Goal: Transaction & Acquisition: Purchase product/service

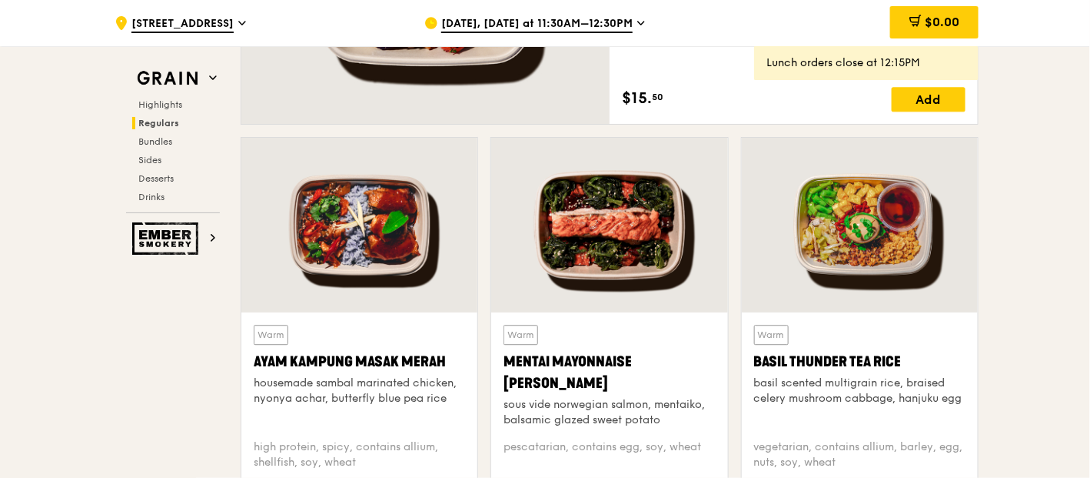
scroll to position [1398, 0]
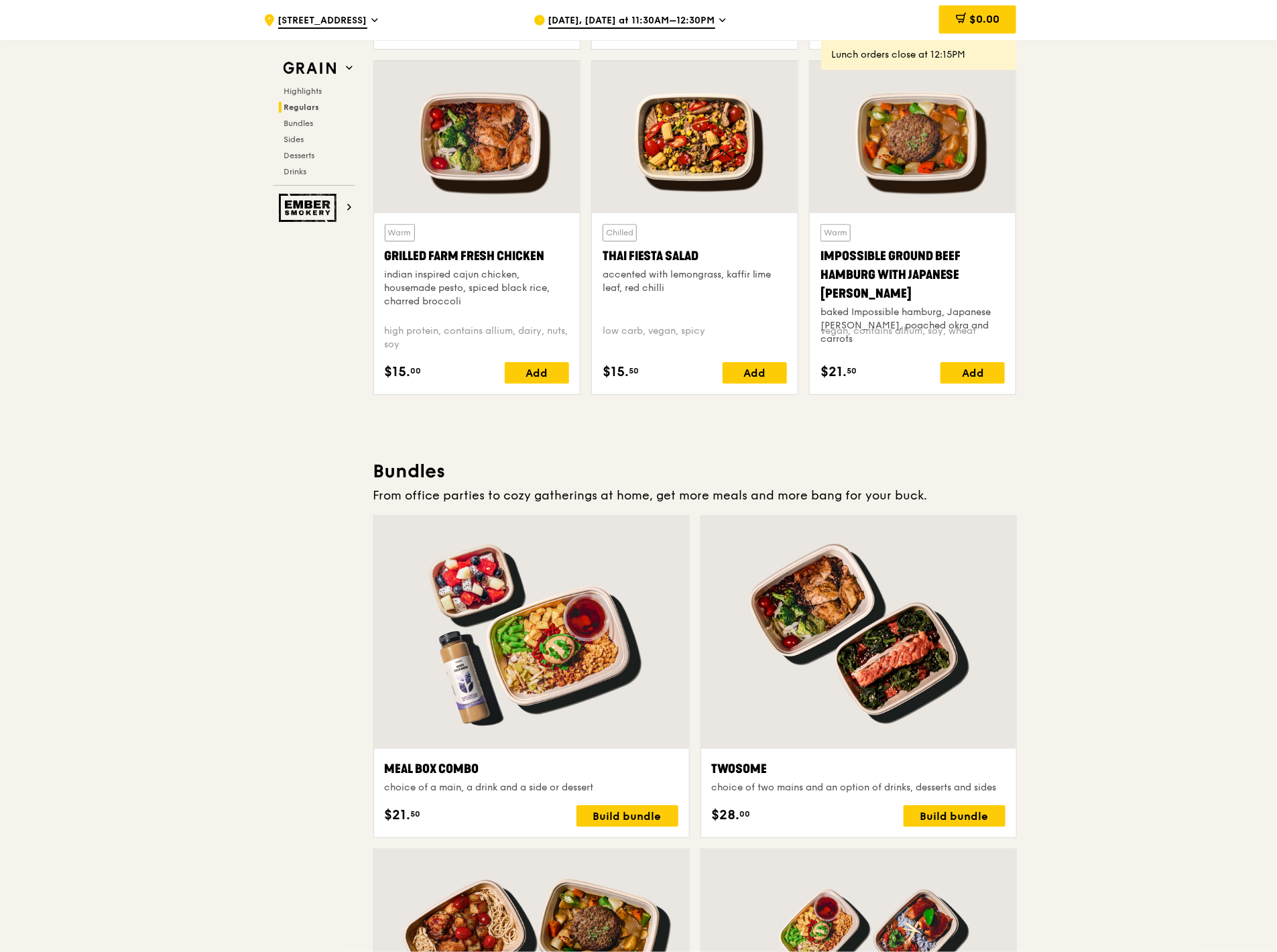
scroll to position [1606, 0]
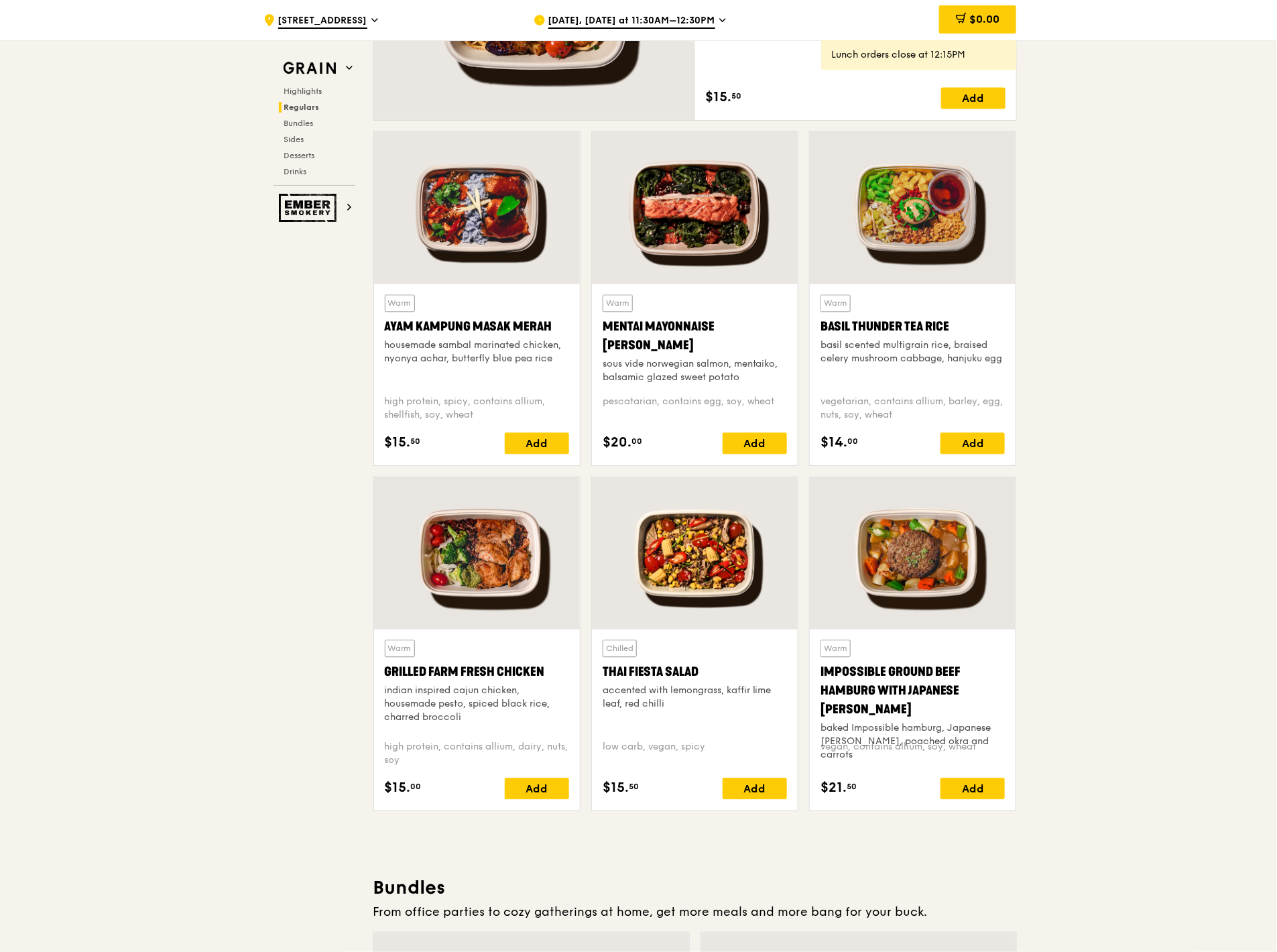
scroll to position [1159, 0]
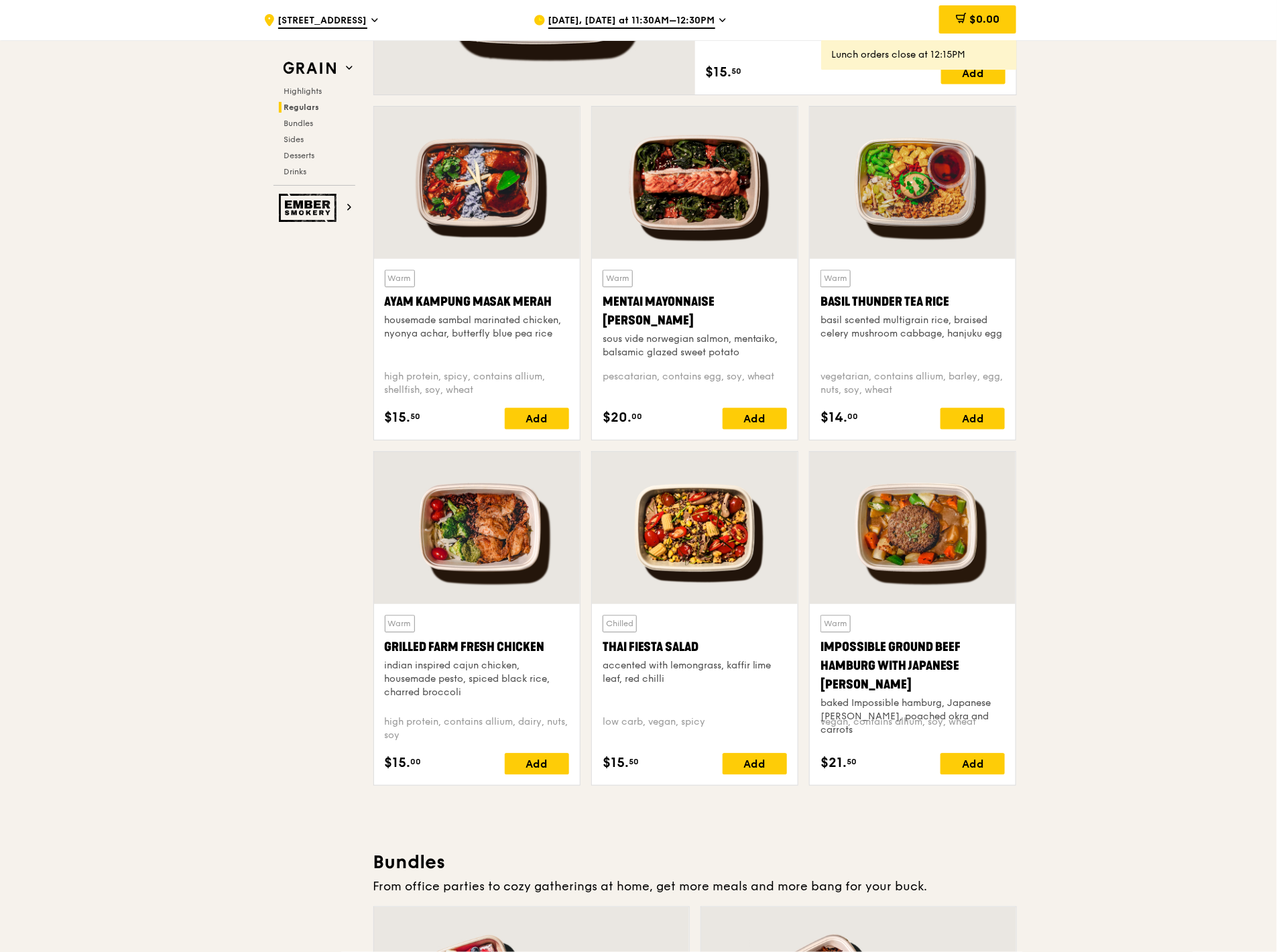
click at [538, 416] on div "Add" at bounding box center [537, 764] width 65 height 22
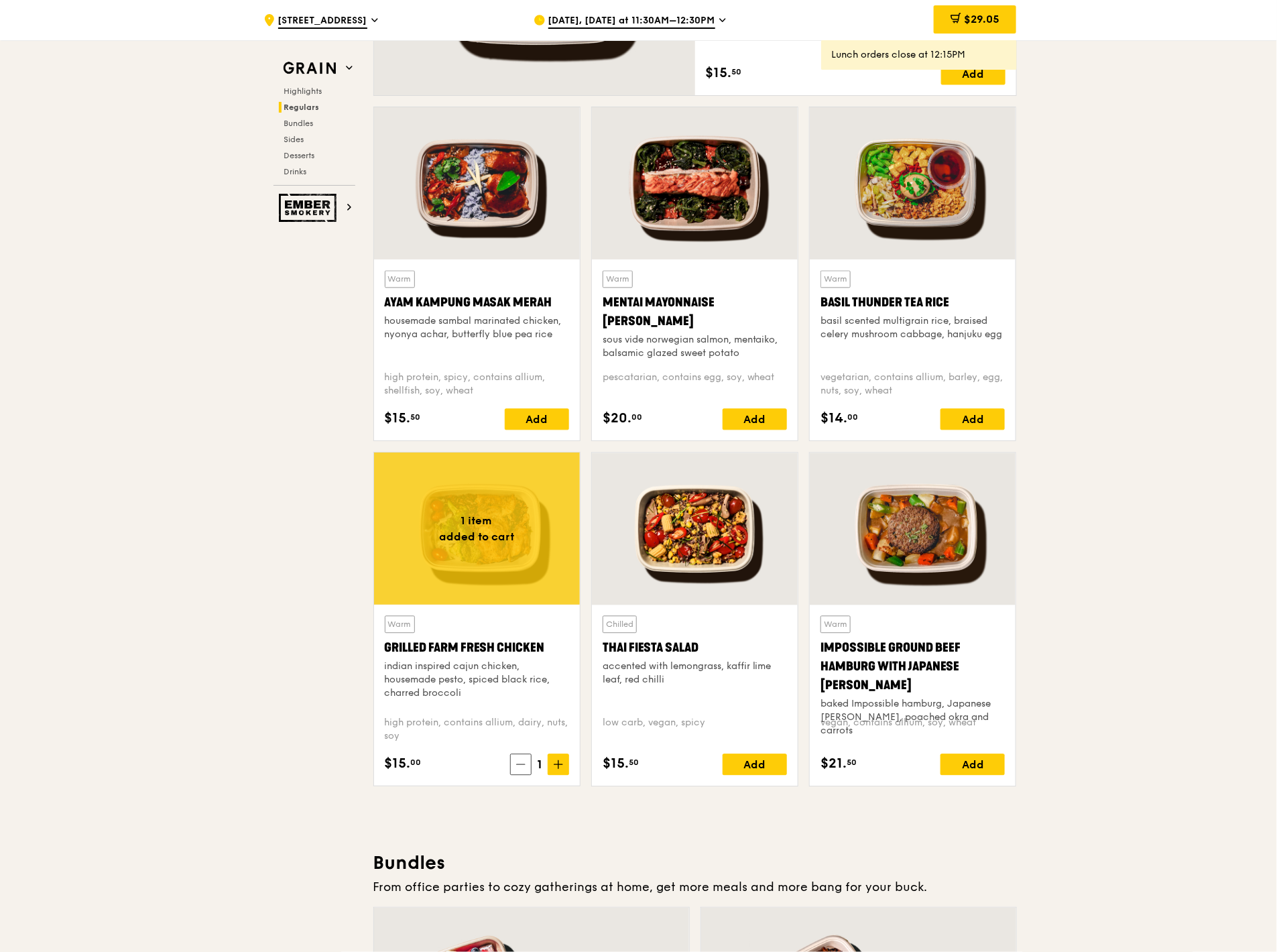
scroll to position [935, 0]
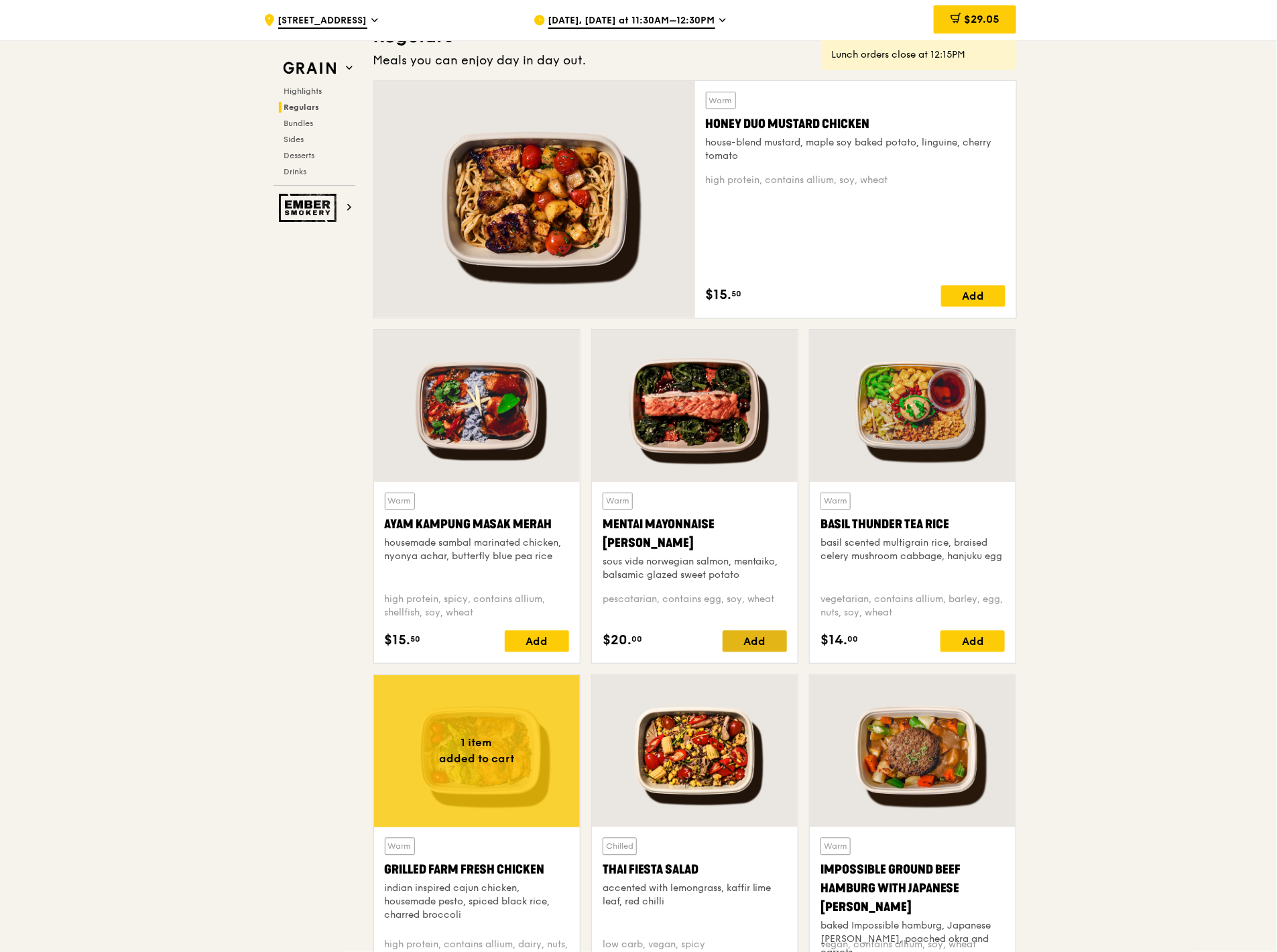
click at [778, 416] on div "Add" at bounding box center [755, 642] width 65 height 22
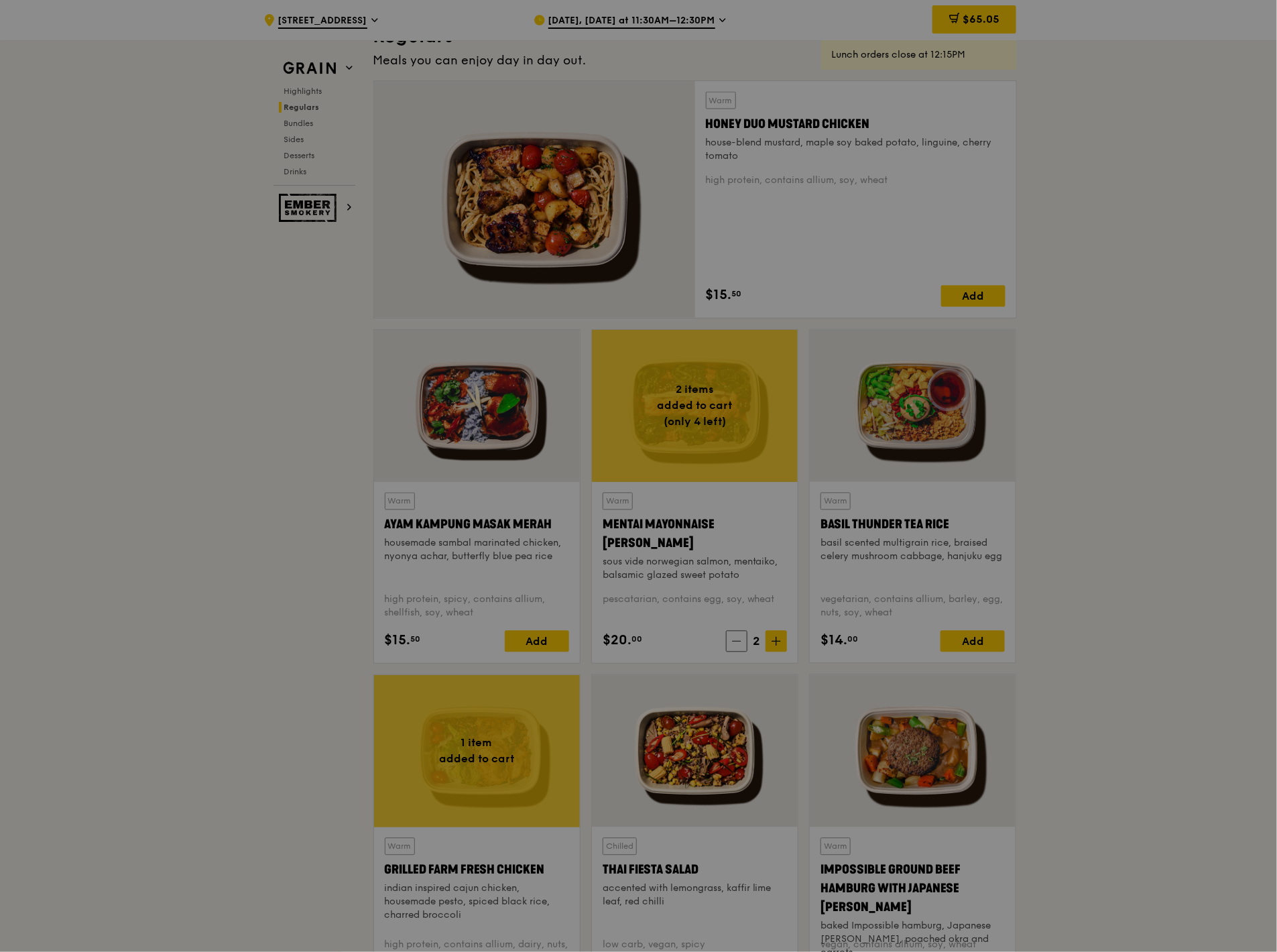
click at [950, 416] on div at bounding box center [638, 476] width 1277 height 952
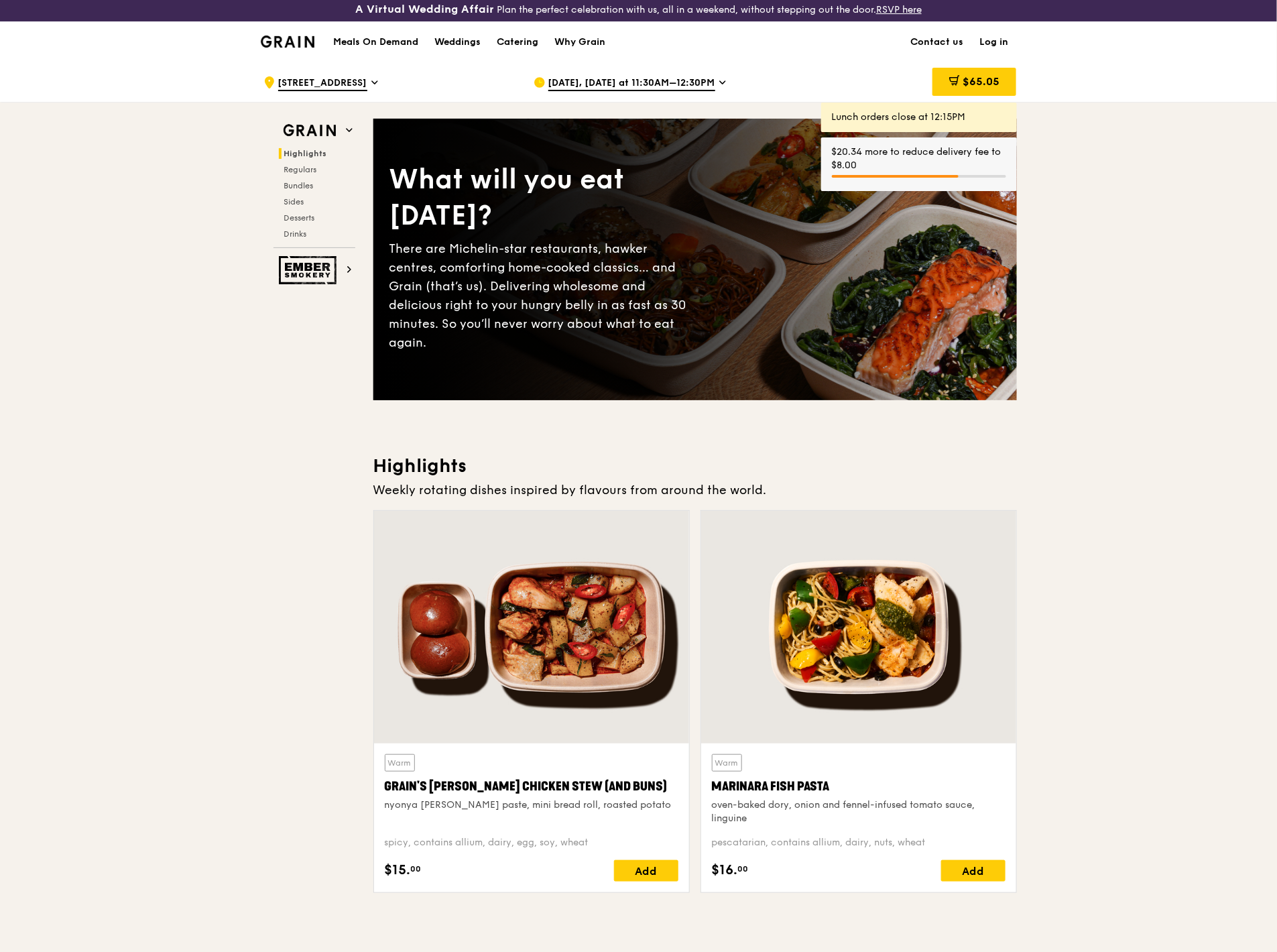
scroll to position [0, 0]
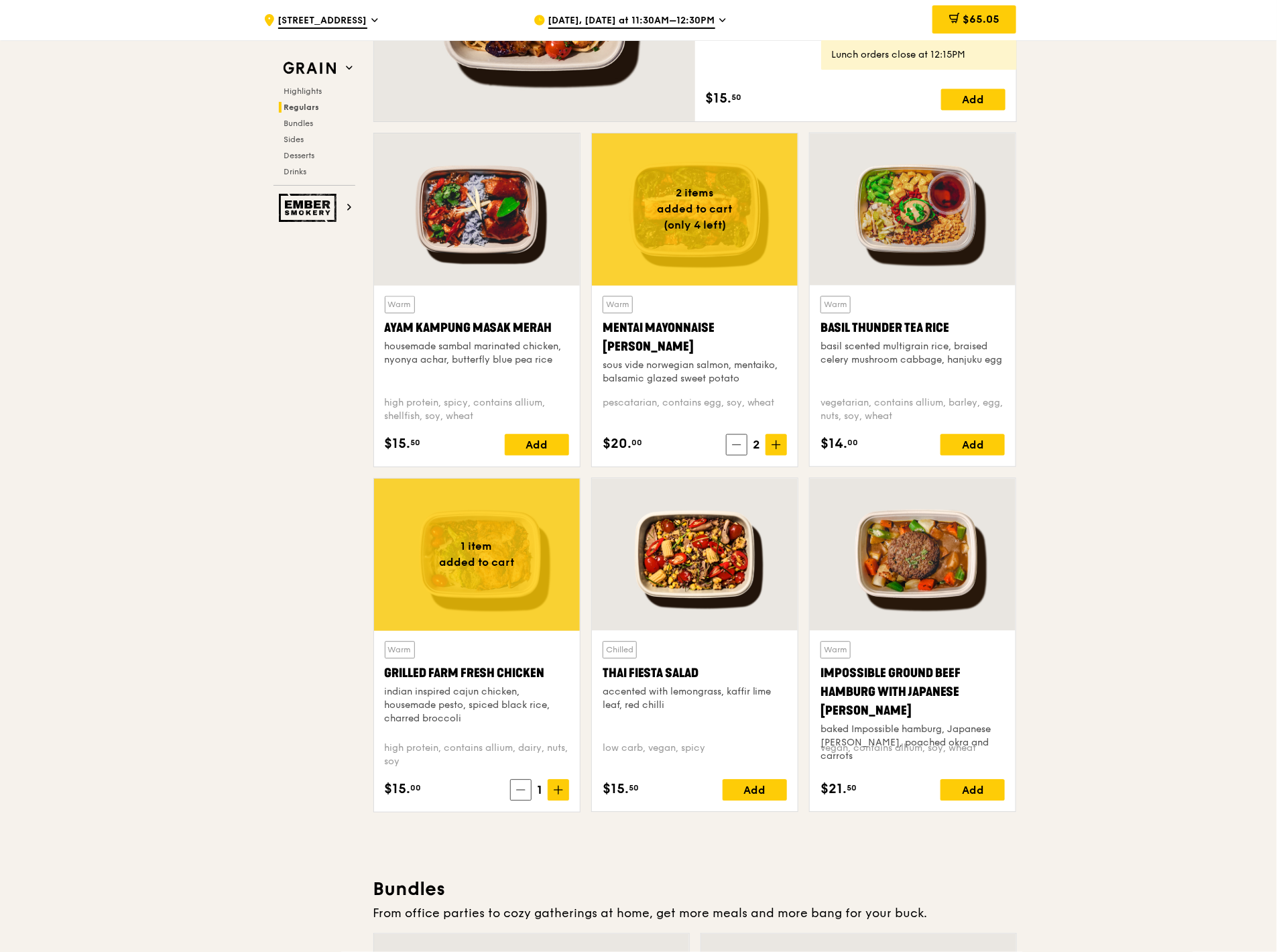
scroll to position [1191, 0]
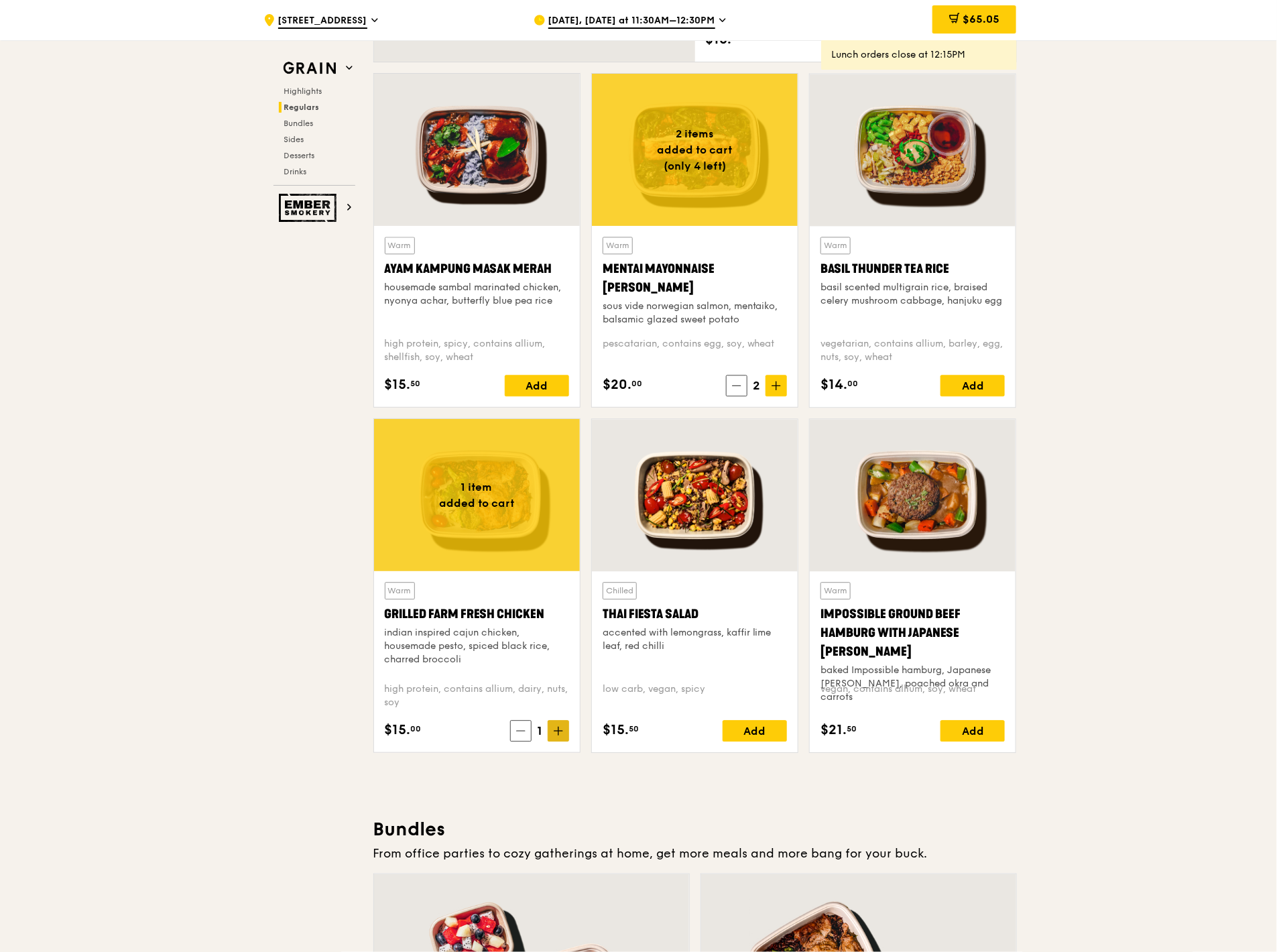
click at [566, 416] on span at bounding box center [558, 731] width 22 height 22
click at [557, 416] on icon at bounding box center [558, 731] width 10 height 10
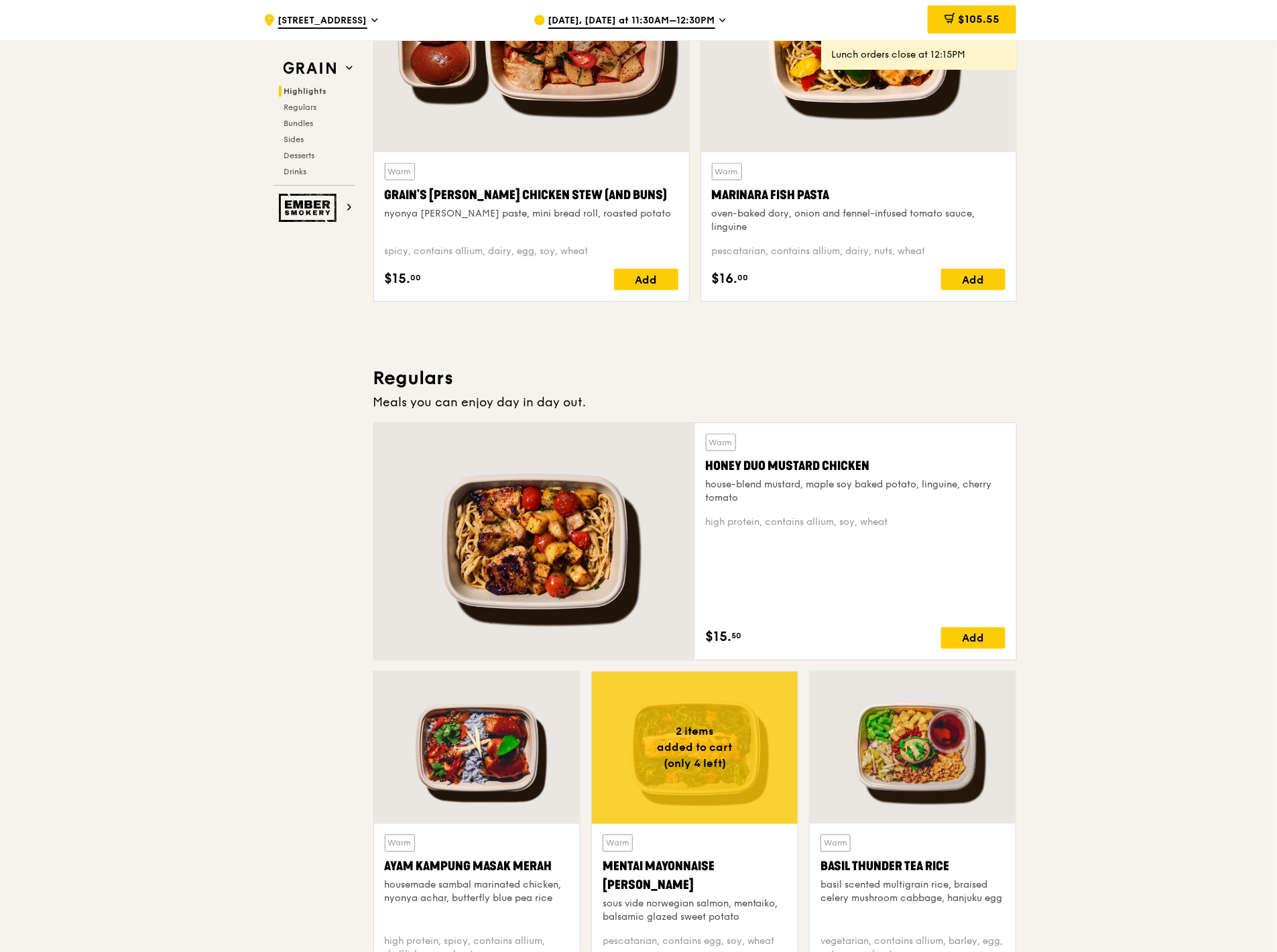
scroll to position [372, 0]
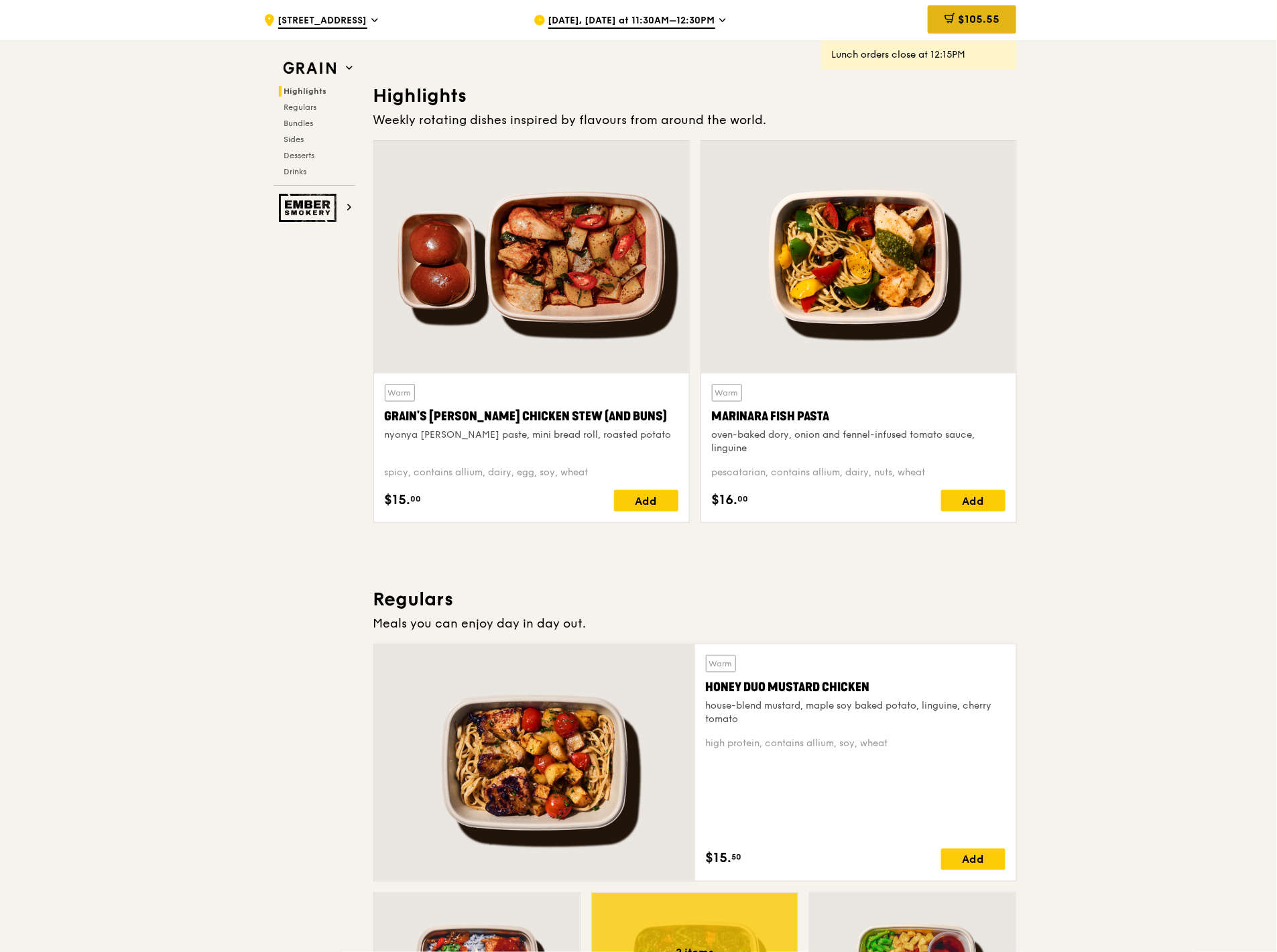
click at [950, 10] on div "$105.55" at bounding box center [972, 19] width 89 height 28
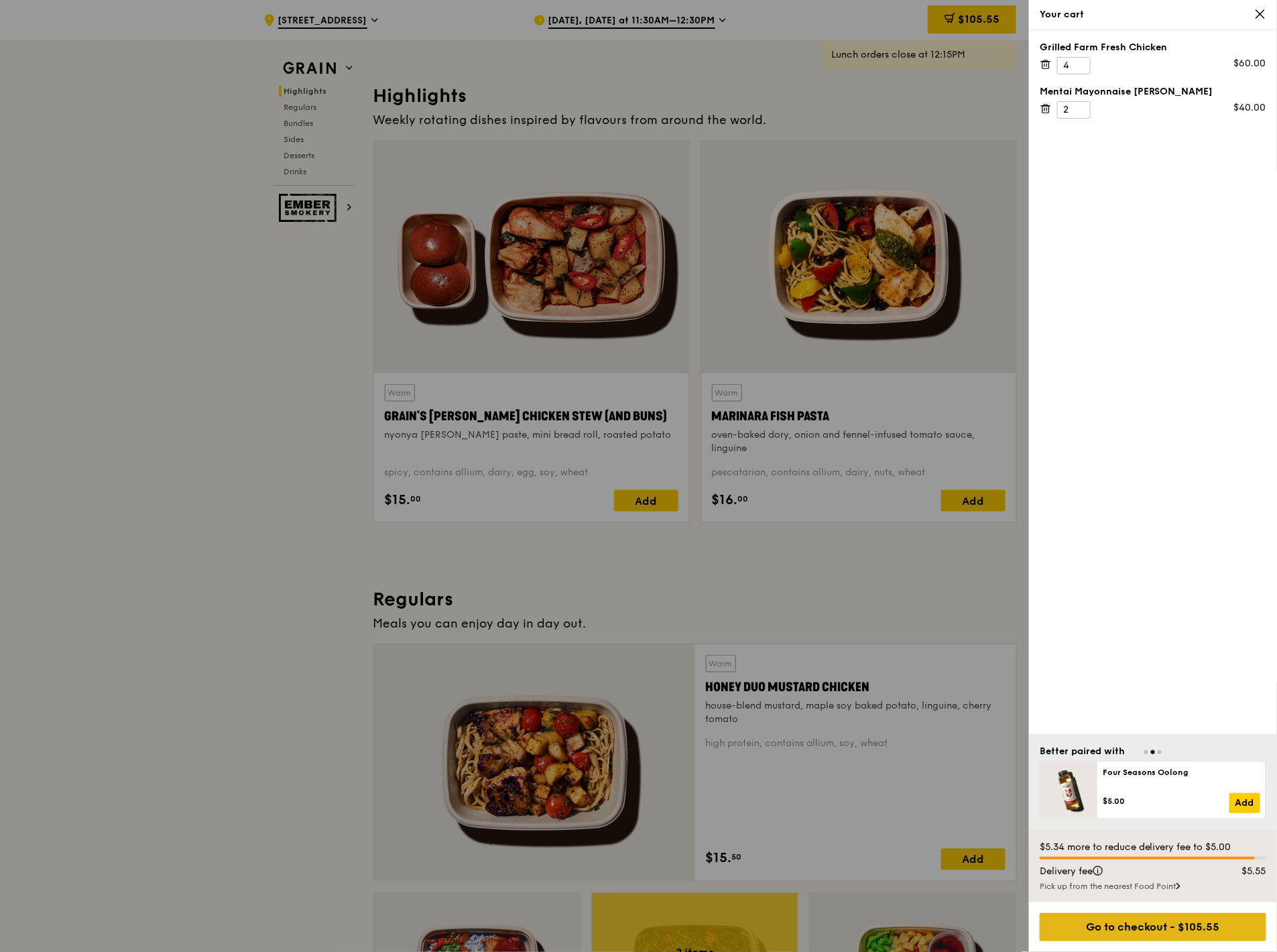
click at [950, 416] on div "Go to checkout - $105.55" at bounding box center [1153, 927] width 227 height 28
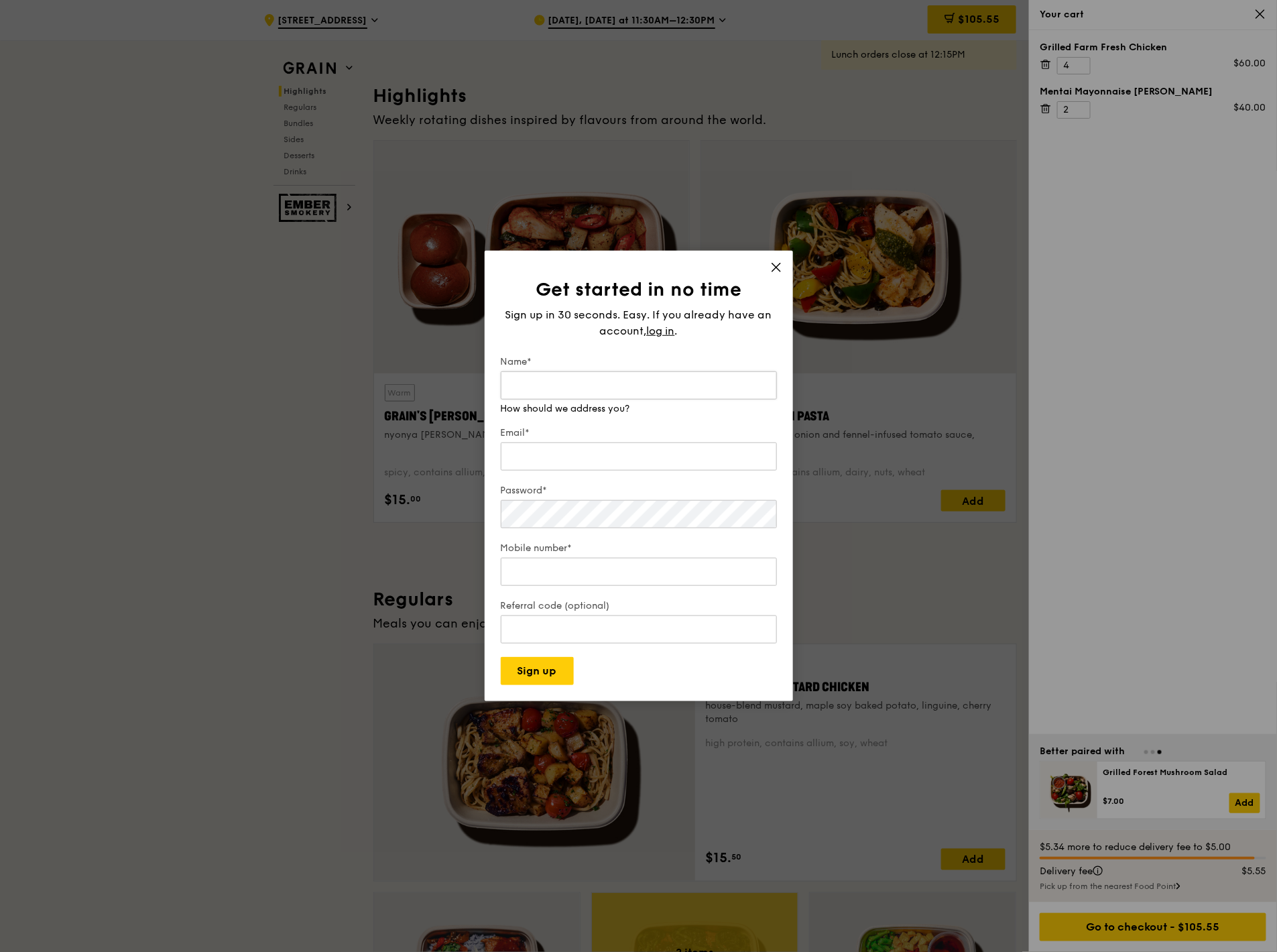
click at [563, 382] on input "Name*" at bounding box center [638, 385] width 276 height 28
click at [563, 384] on input "SHu Hui" at bounding box center [638, 385] width 276 height 28
type input "SHu Hui"
click at [532, 416] on div "Email*" at bounding box center [638, 450] width 276 height 47
type input "shuhui"
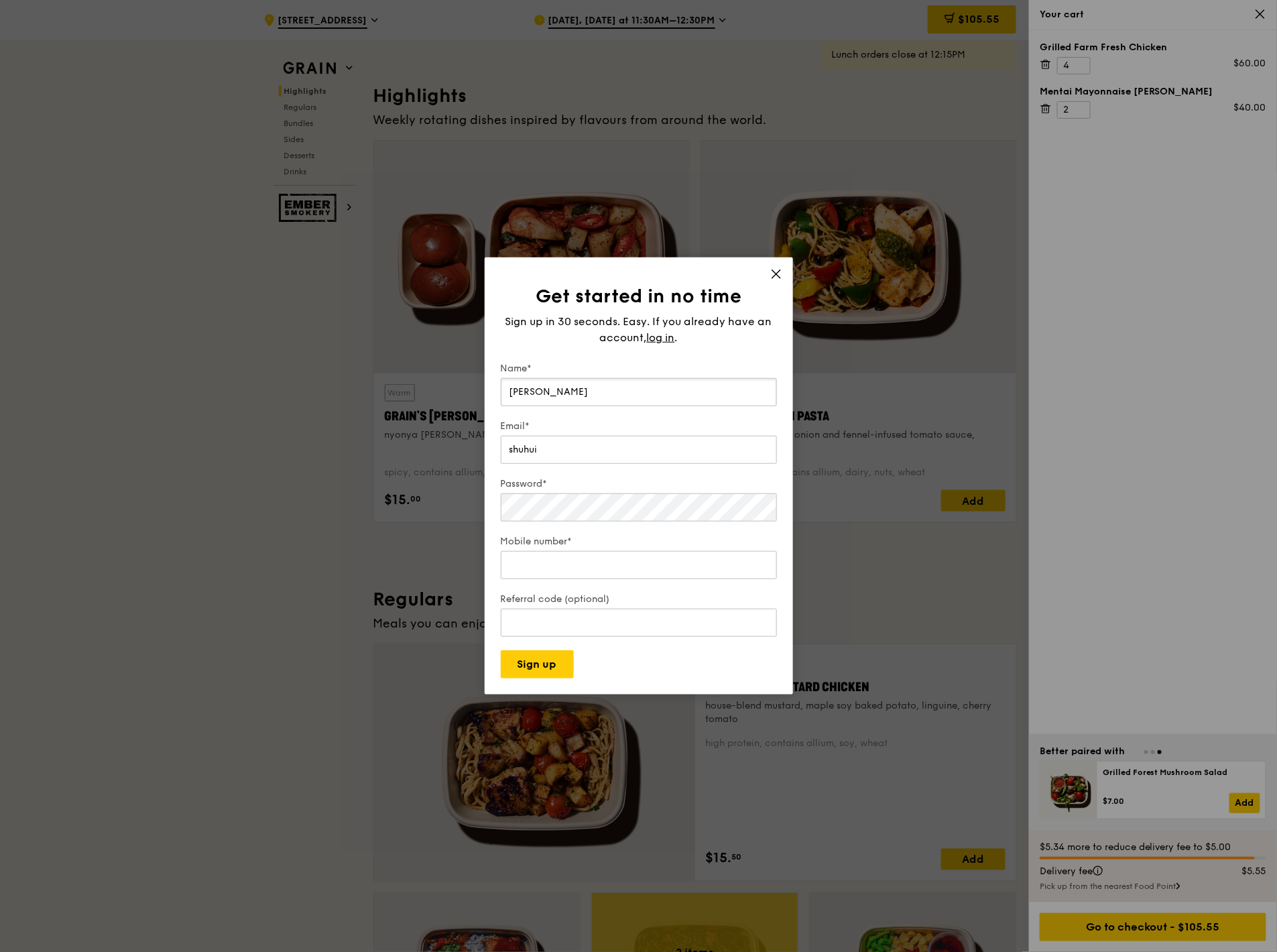
click at [574, 384] on input "SHu Hui" at bounding box center [638, 392] width 276 height 28
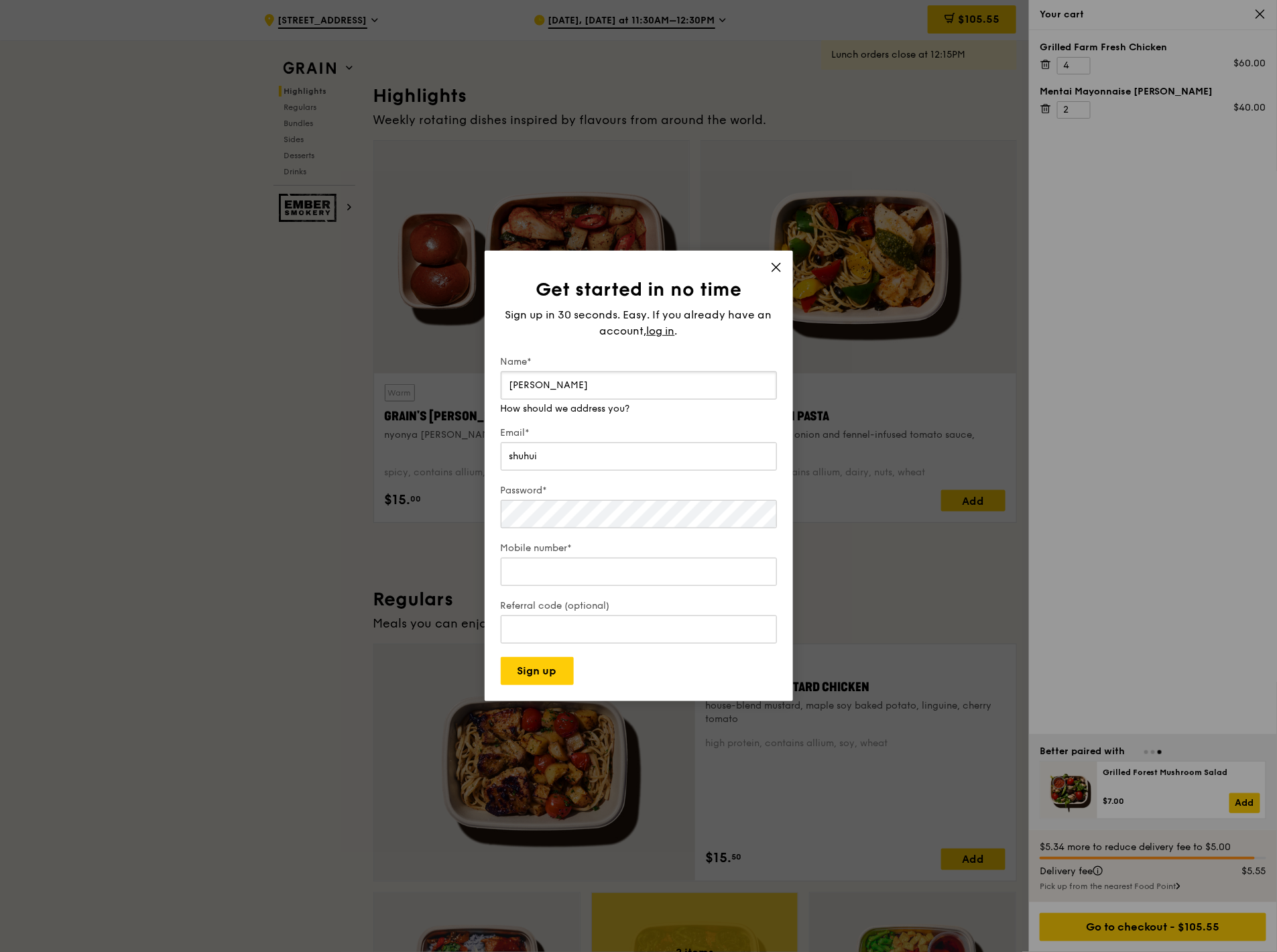
drag, startPoint x: 584, startPoint y: 393, endPoint x: 439, endPoint y: 374, distance: 146.2
click at [439, 374] on div "Get started in no time Sign up in 30 seconds. Easy. If you already have an acco…" at bounding box center [638, 476] width 1277 height 952
type input "Shu Hui"
click at [573, 416] on div "Email* shuhui We will send your receipt to this email" at bounding box center [638, 443] width 276 height 60
click at [574, 416] on input "shuhui" at bounding box center [638, 443] width 276 height 28
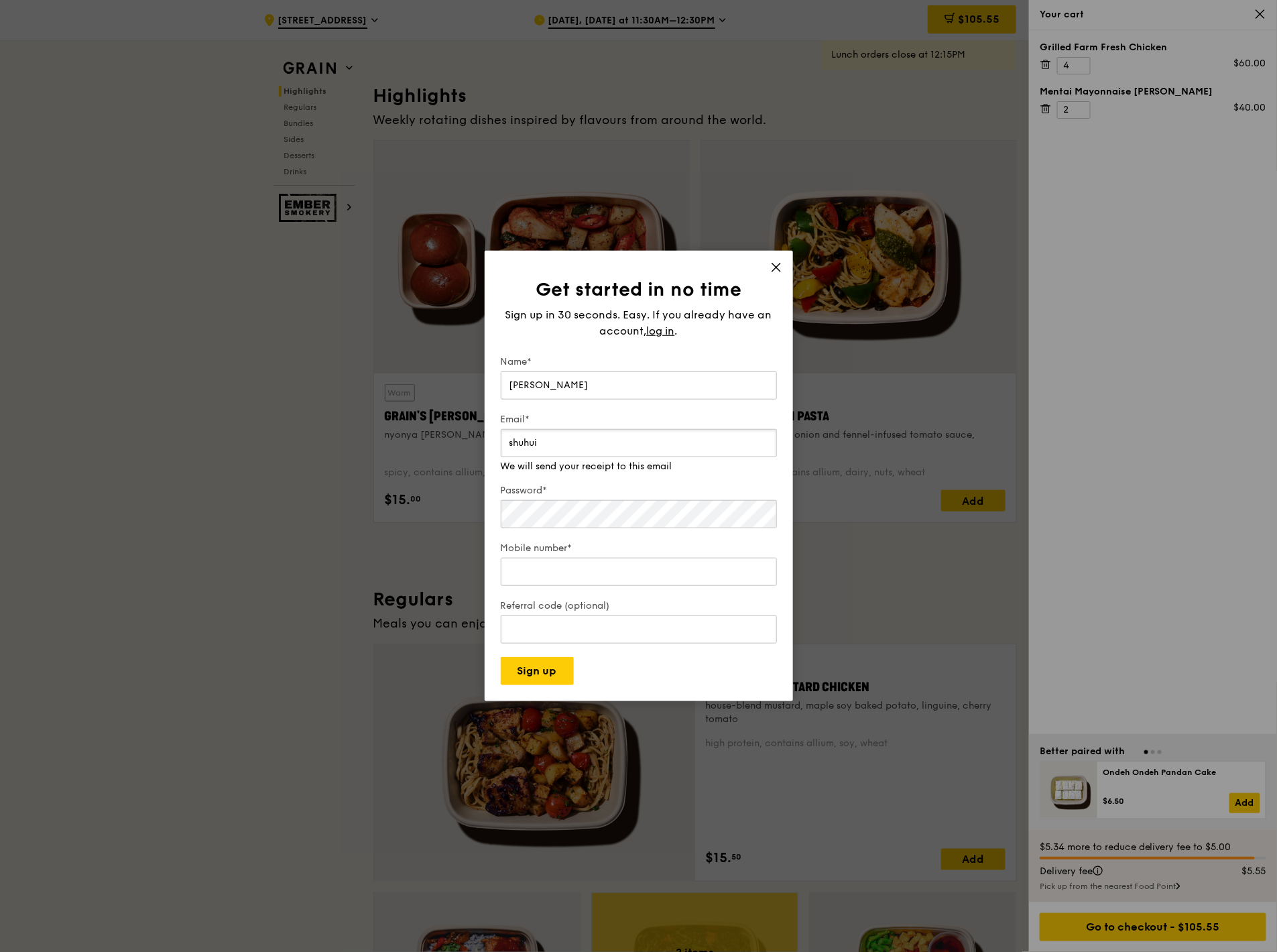
drag, startPoint x: 586, startPoint y: 443, endPoint x: 387, endPoint y: 412, distance: 201.4
click at [387, 412] on div "Get started in no time Sign up in 30 seconds. Easy. If you already have an acco…" at bounding box center [638, 476] width 1277 height 952
type input "shuhui.yeo@ingredion.com"
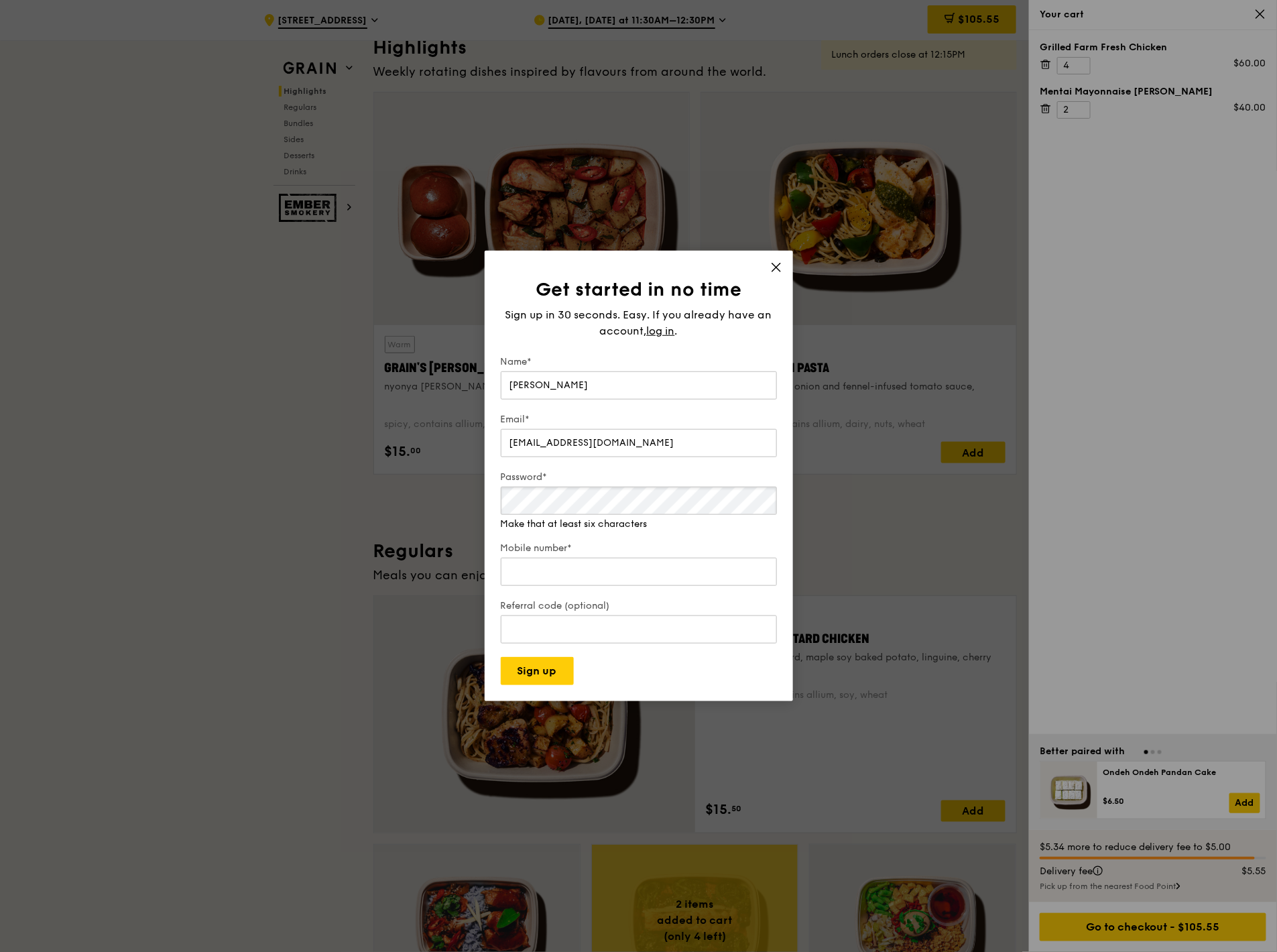
scroll to position [446, 0]
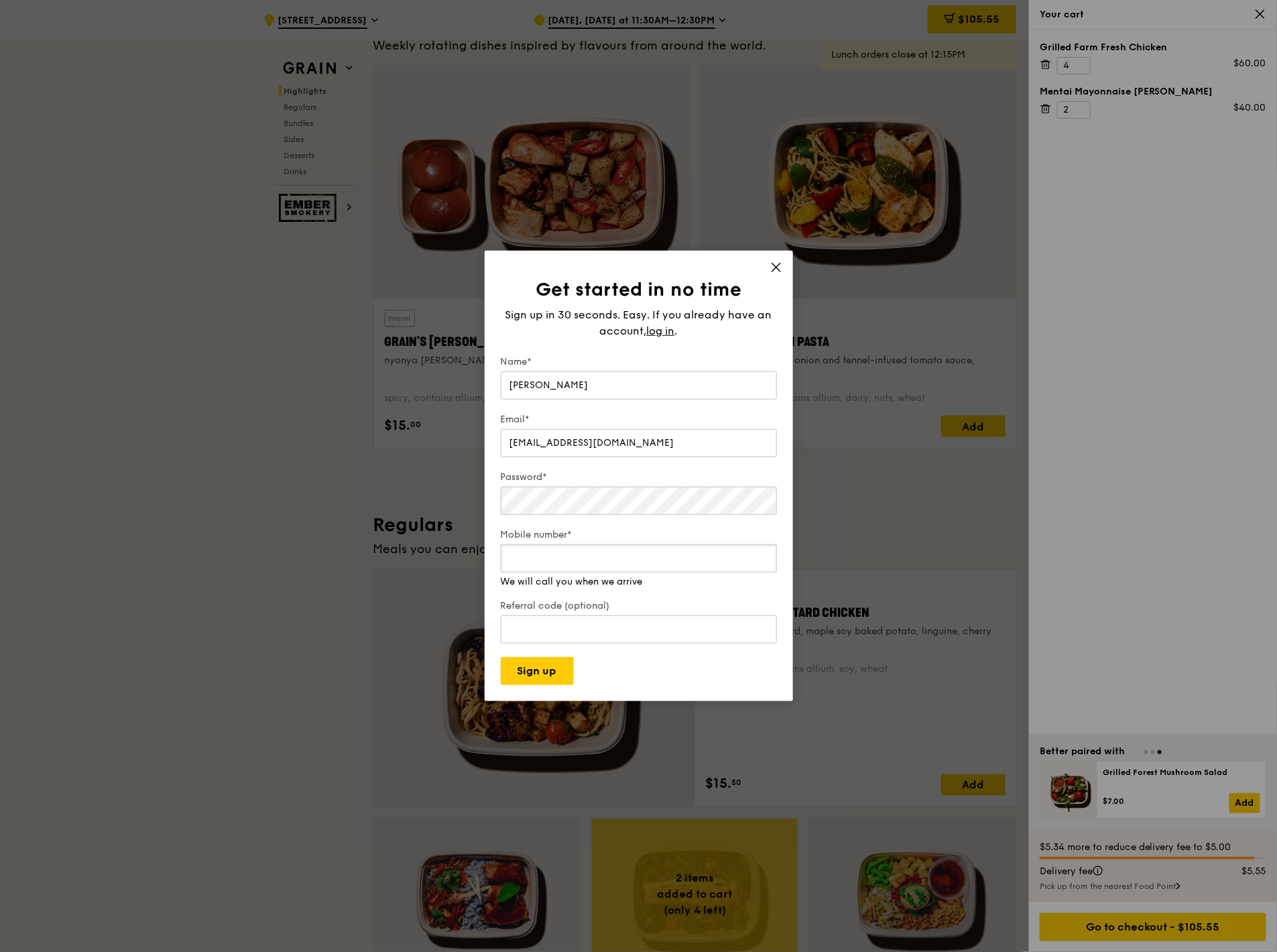
click at [553, 416] on input "Mobile number*" at bounding box center [638, 558] width 276 height 28
type input "91684566"
drag, startPoint x: 558, startPoint y: 628, endPoint x: 555, endPoint y: 655, distance: 27.2
click at [558, 416] on input "Referral code (optional)" at bounding box center [638, 629] width 276 height 28
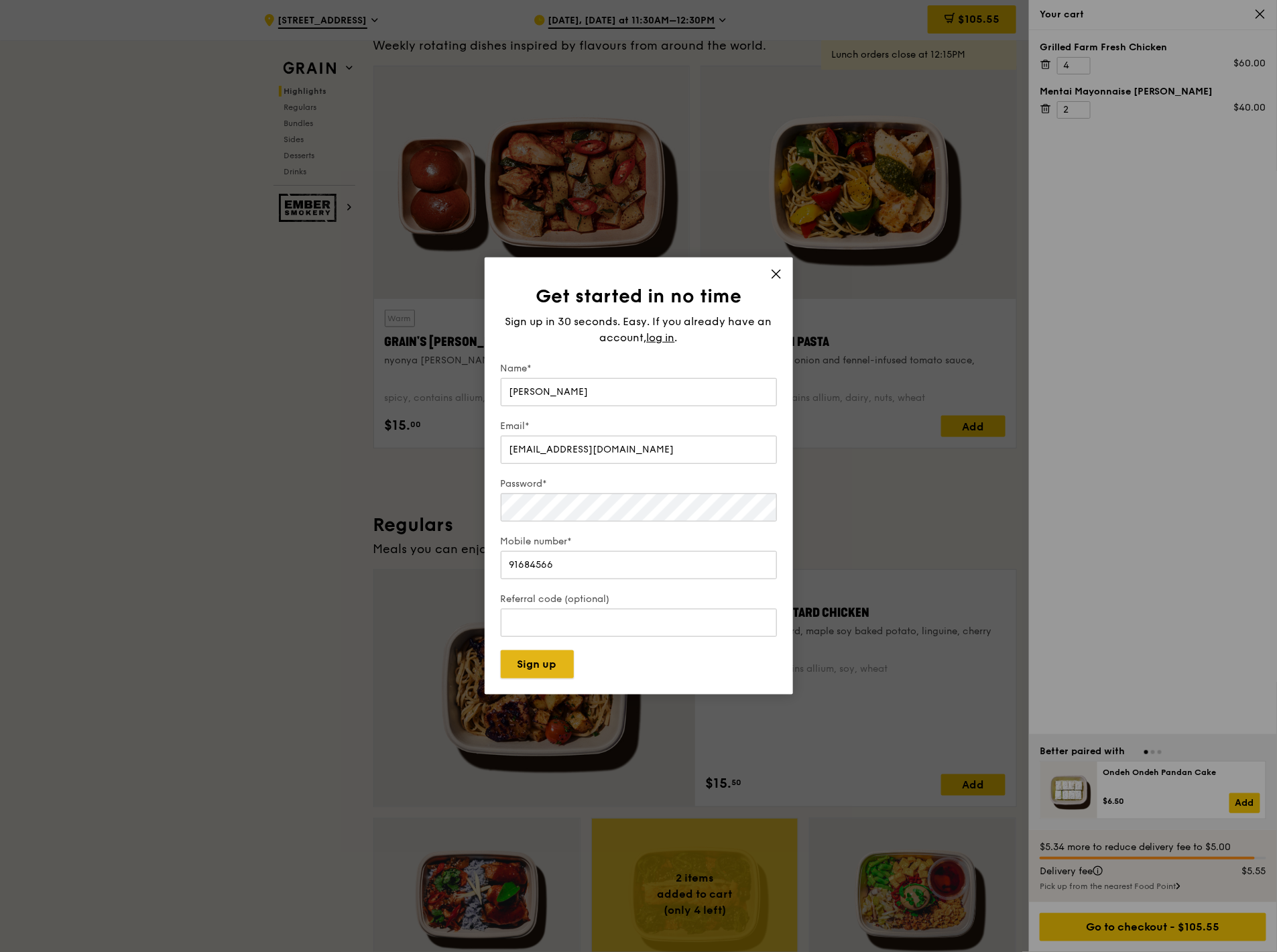
click at [545, 416] on button "Sign up" at bounding box center [537, 664] width 73 height 28
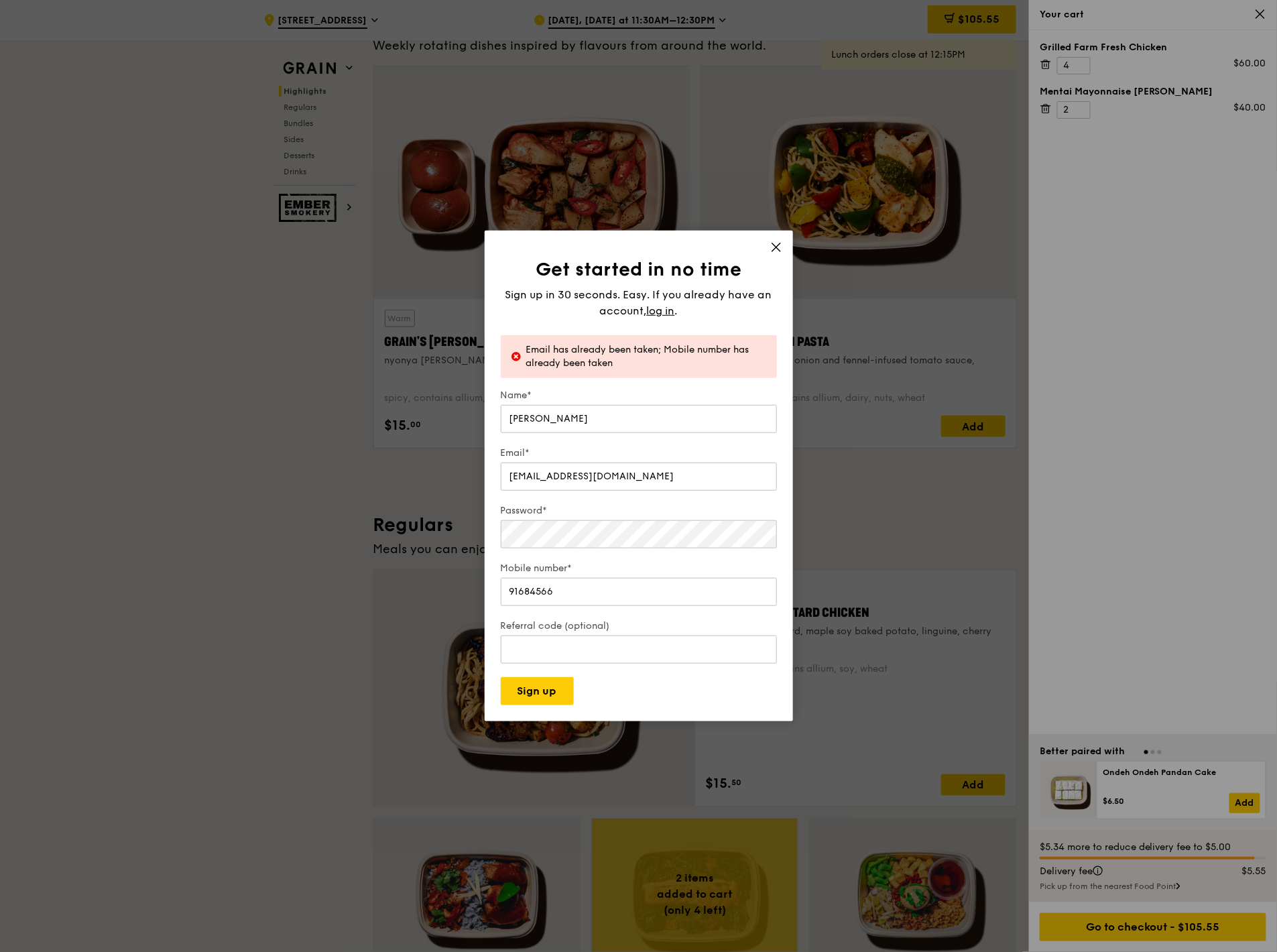
click at [773, 244] on icon at bounding box center [776, 247] width 8 height 8
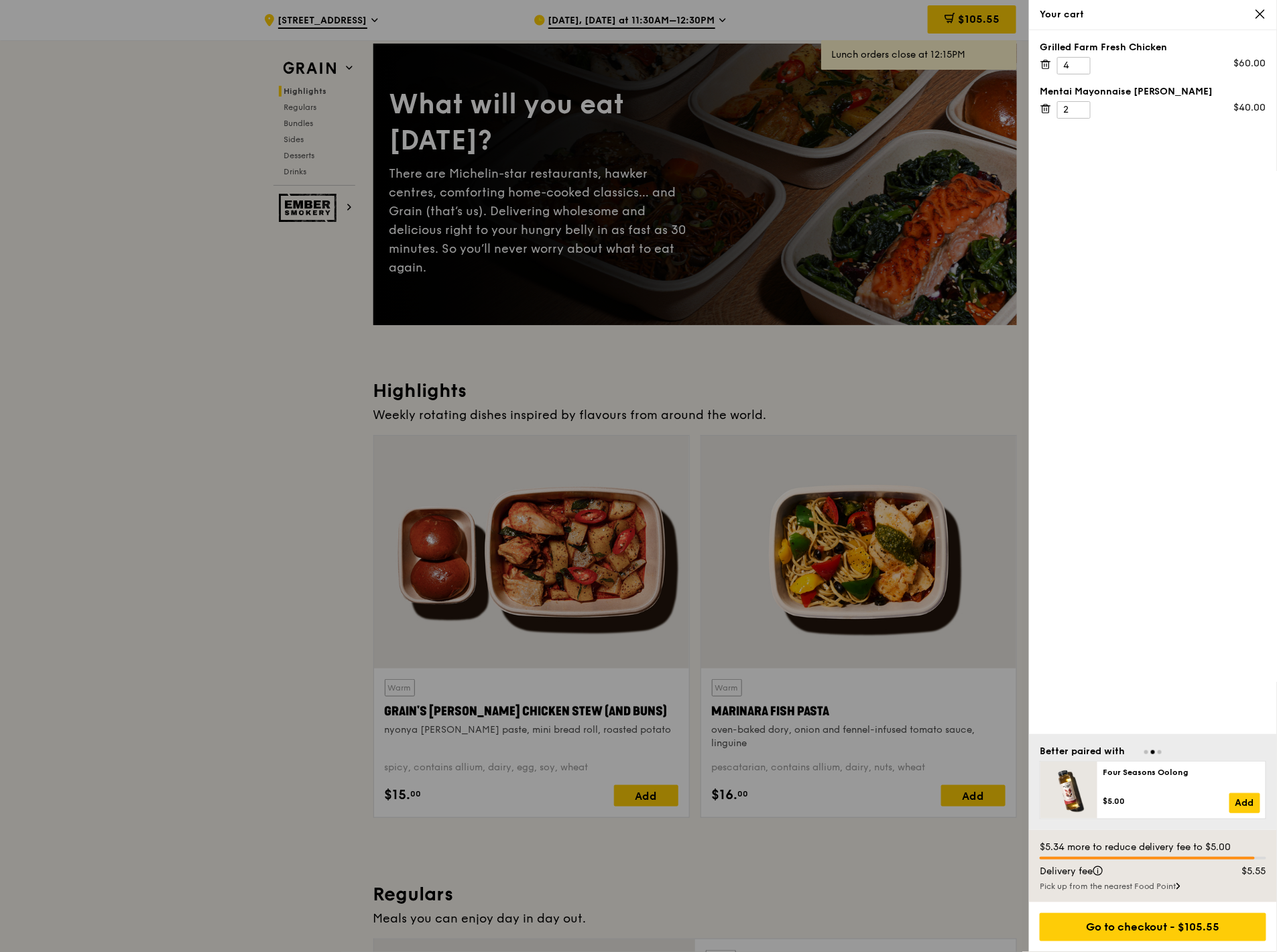
scroll to position [0, 0]
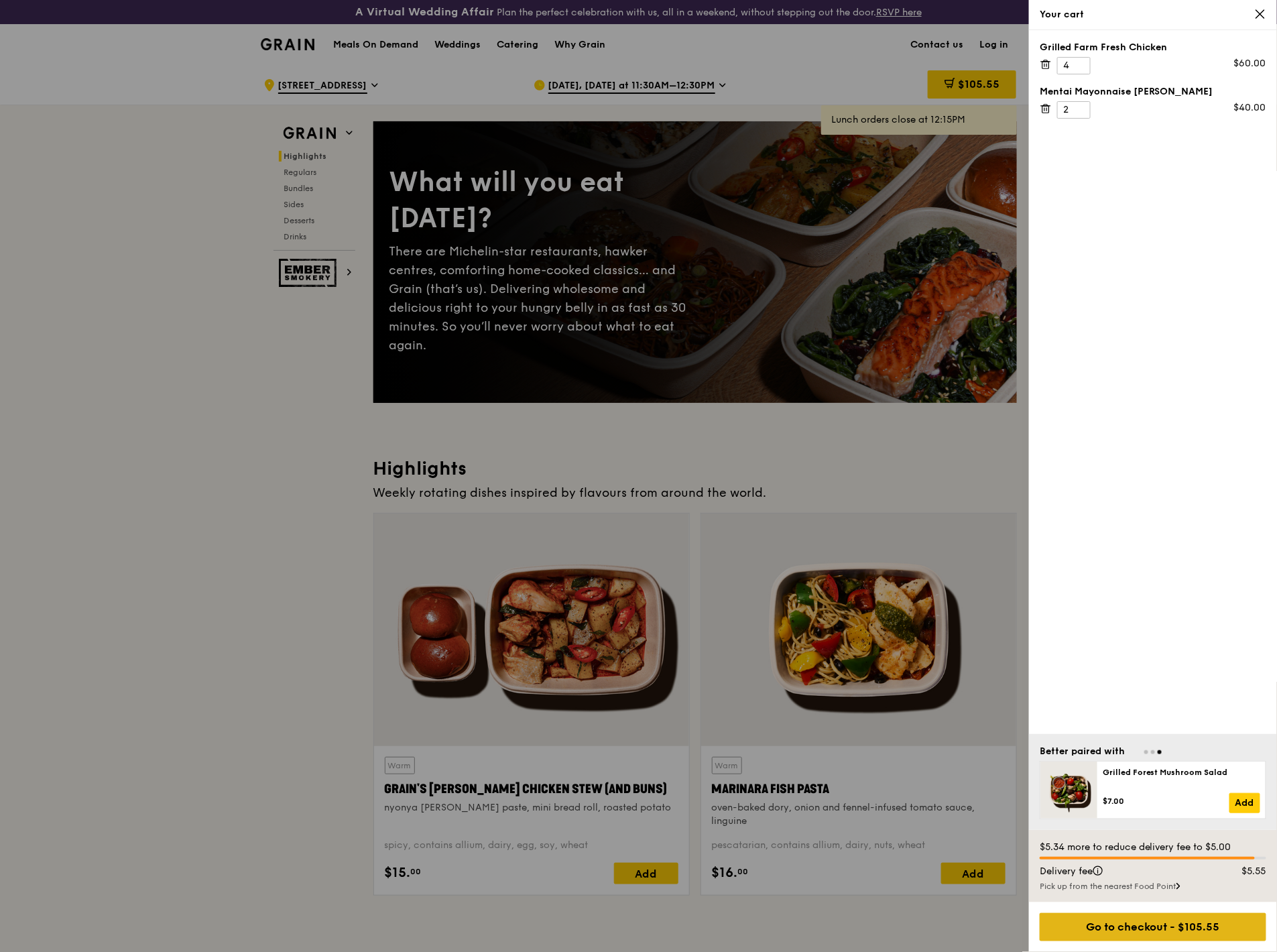
click at [950, 416] on div "Go to checkout - $105.55" at bounding box center [1153, 927] width 227 height 28
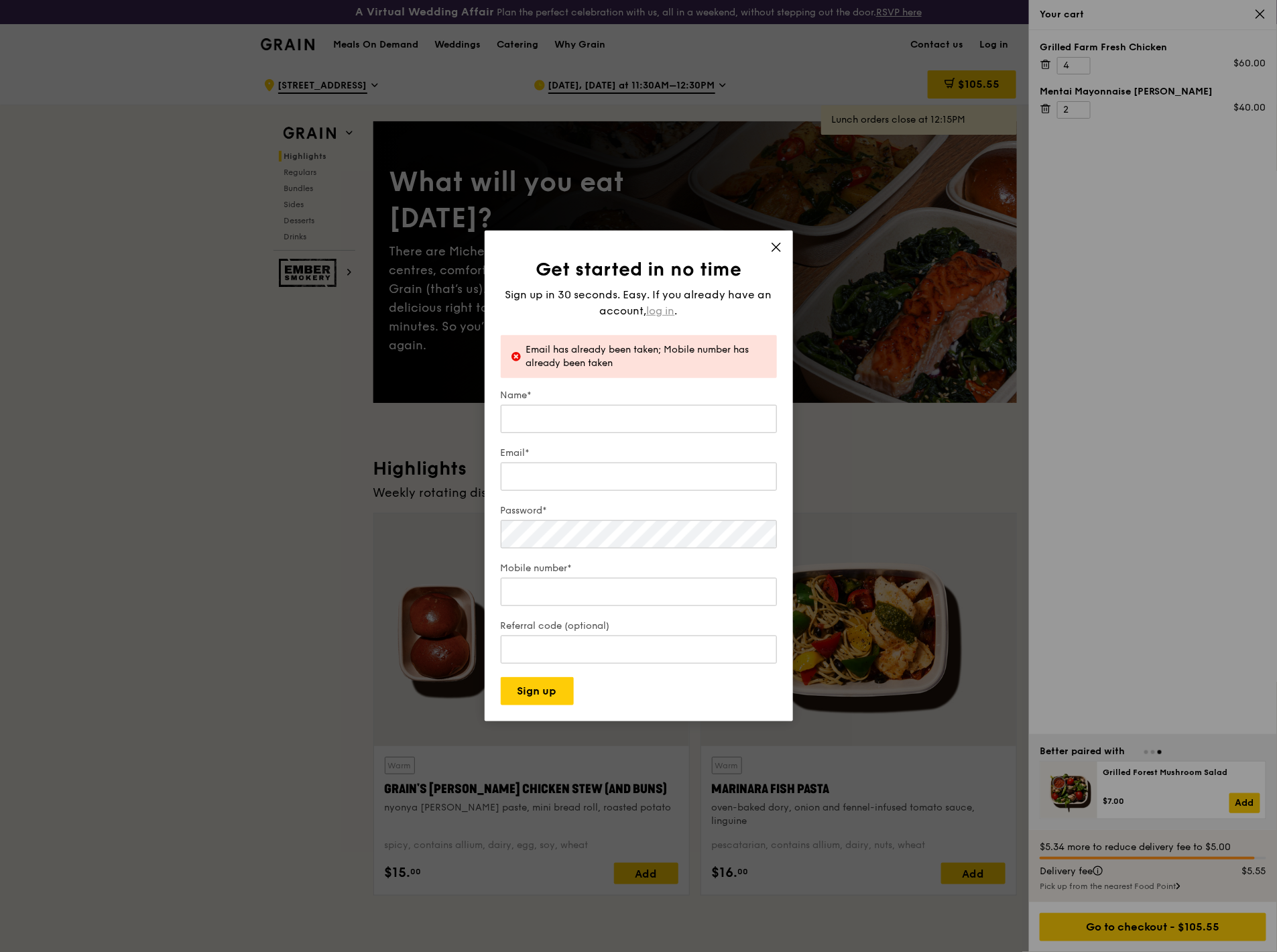
click at [668, 309] on span "log in" at bounding box center [661, 311] width 28 height 16
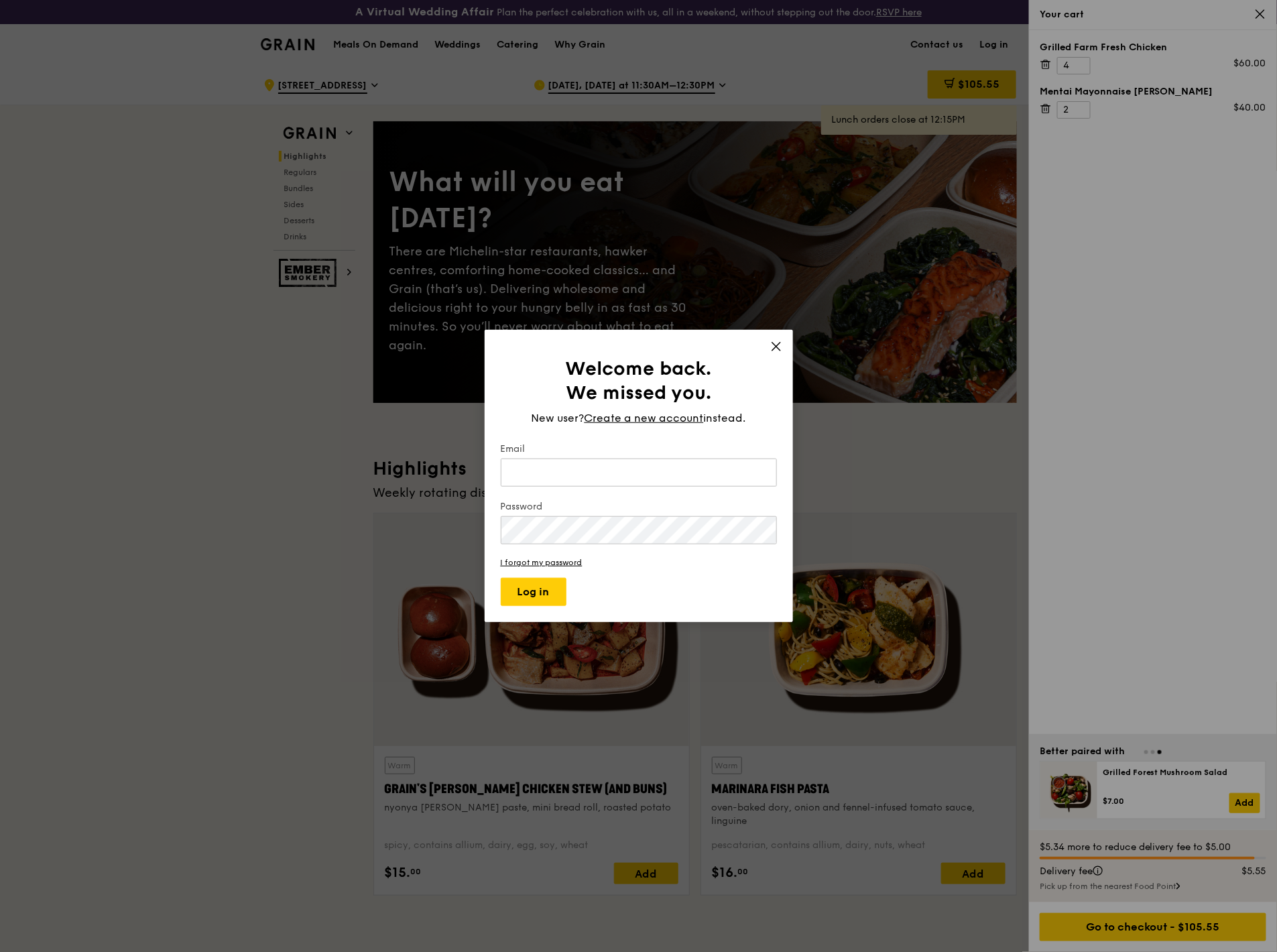
type input "shuhui.yeo@ingredion.com"
drag, startPoint x: 523, startPoint y: 583, endPoint x: 530, endPoint y: 588, distance: 8.6
click at [523, 416] on button "Log in" at bounding box center [533, 592] width 65 height 28
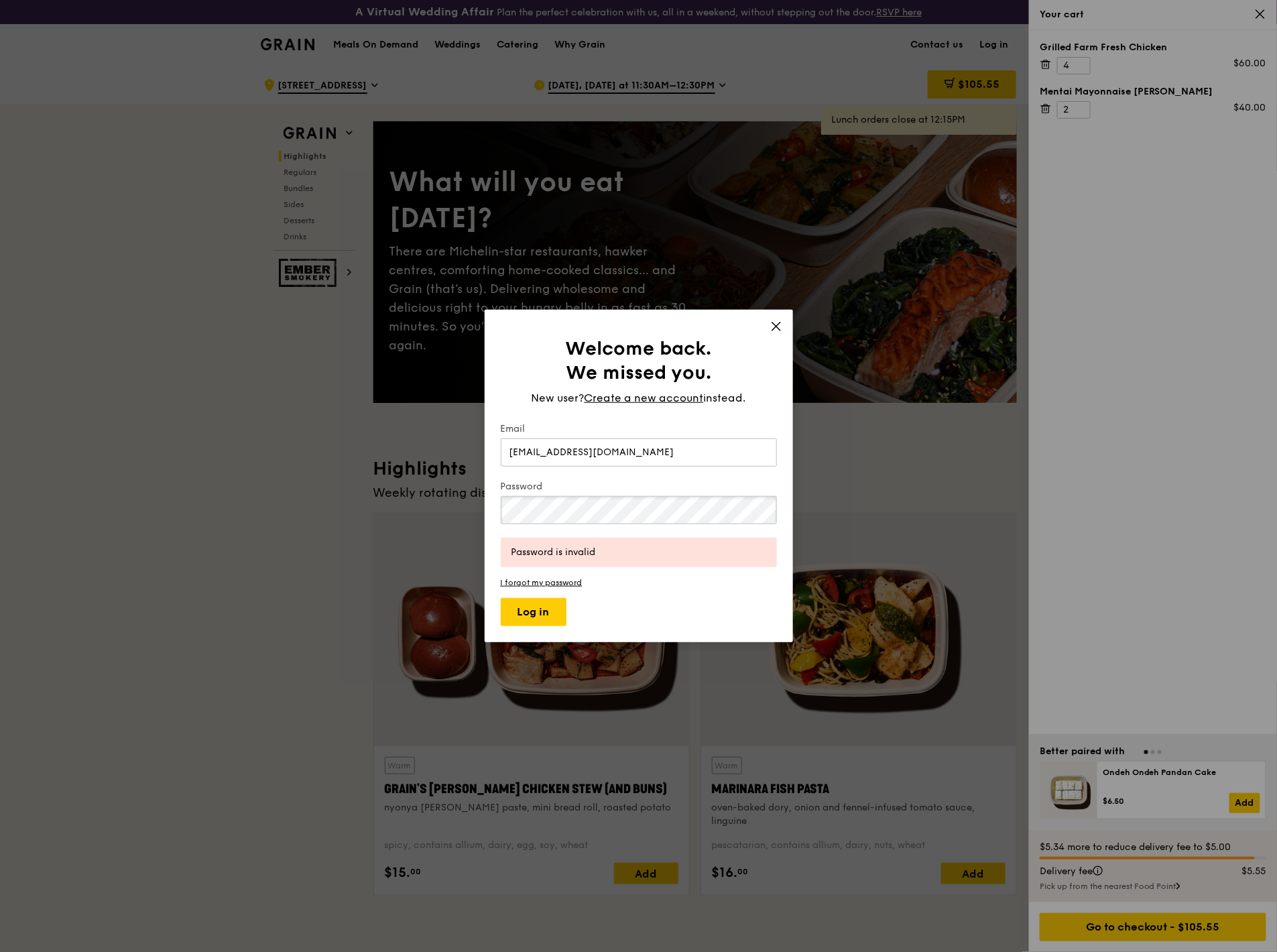
click at [315, 416] on div "Welcome back. We missed you. New user? Create a new account instead. Email shuh…" at bounding box center [638, 476] width 1277 height 952
click at [500, 416] on button "Log in" at bounding box center [533, 612] width 65 height 28
click at [541, 416] on link "I forgot my password" at bounding box center [638, 582] width 276 height 10
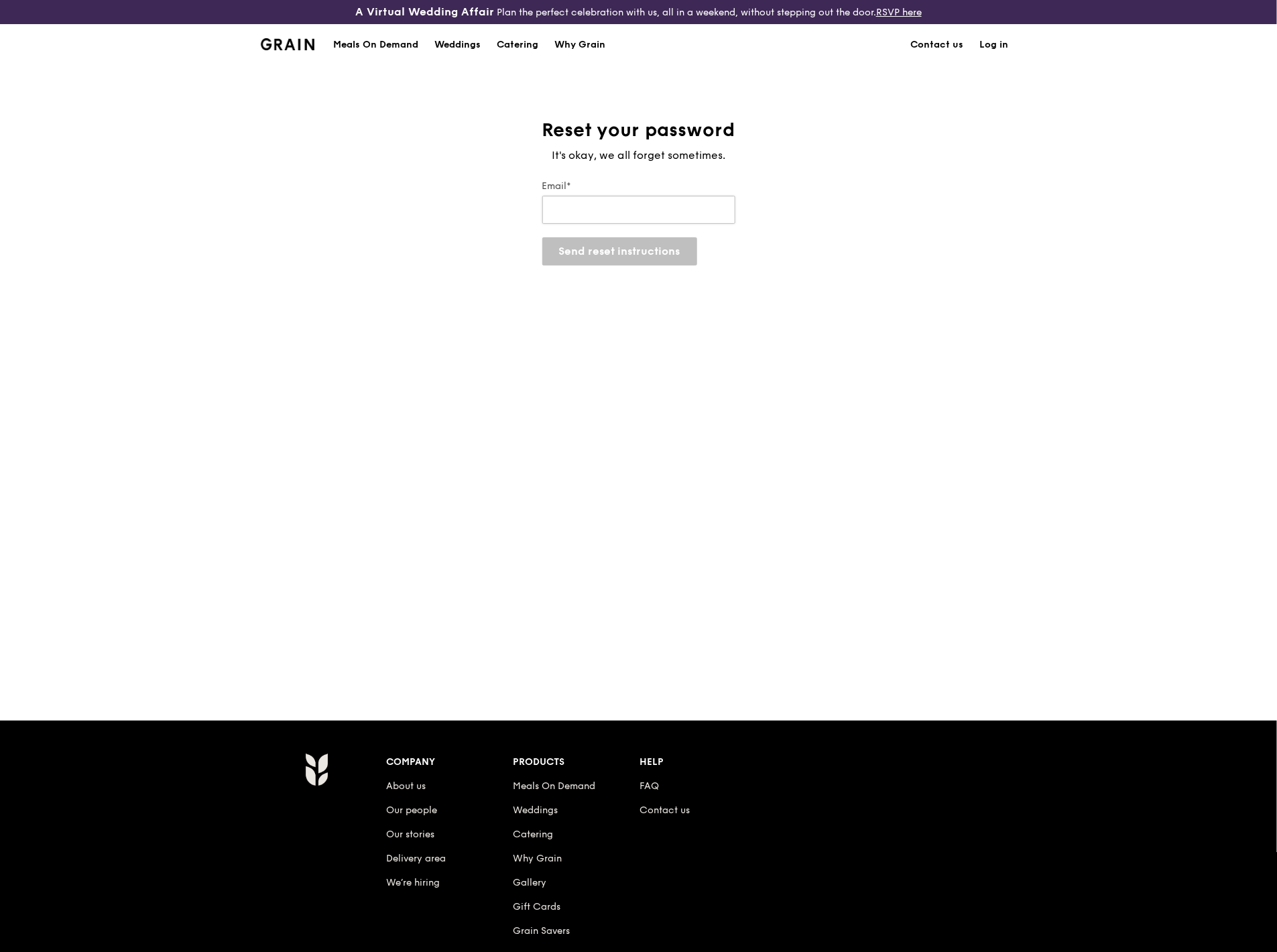
click at [616, 202] on input "Email*" at bounding box center [638, 210] width 193 height 28
type input "shuhui.yeo@ingredion.com"
click at [610, 262] on button "Send reset instructions" at bounding box center [620, 251] width 155 height 28
click at [492, 416] on div "Reset your password It's okay, we all forget sometimes. Email* shuhui.yeo@ingre…" at bounding box center [638, 392] width 1277 height 549
drag, startPoint x: 567, startPoint y: 364, endPoint x: 796, endPoint y: 342, distance: 230.1
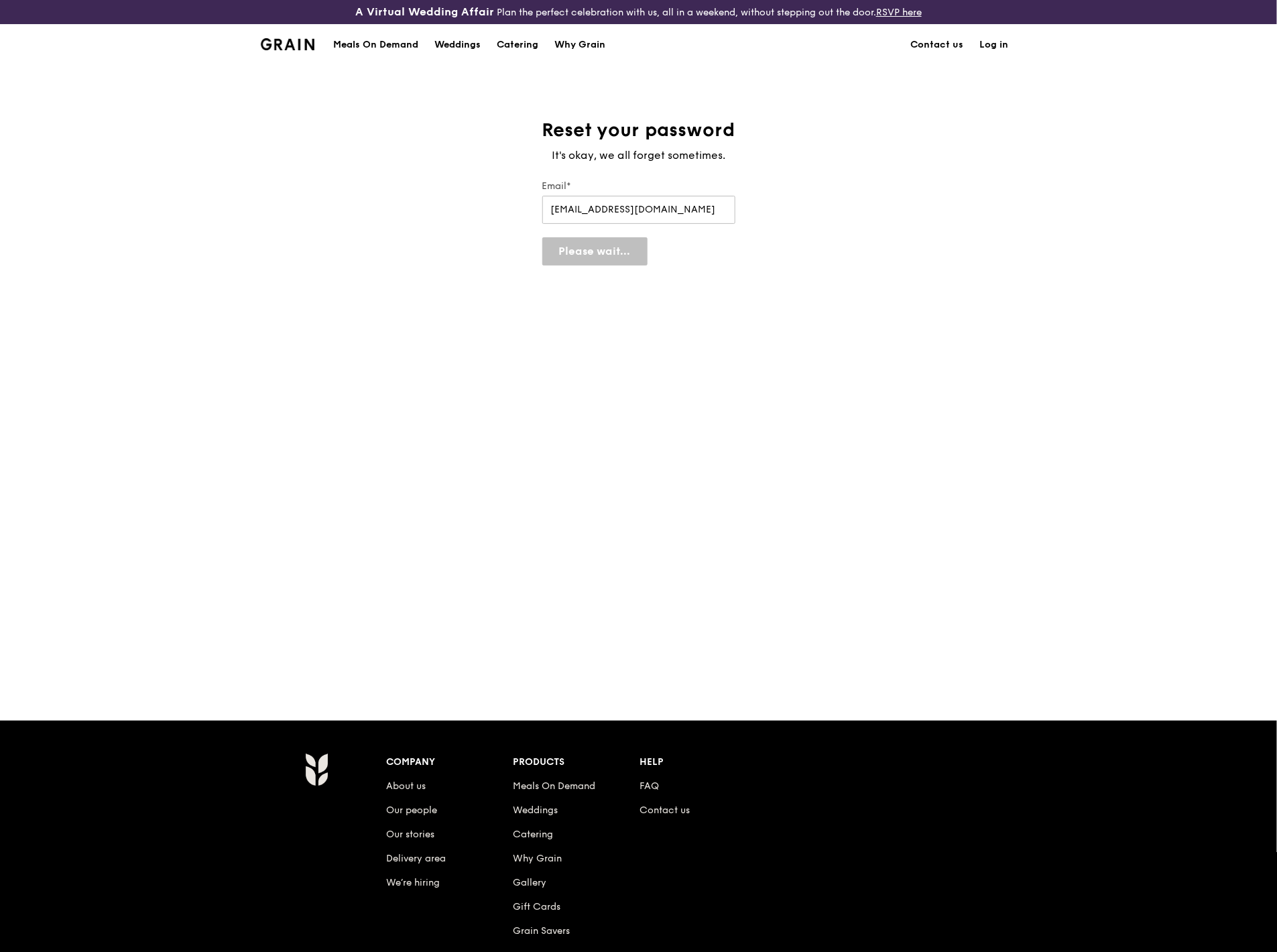
click at [567, 364] on div "Reset your password It's okay, we all forget sometimes. Email* shuhui.yeo@ingre…" at bounding box center [638, 392] width 1277 height 549
click at [647, 416] on div "Reset your password It's okay, we all forget sometimes. Email* shuhui.yeo@ingre…" at bounding box center [638, 392] width 1277 height 549
click at [547, 416] on div "Reset your password It's okay, we all forget sometimes. Email* shuhui.yeo@ingre…" at bounding box center [638, 392] width 1277 height 549
click at [666, 316] on button "Send reset instructions" at bounding box center [620, 305] width 155 height 28
click at [706, 416] on div "Reset your password It's okay, we all forget sometimes. Email* shuhui.yeo@ingre…" at bounding box center [638, 392] width 1277 height 549
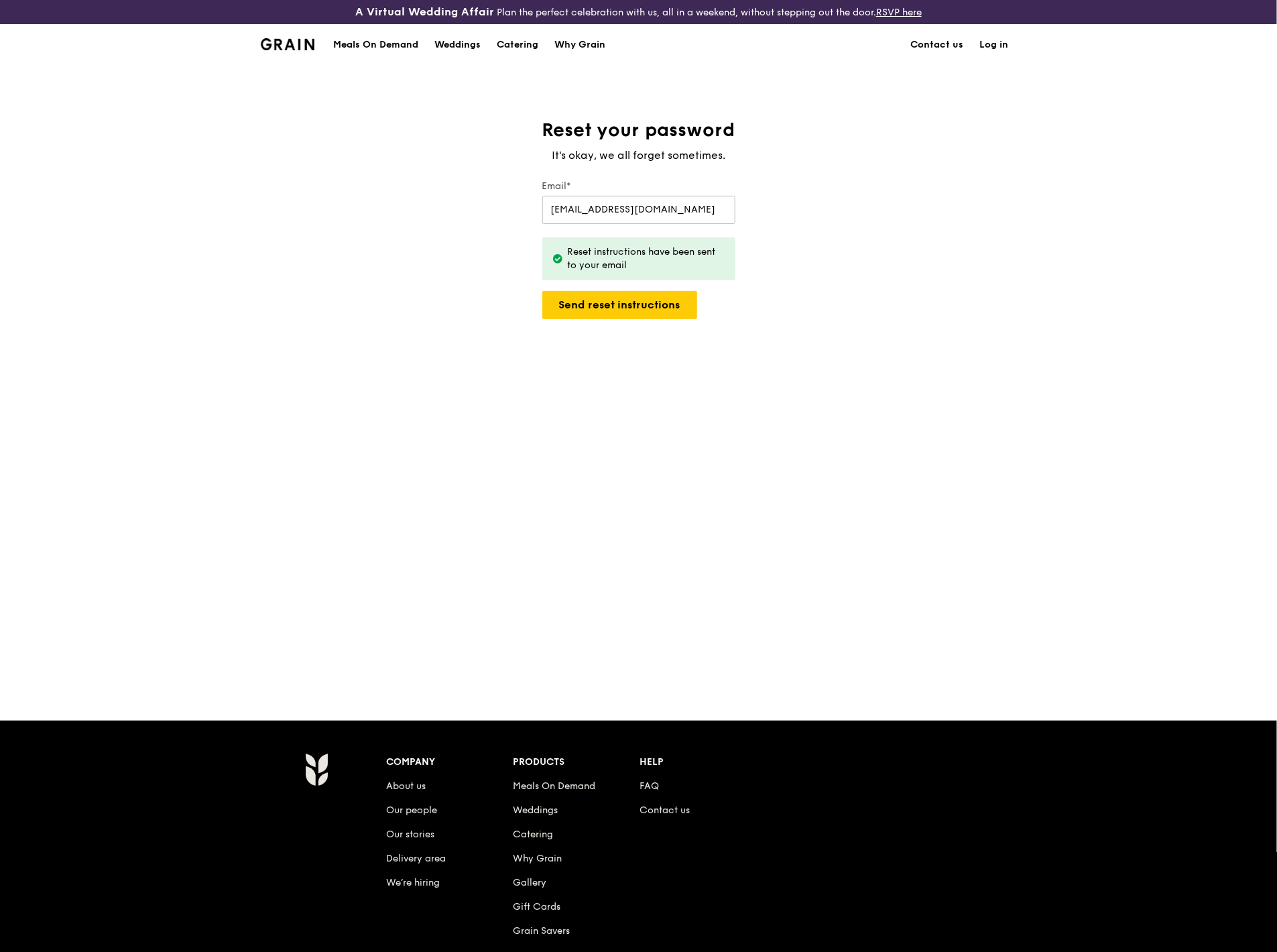
click at [706, 416] on div "Reset your password It's okay, we all forget sometimes. Email* shuhui.yeo@ingre…" at bounding box center [638, 392] width 1277 height 549
click at [906, 371] on div "Reset your password It's okay, we all forget sometimes. Email* shuhui.yeo@ingre…" at bounding box center [638, 392] width 1277 height 549
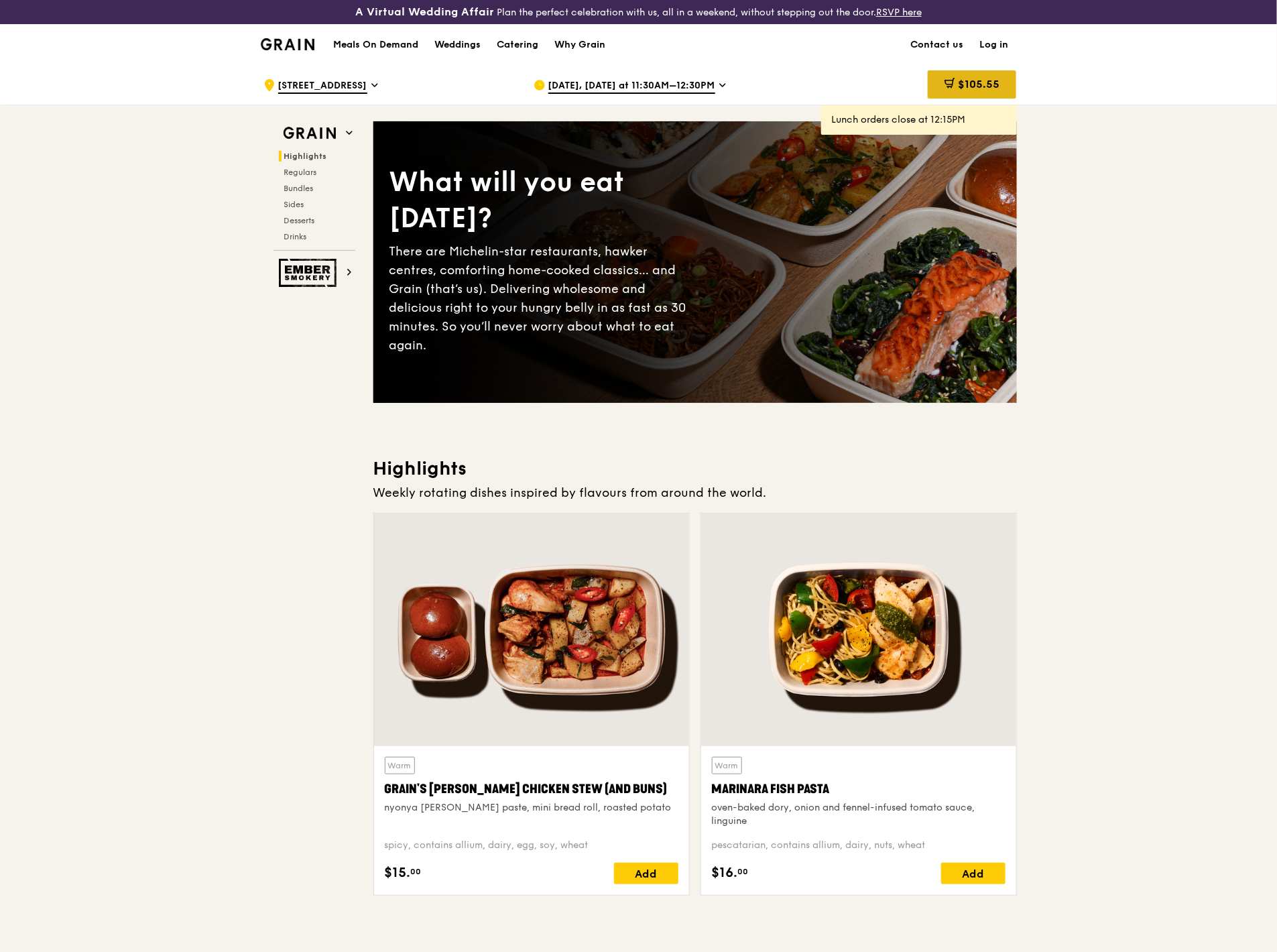
click at [950, 85] on div "$105.55" at bounding box center [972, 85] width 89 height 28
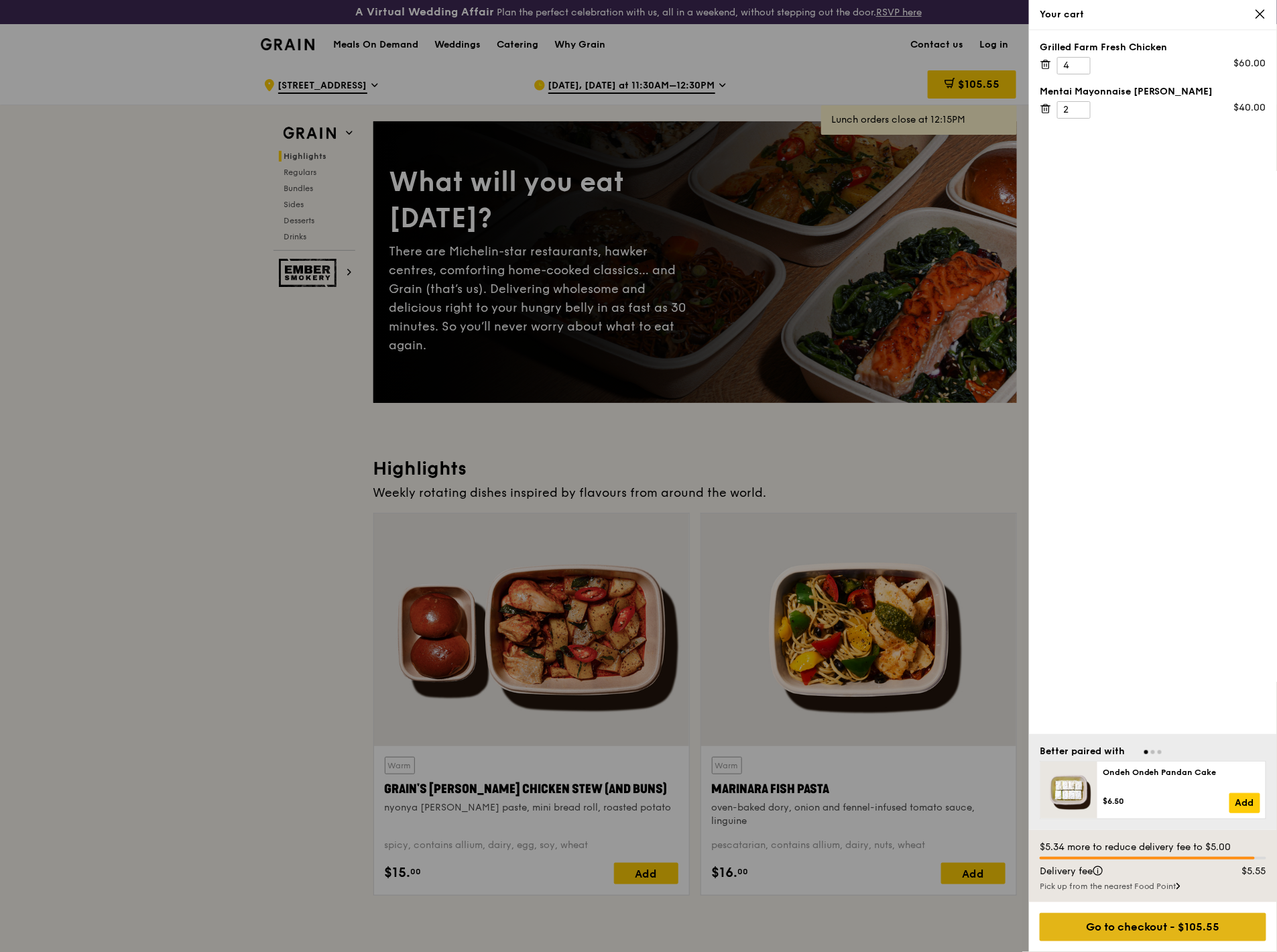
click at [950, 416] on div "Go to checkout - $105.55" at bounding box center [1153, 927] width 227 height 28
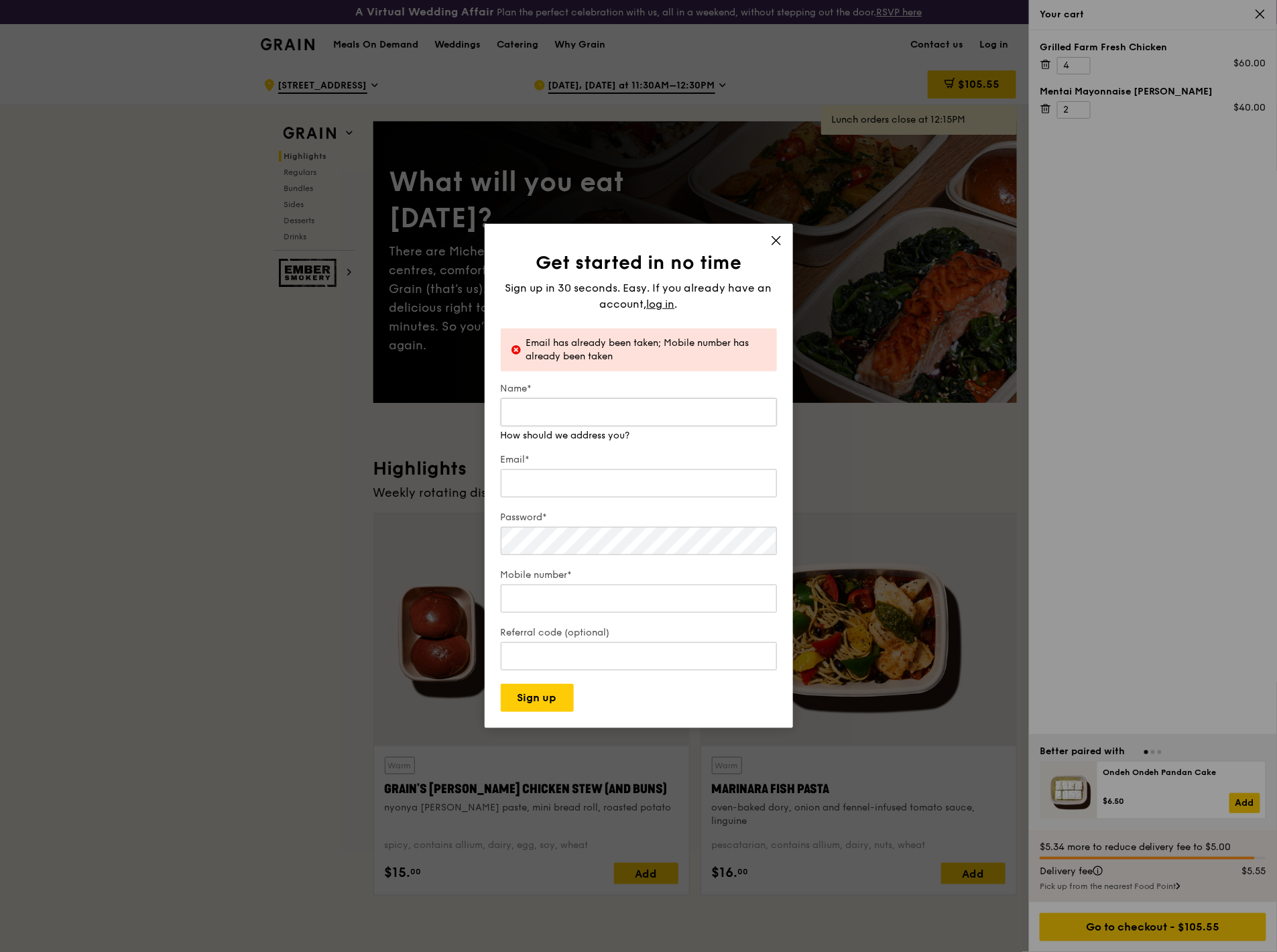
click at [547, 416] on input "Name*" at bounding box center [638, 412] width 276 height 28
type input "Shuhui"
click at [545, 416] on input "Email*" at bounding box center [638, 470] width 276 height 28
type input "ollieyeoshuhui@gmail.com"
click at [556, 416] on input "Mobile number*" at bounding box center [638, 599] width 276 height 28
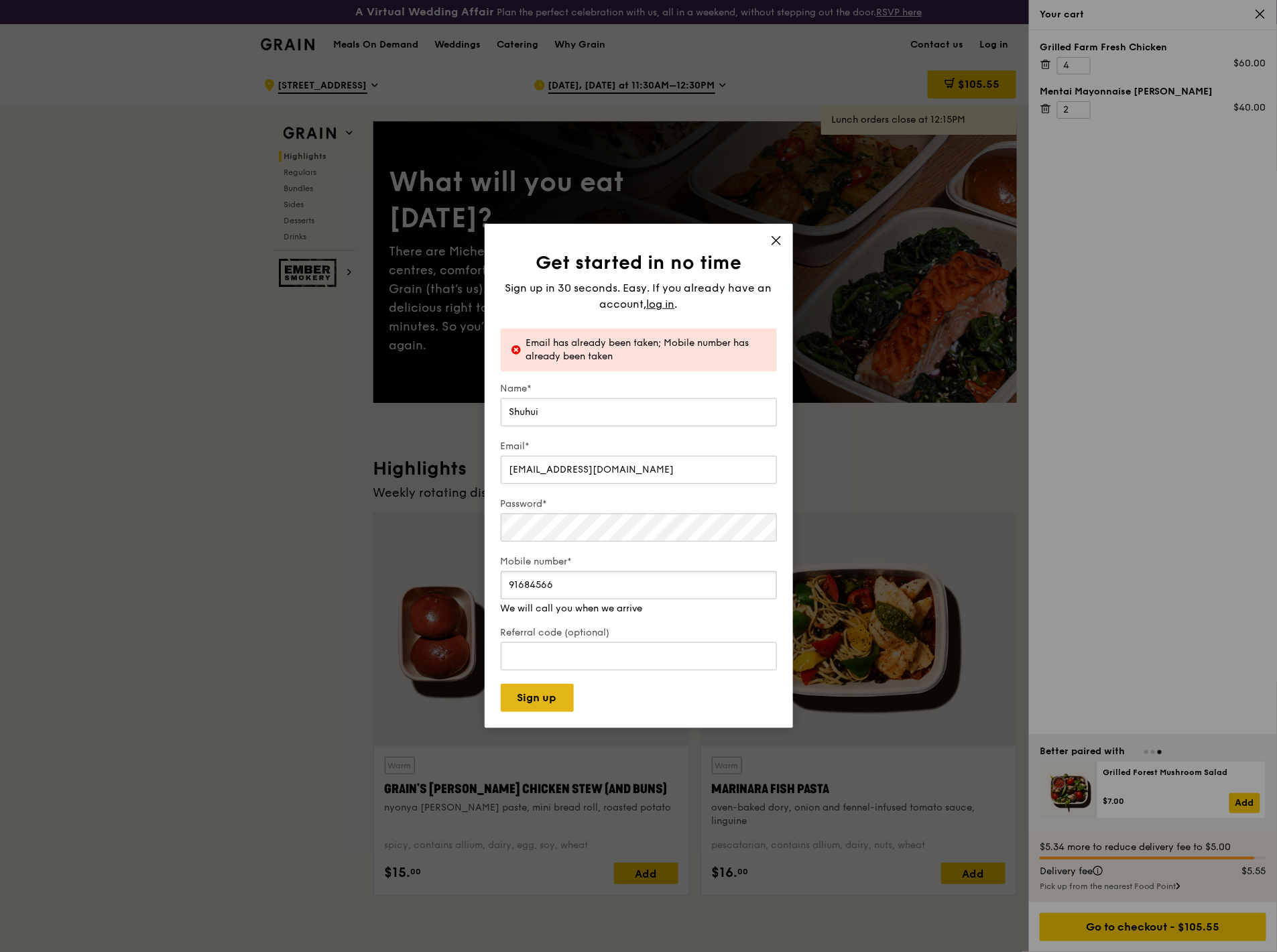
type input "91684566"
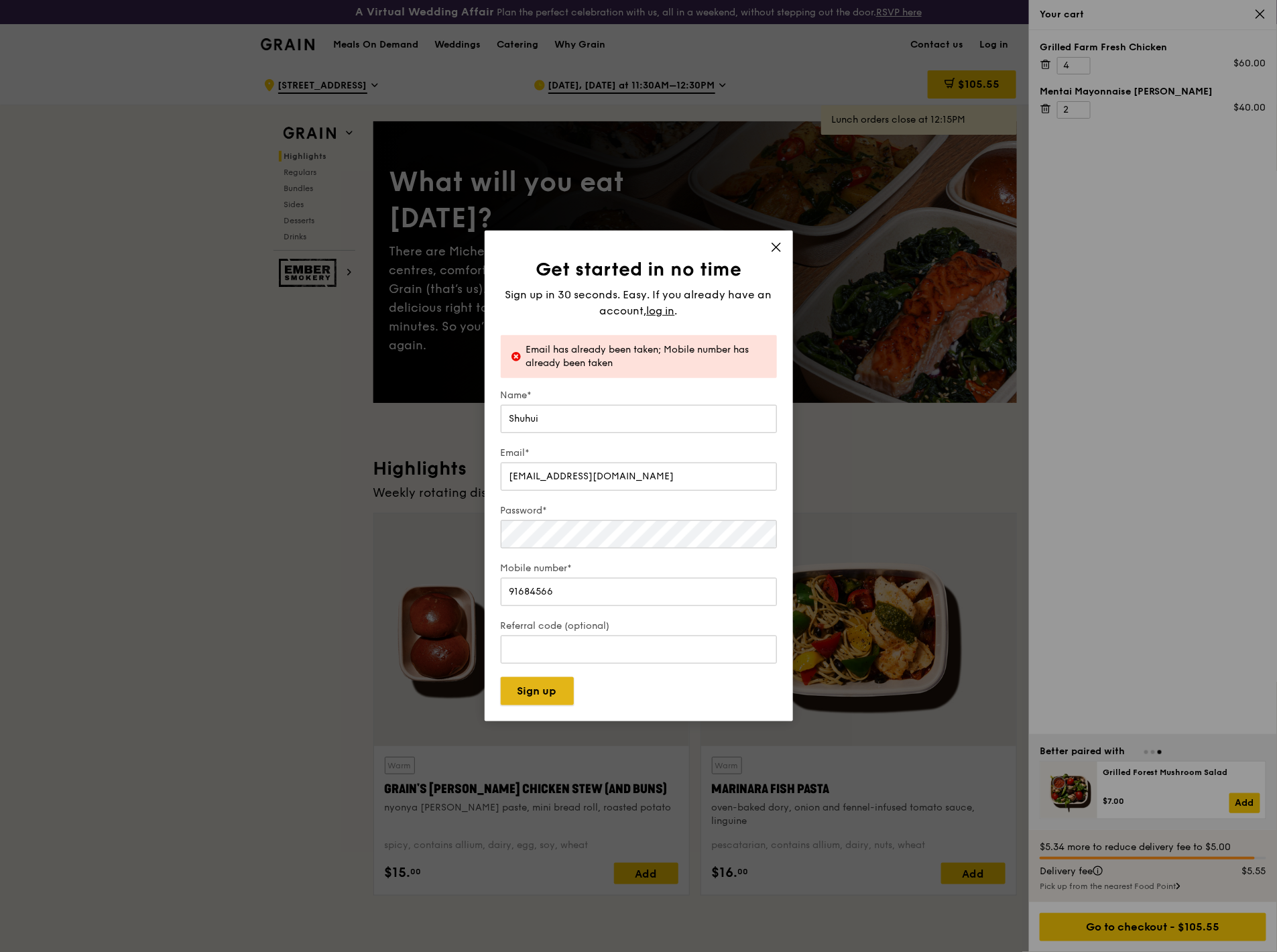
click at [520, 416] on button "Sign up" at bounding box center [537, 691] width 73 height 28
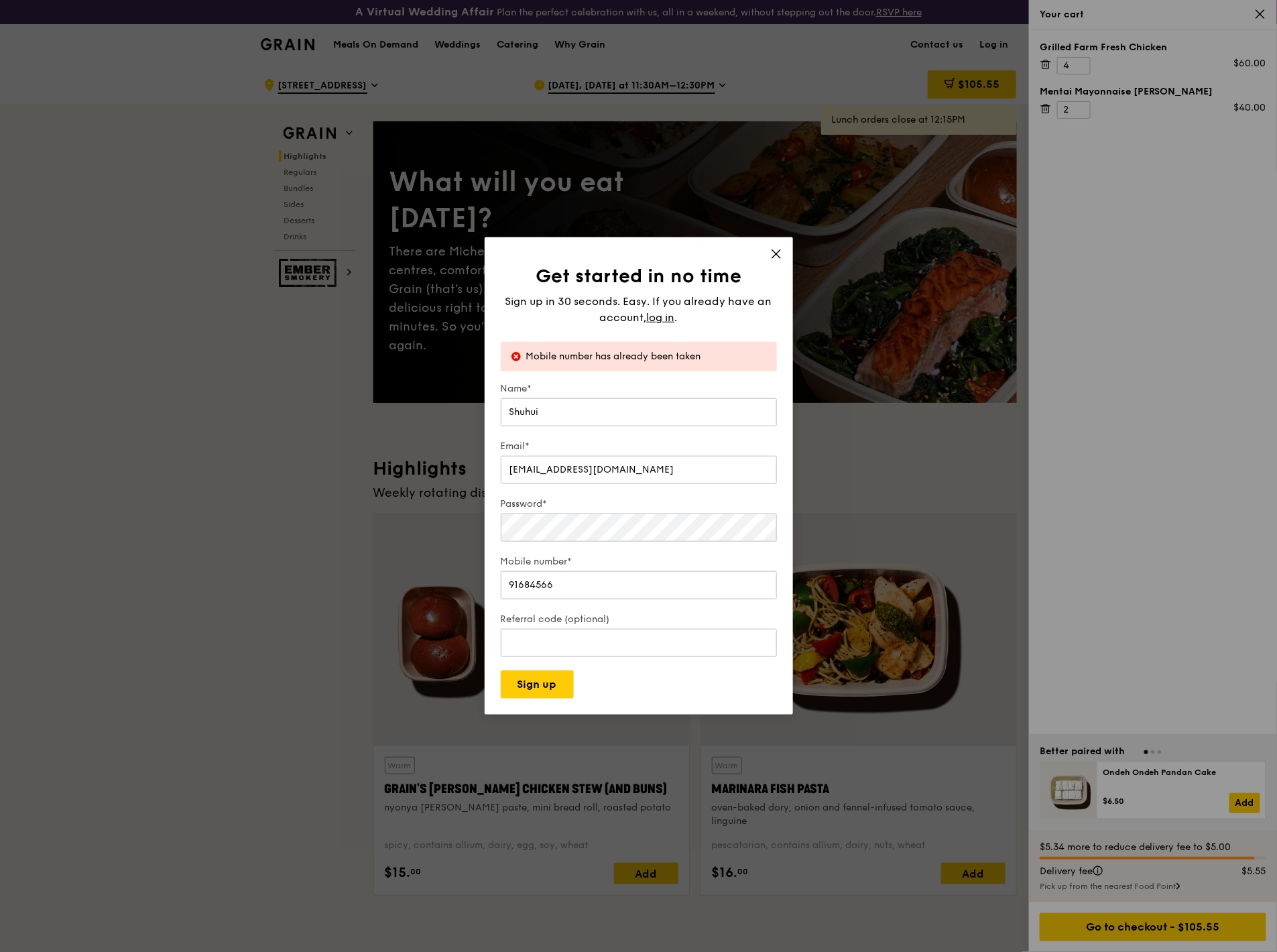
click at [779, 248] on icon at bounding box center [777, 255] width 12 height 12
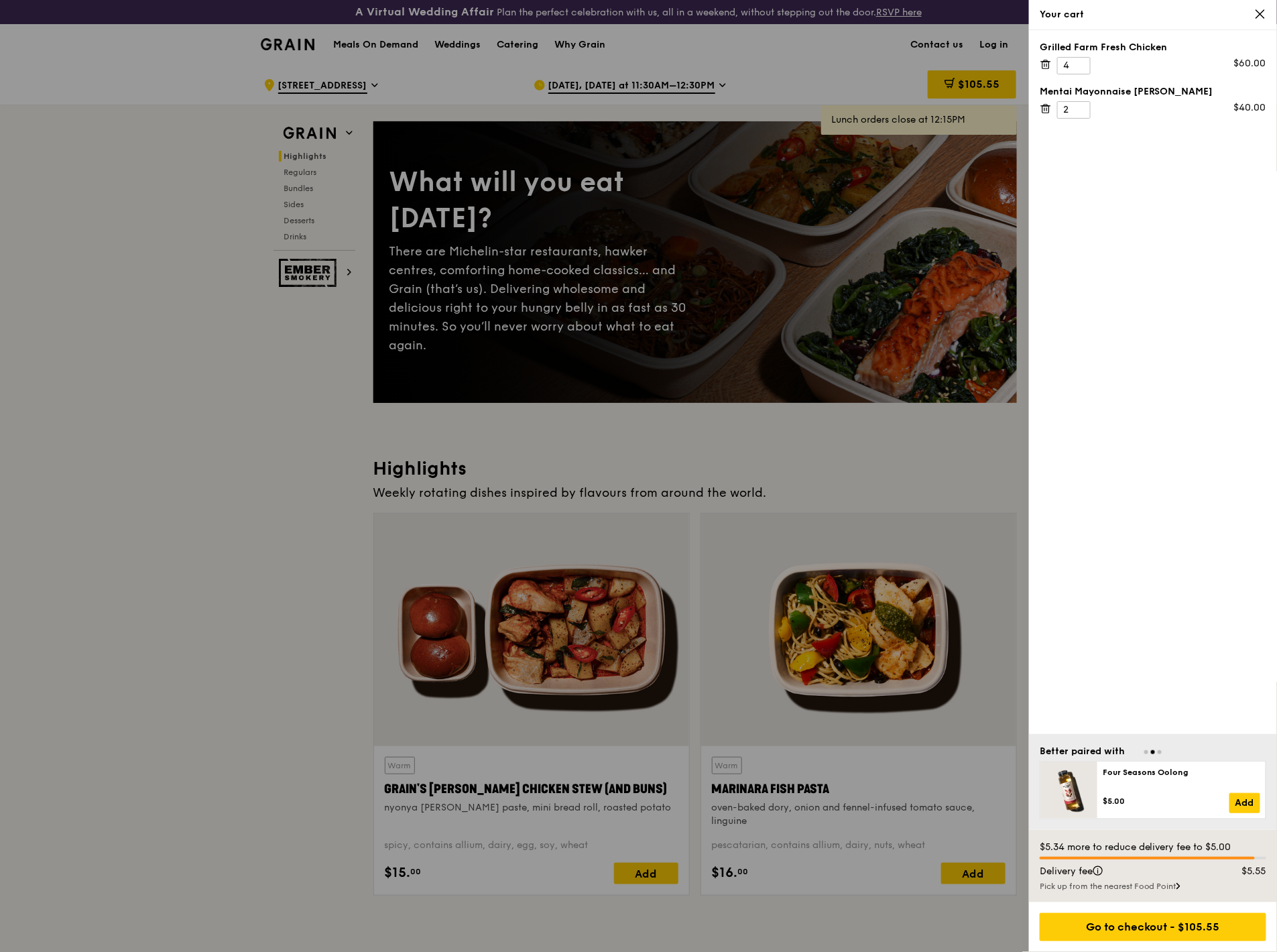
click at [950, 416] on div "Grilled Farm Fresh Chicken 4 $60.00 Mentai Mayonnaise Aburi Salmon 2 $40.00" at bounding box center [1152, 382] width 248 height 704
click at [950, 416] on div "Go to checkout - $105.55" at bounding box center [1153, 927] width 227 height 28
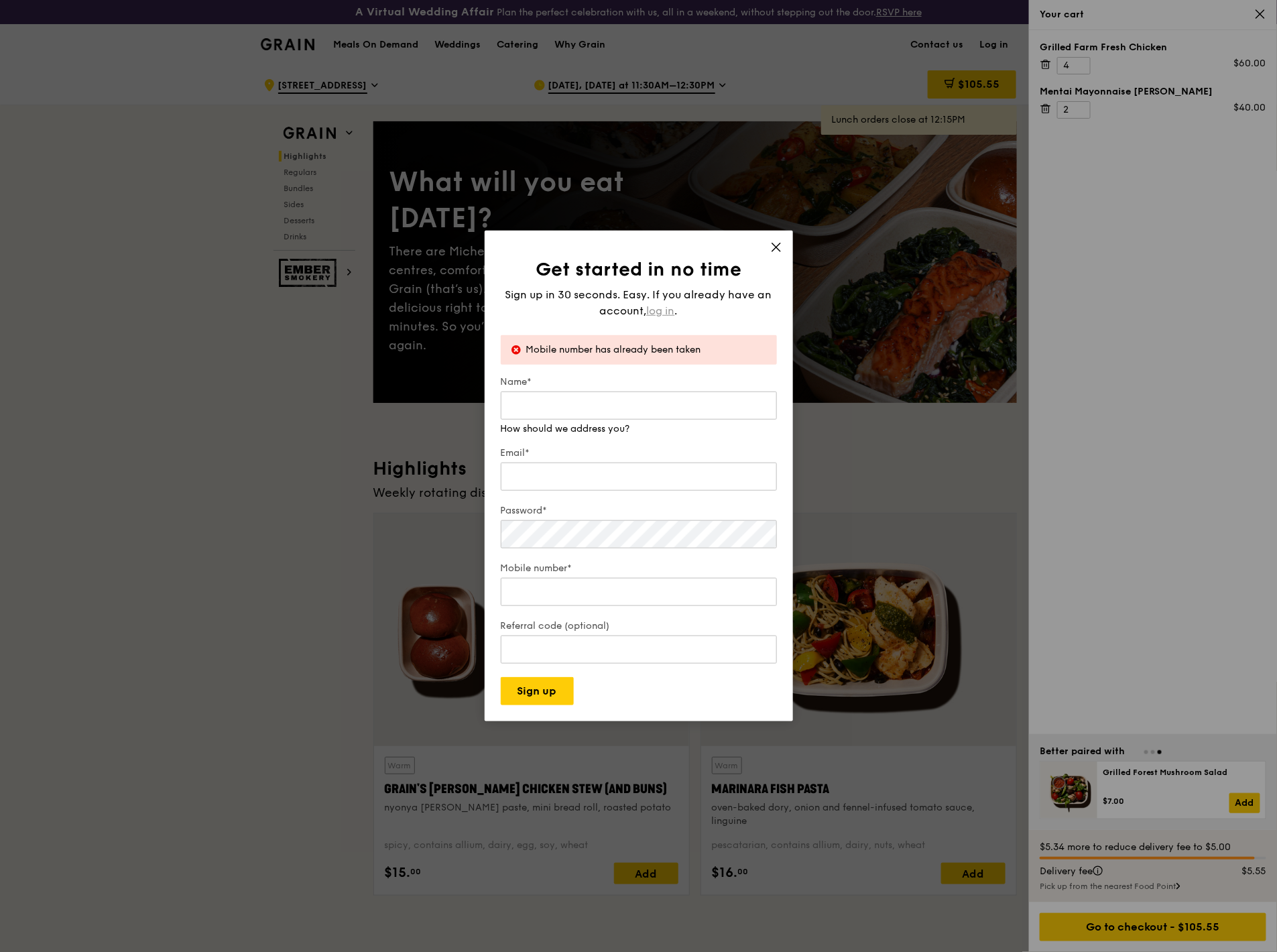
click at [651, 313] on span "log in" at bounding box center [661, 311] width 28 height 16
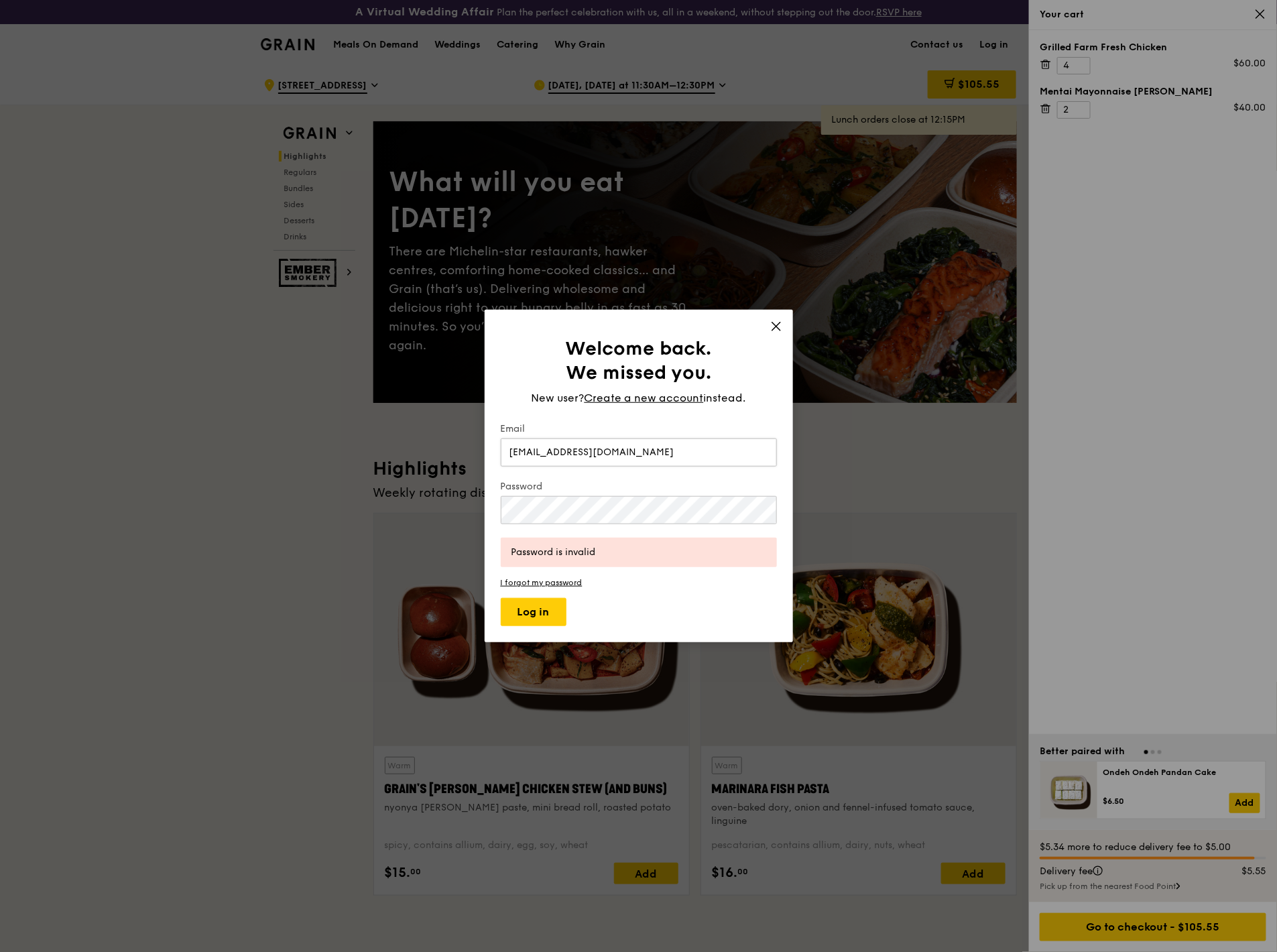
click at [675, 416] on input "shuhui.yeo@ingredion.com" at bounding box center [638, 452] width 276 height 28
drag, startPoint x: 578, startPoint y: 447, endPoint x: 380, endPoint y: 432, distance: 198.6
click at [380, 416] on div "Welcome back. We missed you. New user? Create a new account instead. Email shuh…" at bounding box center [638, 476] width 1277 height 952
type input "ollieyeoshuhuI@gmail.com"
click at [530, 416] on button "Log in" at bounding box center [533, 612] width 65 height 28
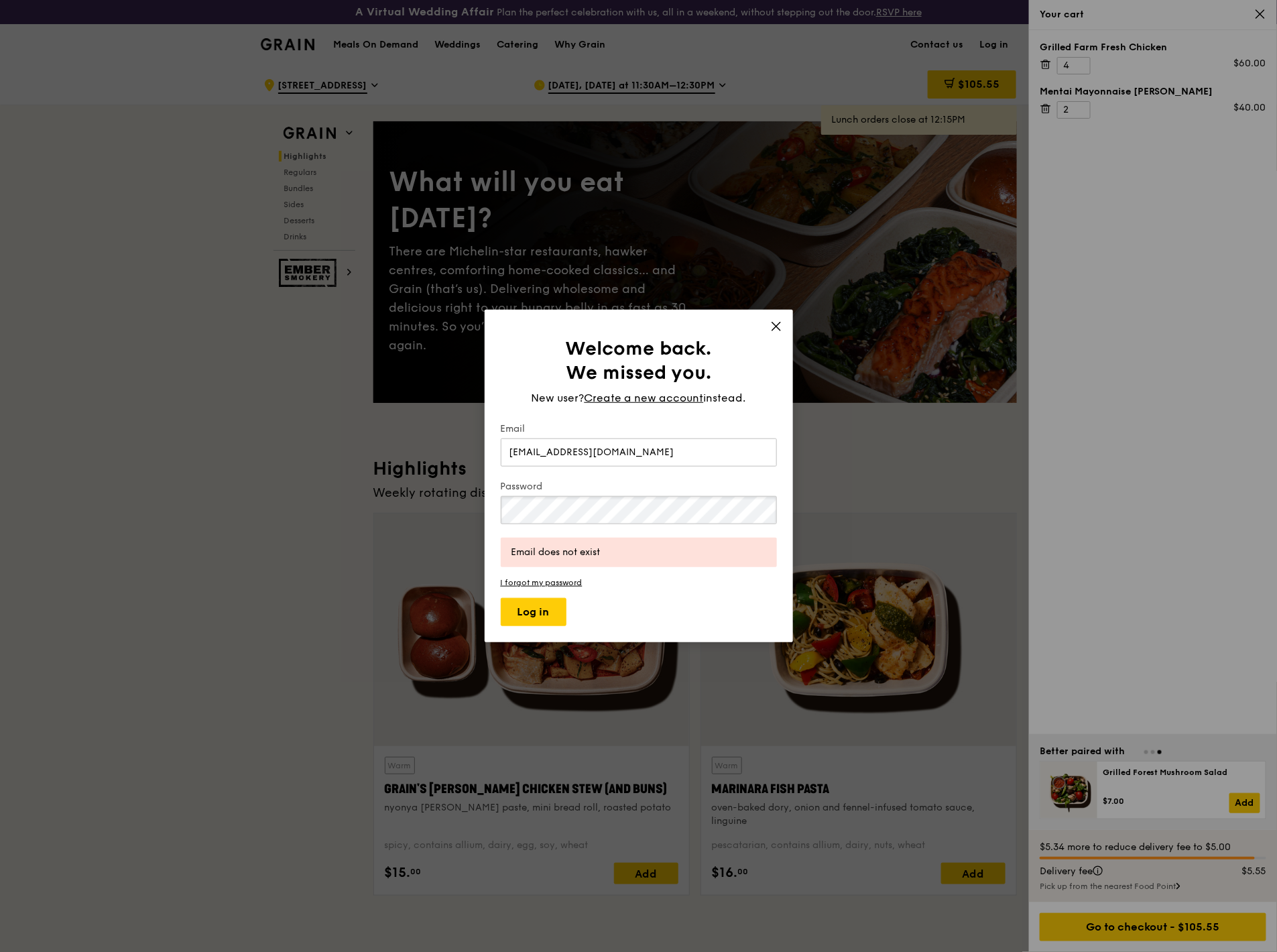
click at [363, 416] on div "Welcome back. We missed you. New user? Create a new account instead. Email olli…" at bounding box center [638, 476] width 1277 height 952
click at [500, 416] on button "Log in" at bounding box center [533, 612] width 65 height 28
click at [538, 416] on link "I forgot my password" at bounding box center [638, 582] width 276 height 10
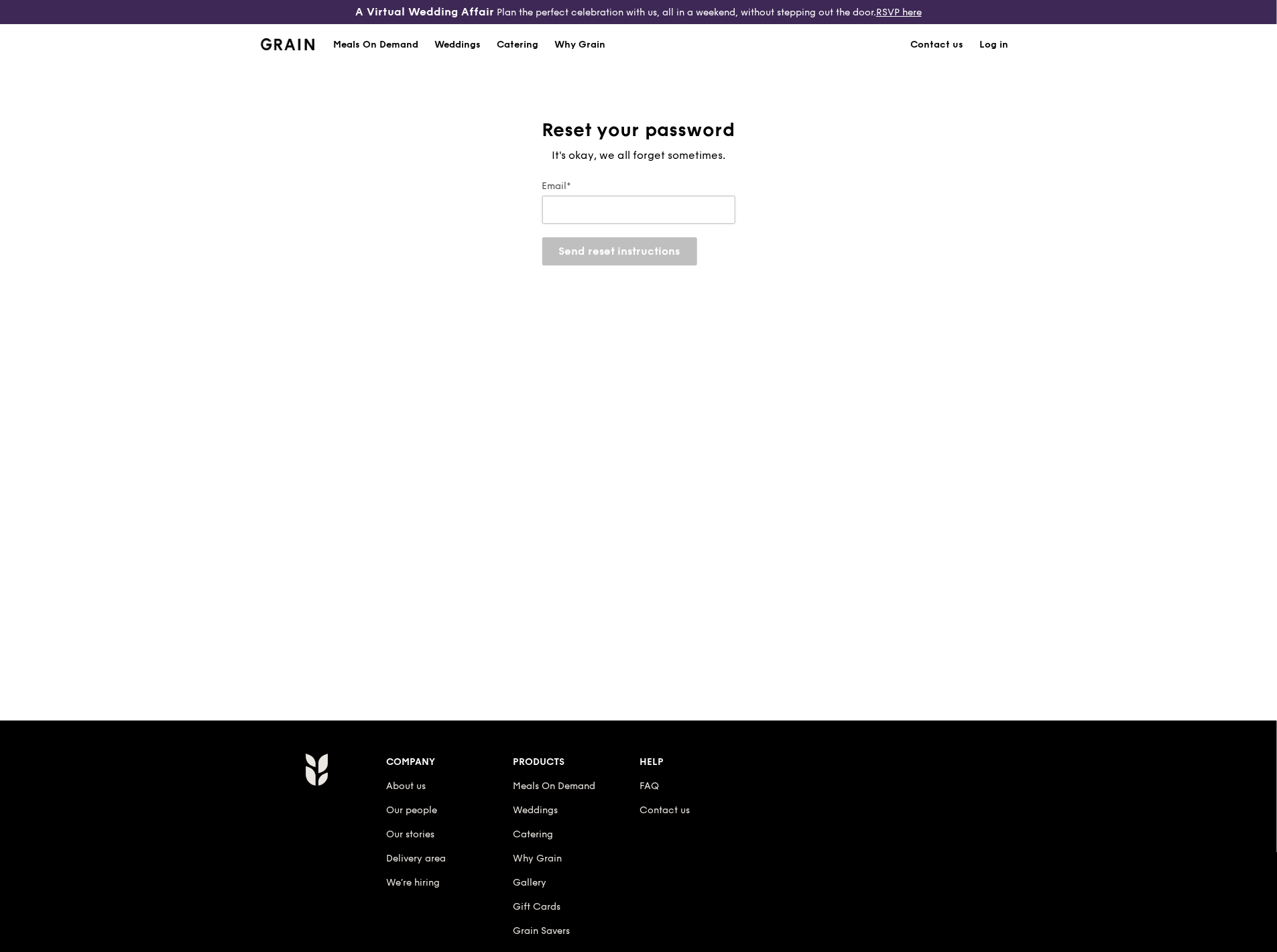
click at [653, 205] on input "Email*" at bounding box center [638, 210] width 193 height 28
type input "i"
drag, startPoint x: 615, startPoint y: 211, endPoint x: 628, endPoint y: 211, distance: 13.0
click at [615, 211] on input "ollieyeoshuhuI@gmail.com" at bounding box center [638, 210] width 193 height 28
click at [631, 245] on button "Send reset instructions" at bounding box center [620, 251] width 155 height 28
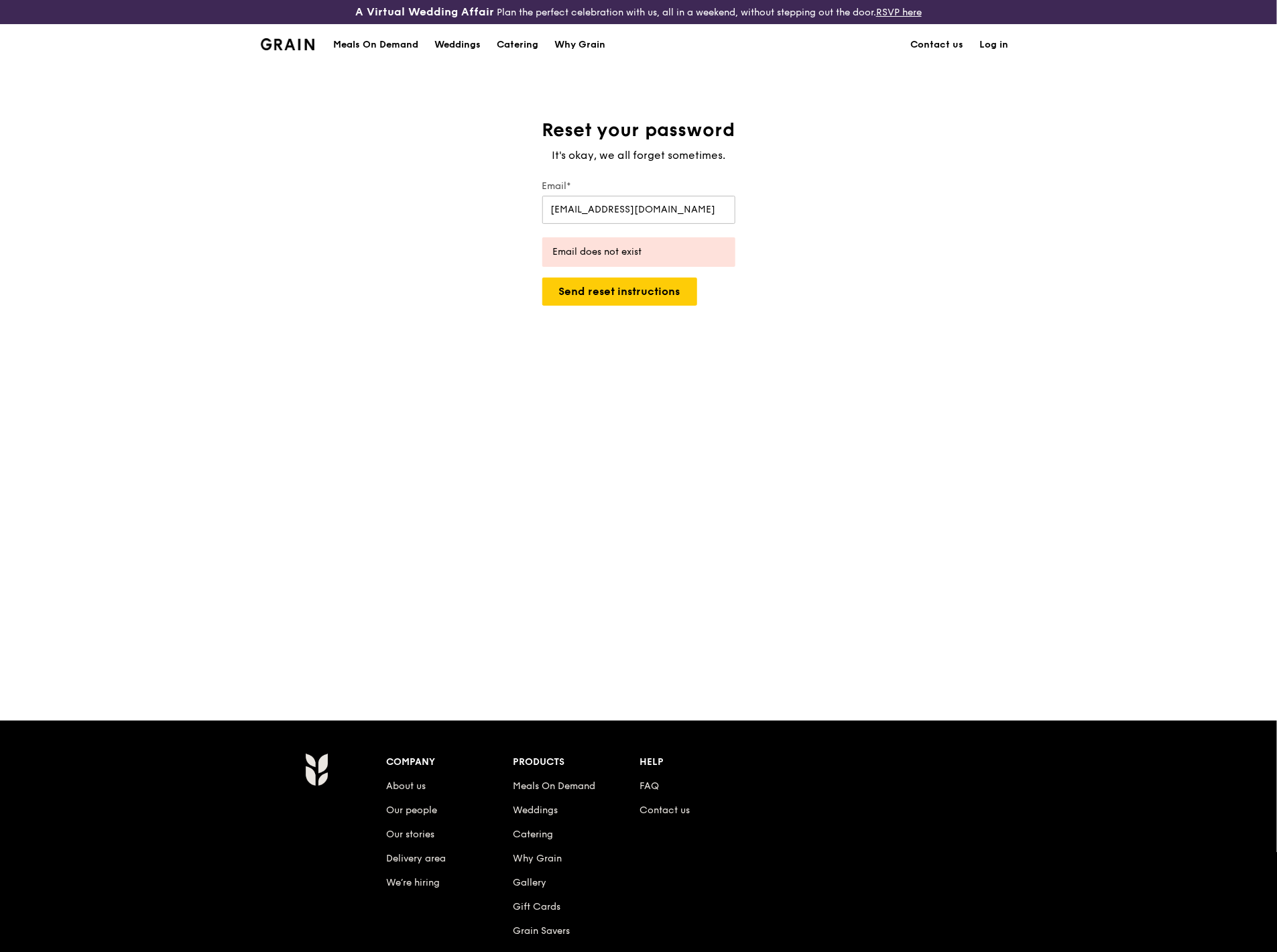
click at [661, 371] on div "Reset your password It's okay, we all forget sometimes. Email* ollieyeoshuhui@g…" at bounding box center [638, 392] width 1277 height 549
drag, startPoint x: 683, startPoint y: 201, endPoint x: 696, endPoint y: 205, distance: 13.6
click at [683, 201] on input "ollieyeoshuhui@gmail.com" at bounding box center [638, 210] width 193 height 28
drag, startPoint x: 696, startPoint y: 205, endPoint x: 351, endPoint y: 170, distance: 346.8
click at [351, 170] on div "Reset your password It's okay, we all forget sometimes. Email* ollieyeoshuhui@g…" at bounding box center [638, 392] width 1277 height 549
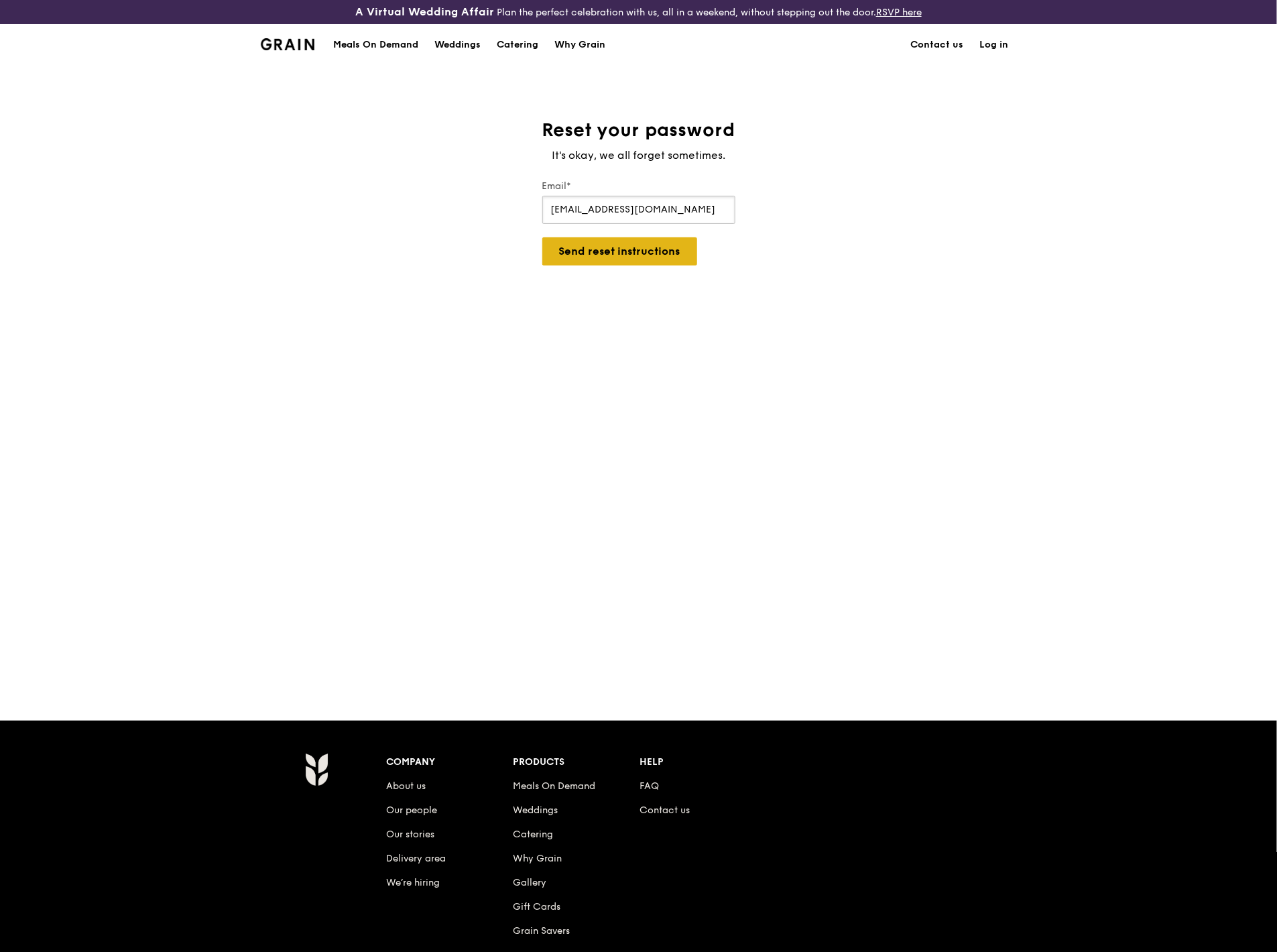
type input "shuhui.yeo@ingredion.com"
click at [564, 247] on button "Send reset instructions" at bounding box center [620, 251] width 155 height 28
click at [567, 373] on div "Reset your password It's okay, we all forget sometimes. Email* shuhui.yeo@ingre…" at bounding box center [638, 392] width 1277 height 549
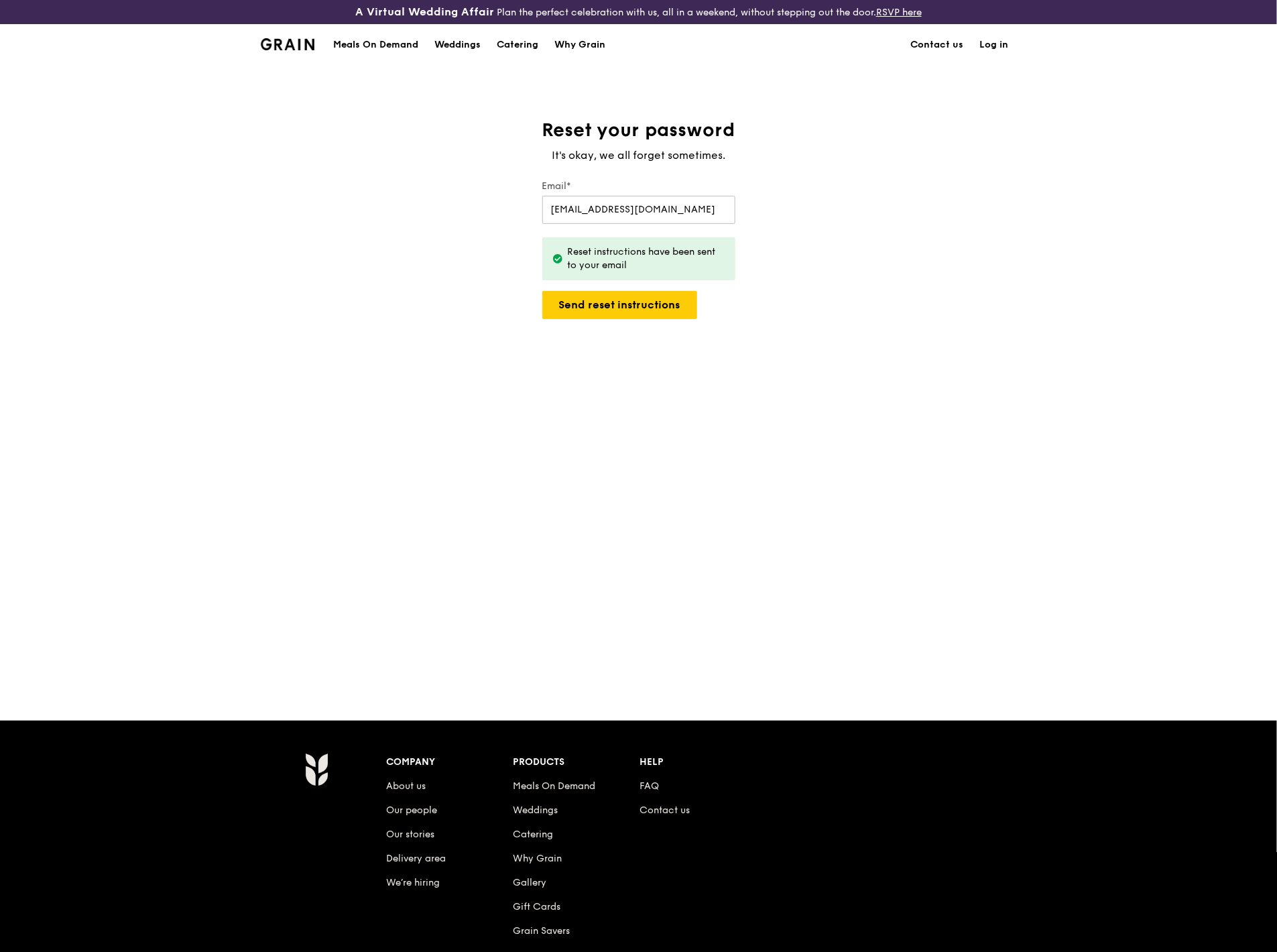
drag, startPoint x: 617, startPoint y: 399, endPoint x: 628, endPoint y: 369, distance: 32.0
click at [617, 399] on div "Reset your password It's okay, we all forget sometimes. Email* shuhui.yeo@ingre…" at bounding box center [638, 392] width 1277 height 549
click at [640, 309] on button "Send reset instructions" at bounding box center [620, 305] width 155 height 28
click at [657, 416] on div "Reset your password It's okay, we all forget sometimes. Email* shuhui.yeo@ingre…" at bounding box center [638, 392] width 1277 height 549
click at [796, 376] on div "Reset your password It's okay, we all forget sometimes. Email* shuhui.yeo@ingre…" at bounding box center [638, 392] width 1277 height 549
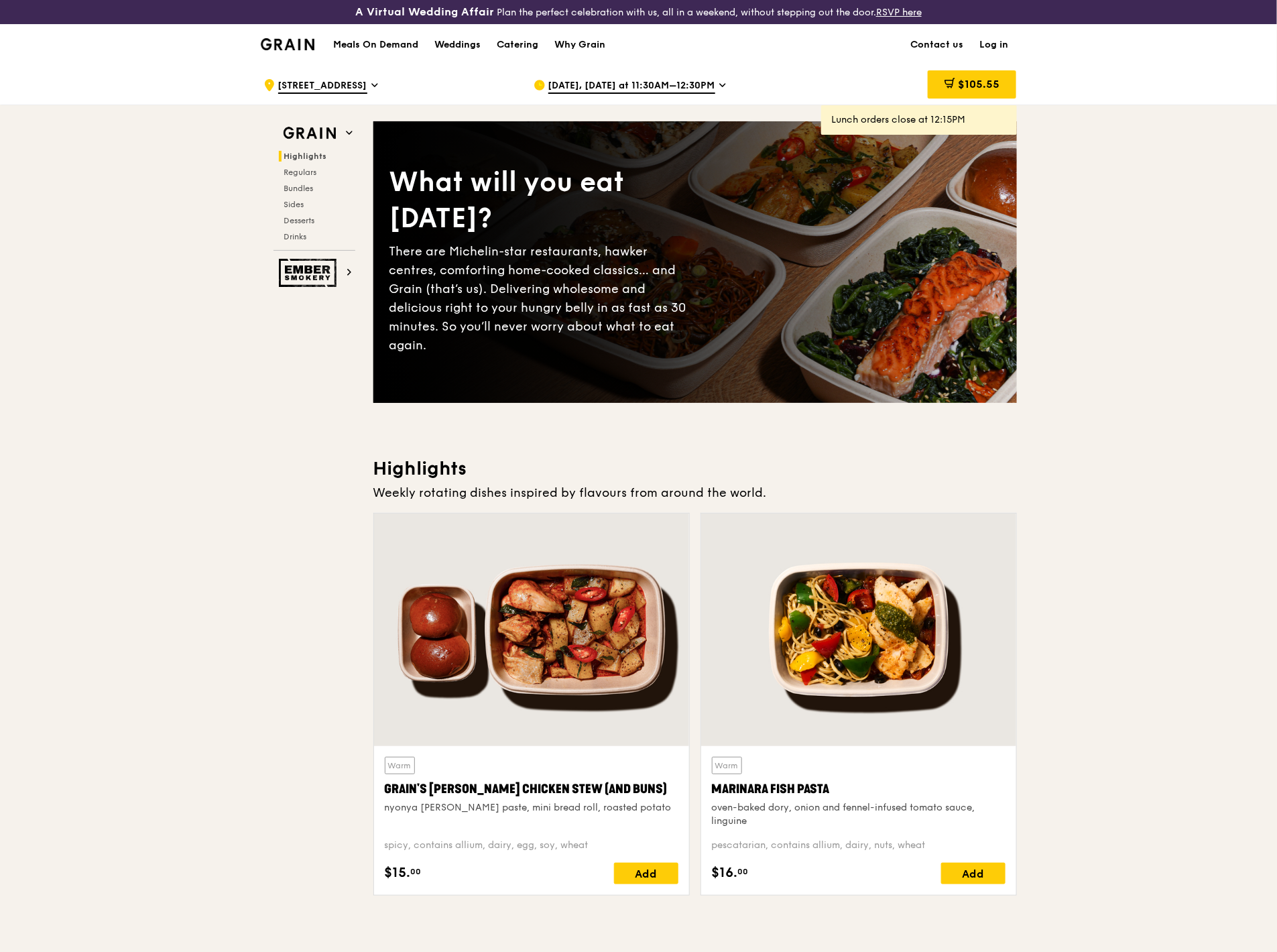
click at [950, 49] on link "Log in" at bounding box center [995, 44] width 45 height 40
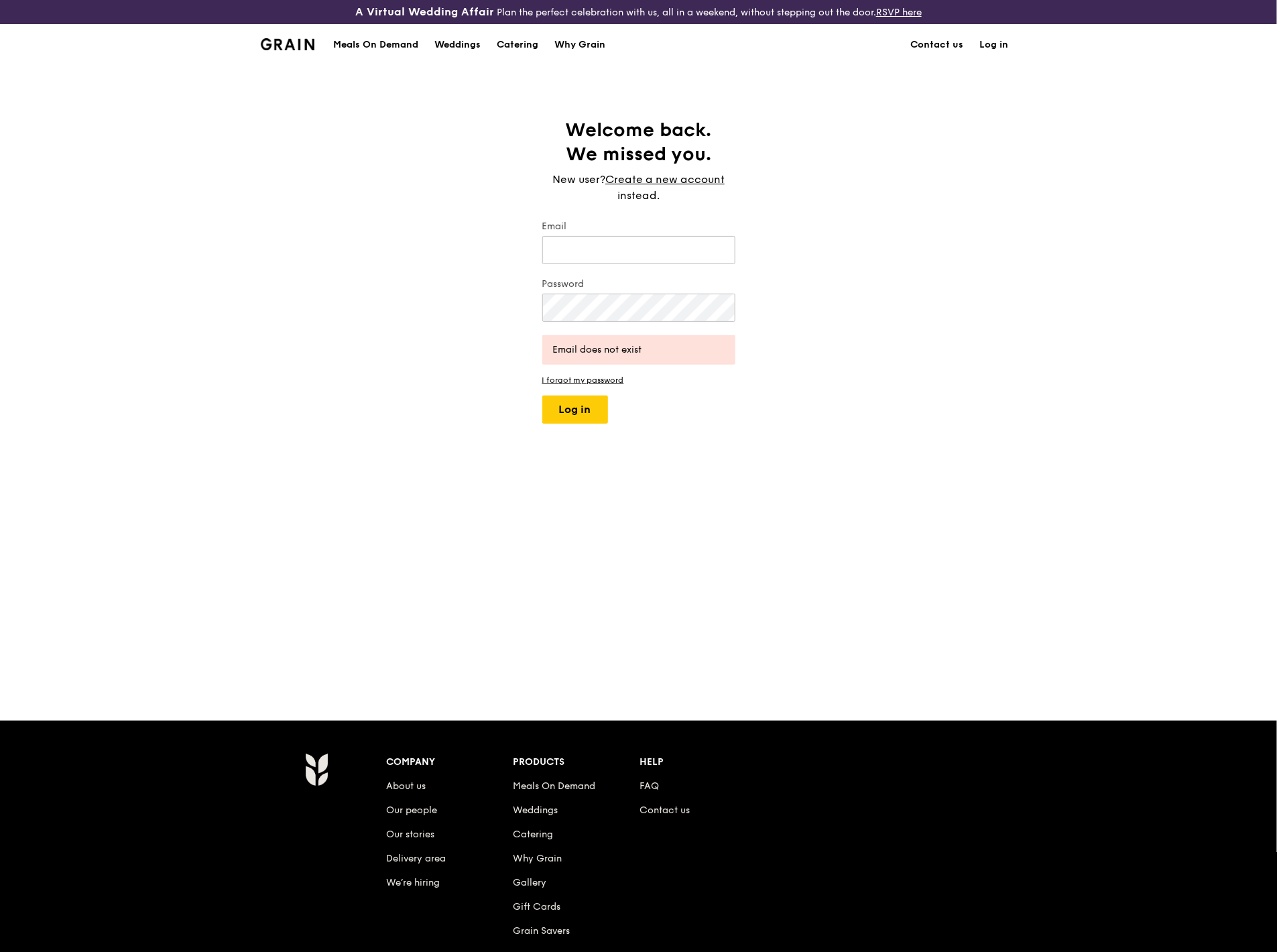
type input "shuhui.yeo@ingredion.com"
click at [452, 295] on div "Welcome back. We missed you. New user? Create a new account instead. Email shuh…" at bounding box center [638, 392] width 1277 height 549
click at [542, 396] on button "Log in" at bounding box center [574, 410] width 65 height 28
click at [461, 276] on div "Welcome back. We missed you. New user? Create a new account instead. Email shuh…" at bounding box center [638, 392] width 1277 height 549
click at [542, 396] on button "Log in" at bounding box center [574, 410] width 65 height 28
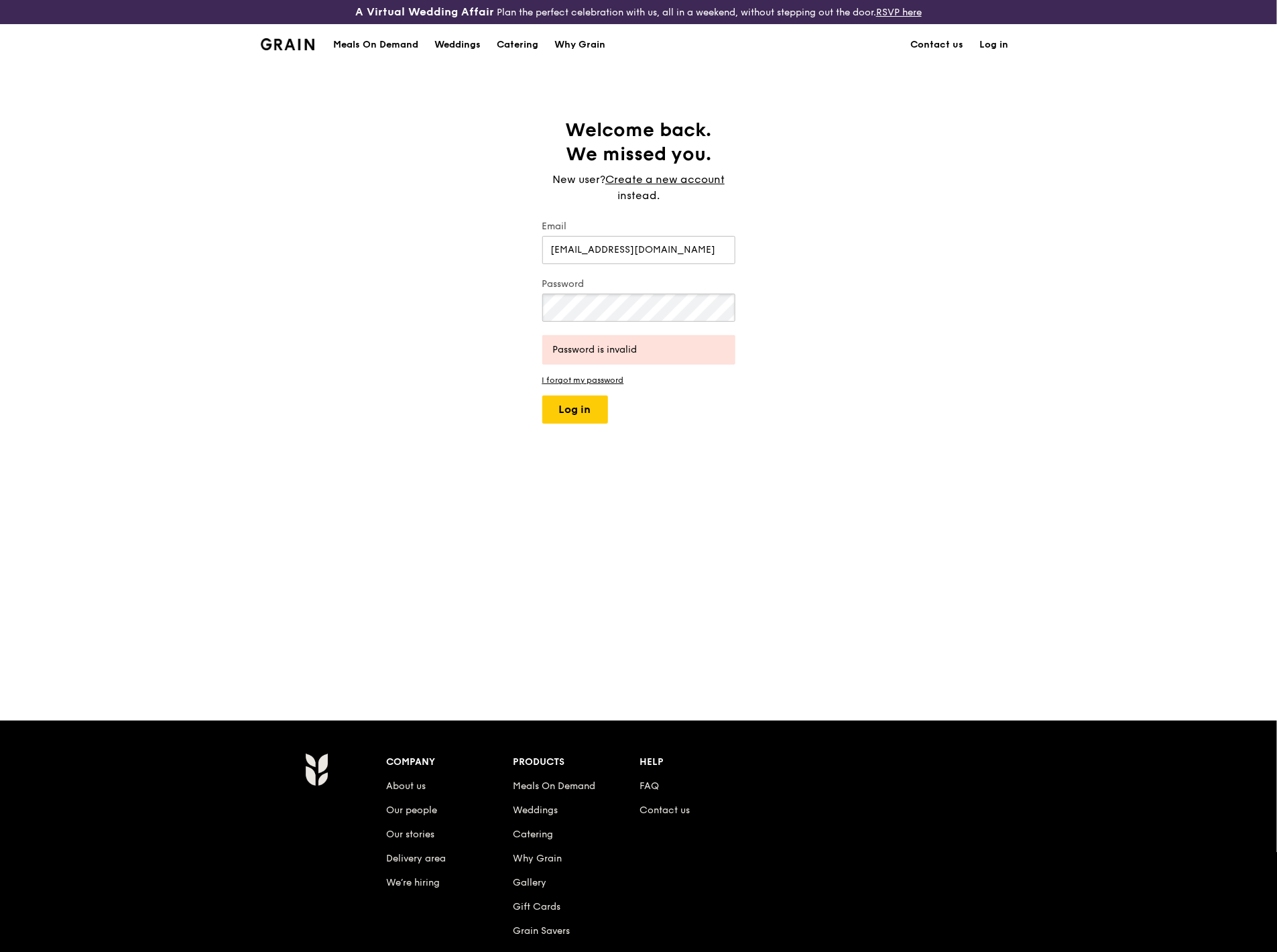
click at [433, 286] on div "Welcome back. We missed you. New user? Create a new account instead. Email shuh…" at bounding box center [638, 392] width 1277 height 549
click at [542, 396] on button "Log in" at bounding box center [574, 410] width 65 height 28
click at [487, 304] on div "Welcome back. We missed you. New user? Create a new account instead. Email shuh…" at bounding box center [638, 392] width 1277 height 549
click at [326, 416] on div "Welcome back. We missed you. New user? Create a new account instead. Email shuh…" at bounding box center [638, 392] width 1277 height 549
click at [950, 250] on div "Welcome back. We missed you. New user? Create a new account instead. Email shuh…" at bounding box center [638, 392] width 1277 height 549
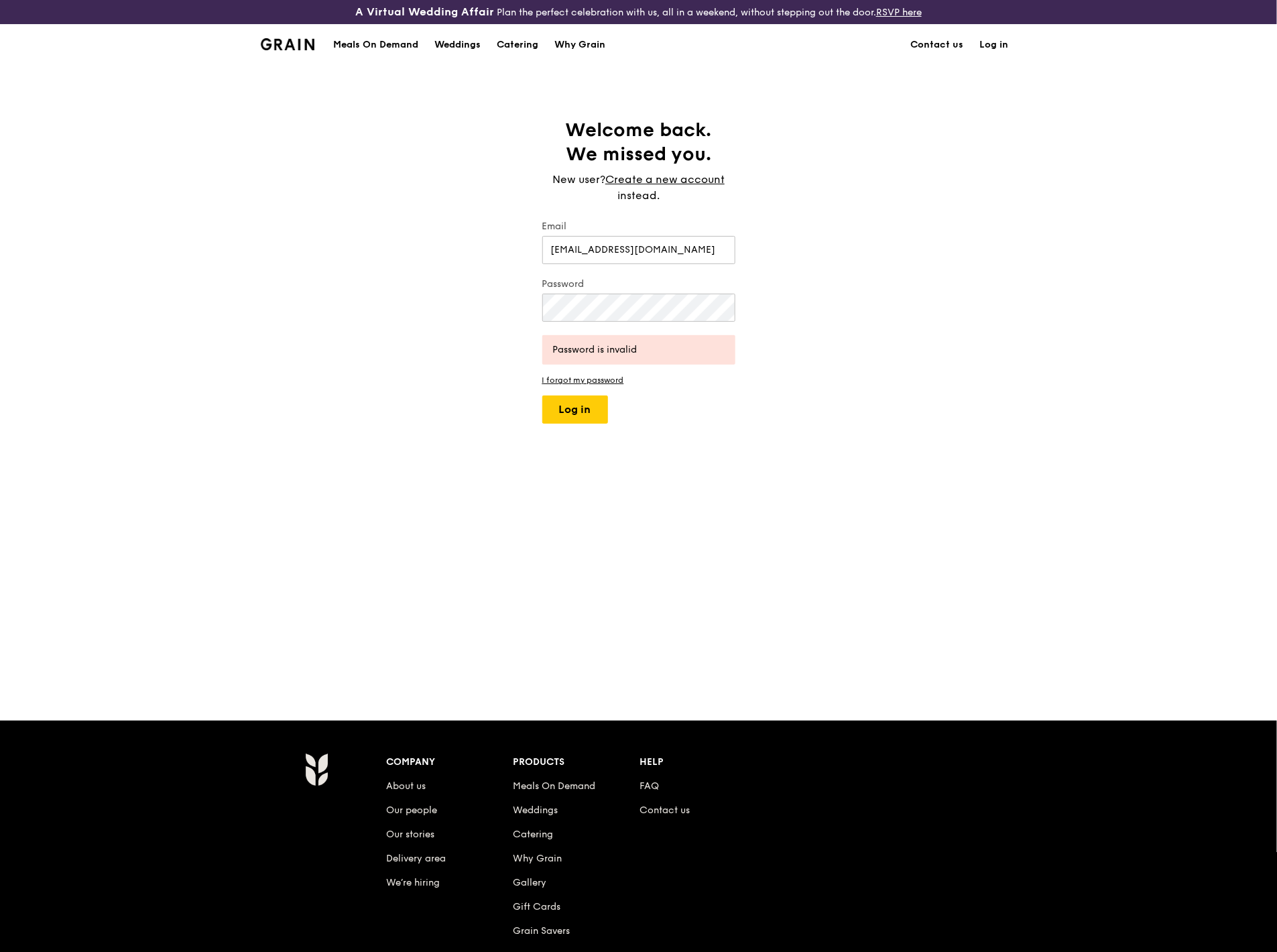
click at [950, 38] on link "Log in" at bounding box center [995, 44] width 45 height 40
click at [651, 175] on link "Create a new account" at bounding box center [664, 180] width 119 height 16
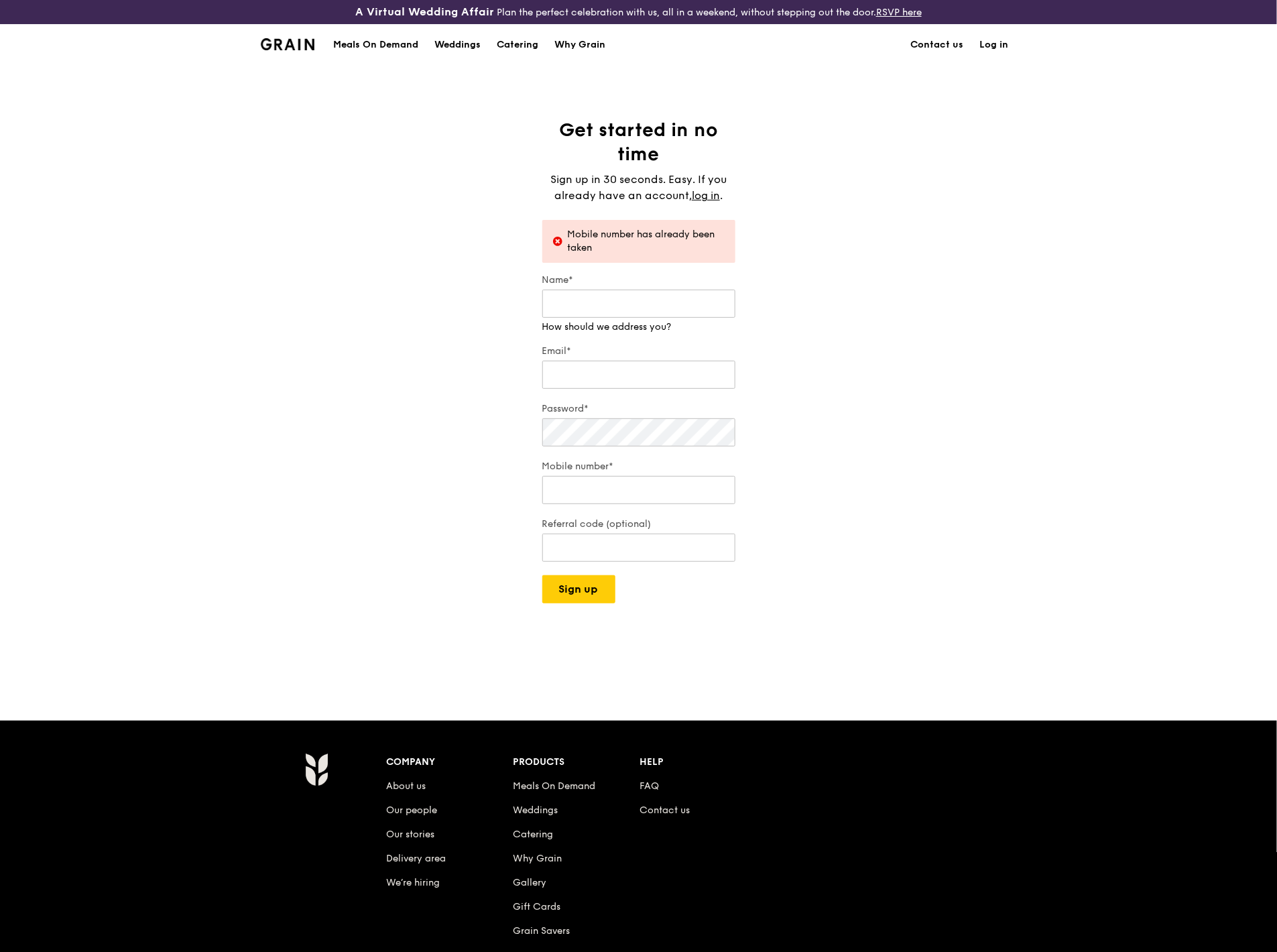
click at [799, 242] on div "Get started in no time Sign up in 30 seconds. Easy. If you already have an acco…" at bounding box center [638, 392] width 1277 height 549
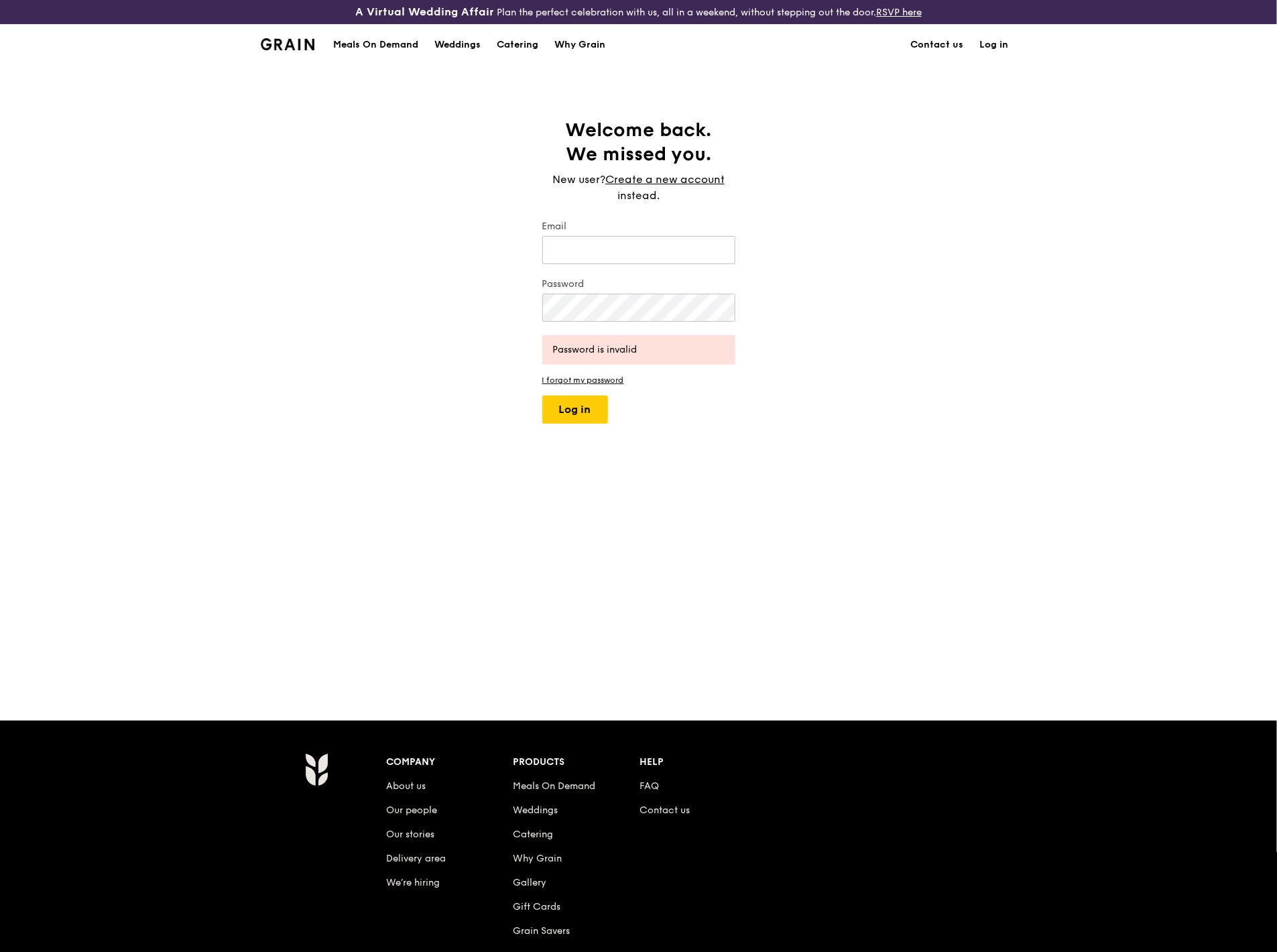
type input "shuhui.yeo@ingredion.com"
click at [138, 249] on div "Welcome back. We missed you. New user? Create a new account instead. Email shuh…" at bounding box center [638, 392] width 1277 height 549
click at [439, 291] on div "Welcome back. We missed you. New user? Create a new account instead. Email shuh…" at bounding box center [638, 392] width 1277 height 549
click at [542, 396] on button "Log in" at bounding box center [574, 410] width 65 height 28
click at [367, 271] on div "Welcome back. We missed you. New user? Create a new account instead. Email shuh…" at bounding box center [638, 392] width 1277 height 549
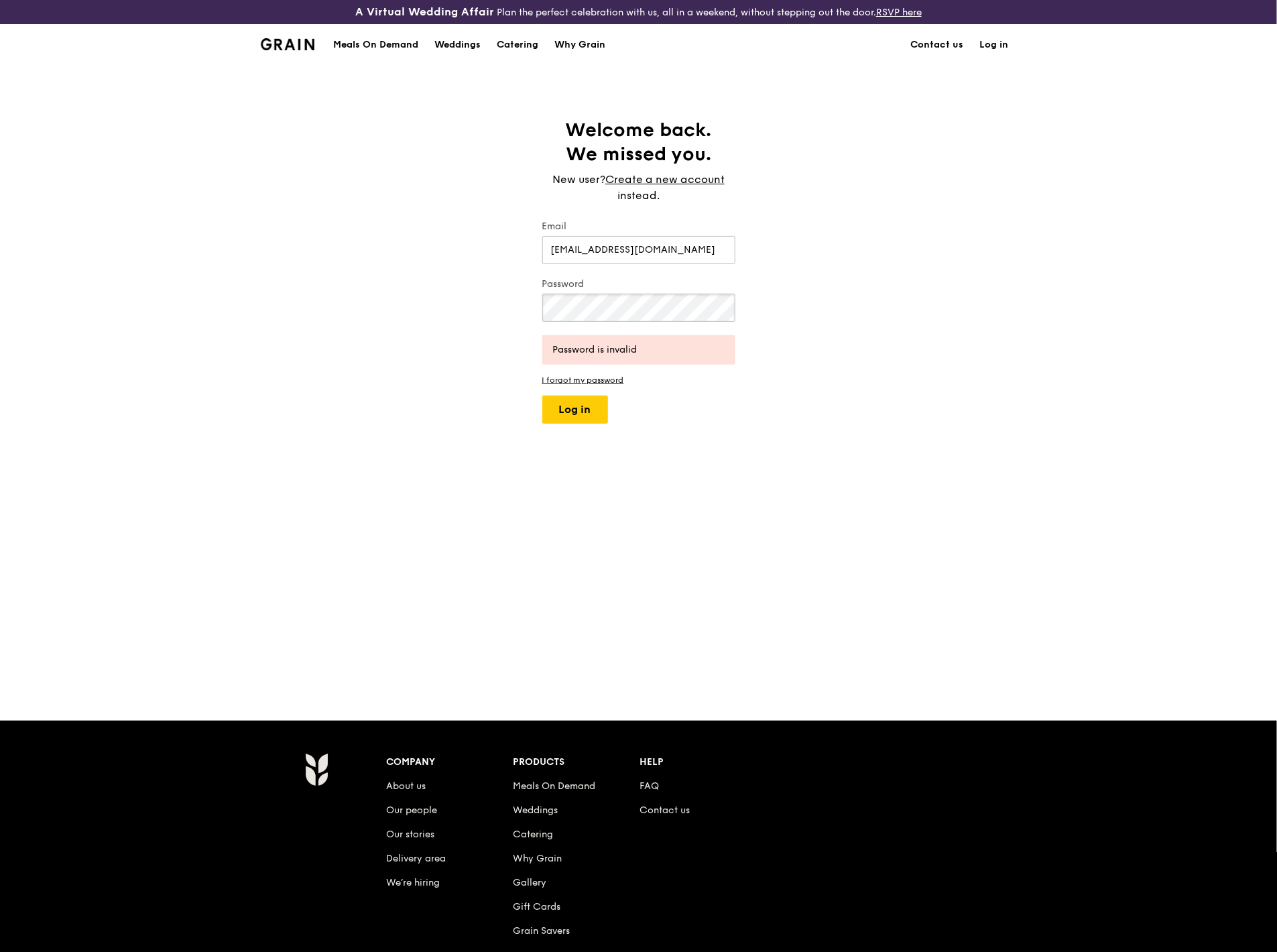
click at [542, 396] on button "Log in" at bounding box center [574, 410] width 65 height 28
click at [545, 378] on link "I forgot my password" at bounding box center [638, 380] width 193 height 10
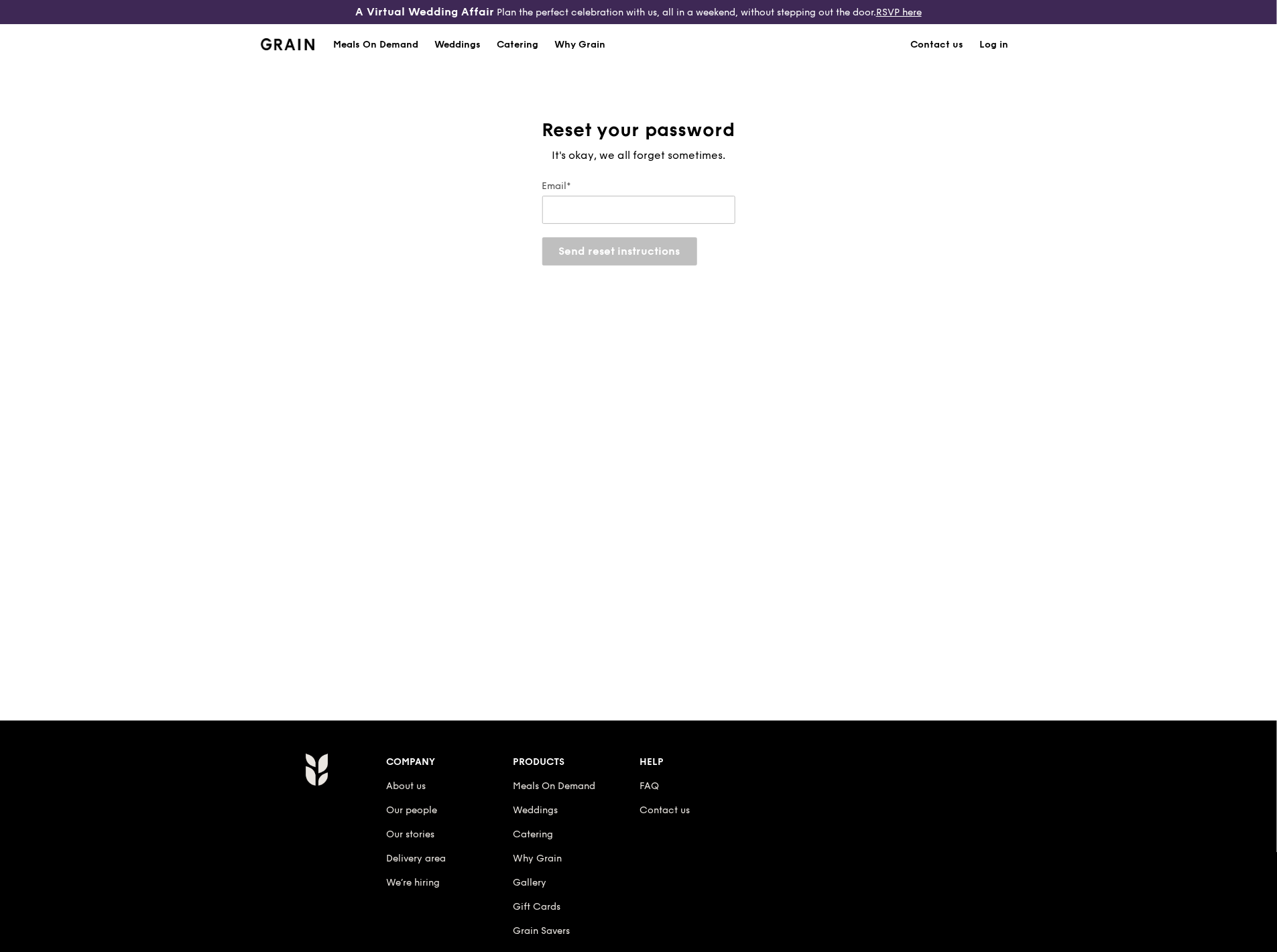
drag, startPoint x: 710, startPoint y: 405, endPoint x: 564, endPoint y: 398, distance: 146.2
click at [710, 405] on div "Reset your password It's okay, we all forget sometimes. Email* Send reset instr…" at bounding box center [638, 392] width 1277 height 549
click at [635, 210] on input "Email*" at bounding box center [638, 210] width 193 height 28
type input "shuhui.yeo@ingredion.com"
click at [627, 250] on button "Send reset instructions" at bounding box center [620, 251] width 155 height 28
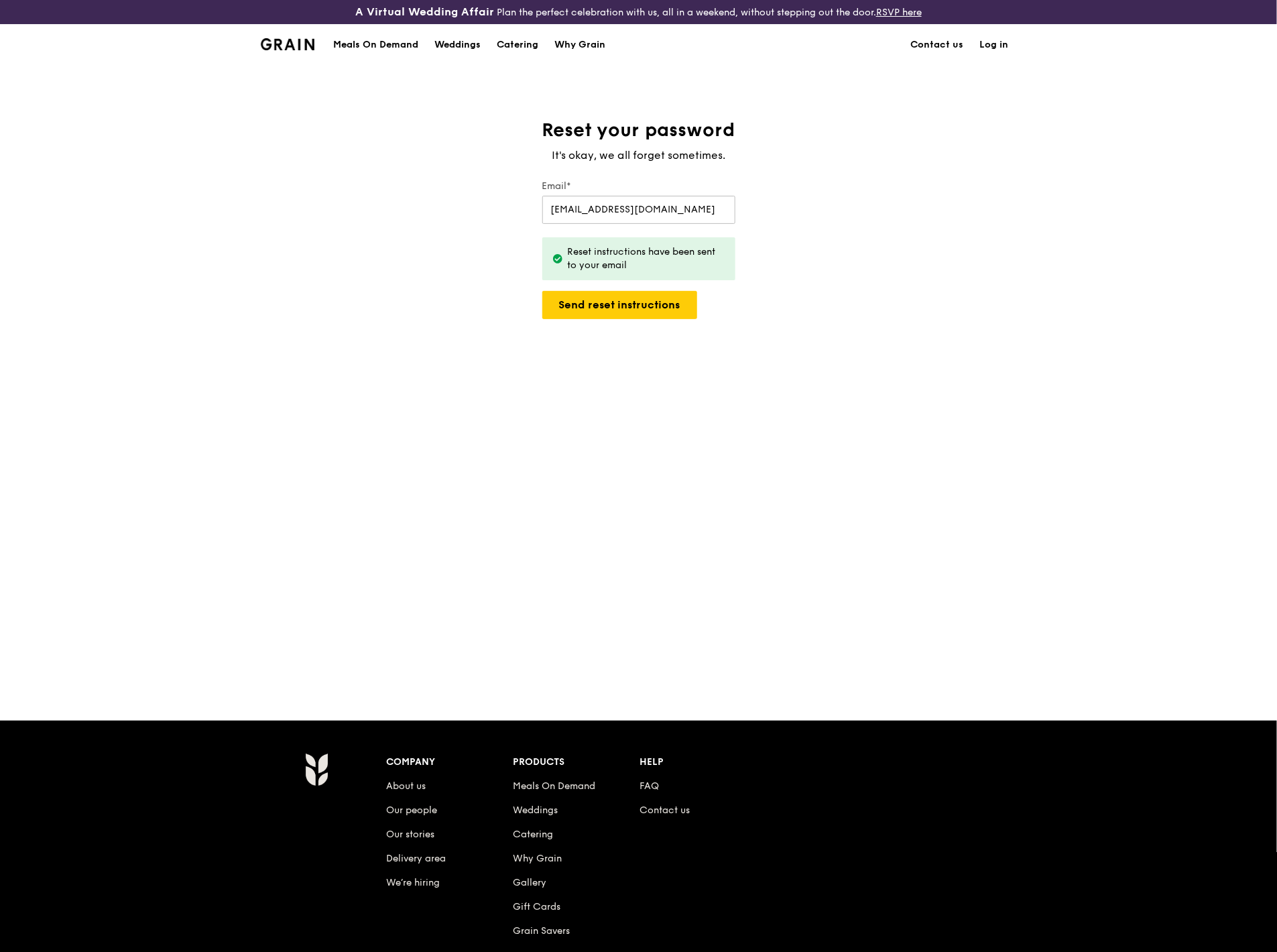
click at [190, 352] on div "Reset your password It's okay, we all forget sometimes. Email* shuhui.yeo@ingre…" at bounding box center [638, 392] width 1277 height 549
click at [591, 416] on div "Reset your password It's okay, we all forget sometimes. Email* shuhui.yeo@ingre…" at bounding box center [638, 392] width 1277 height 549
click at [950, 44] on link "Log in" at bounding box center [995, 44] width 45 height 40
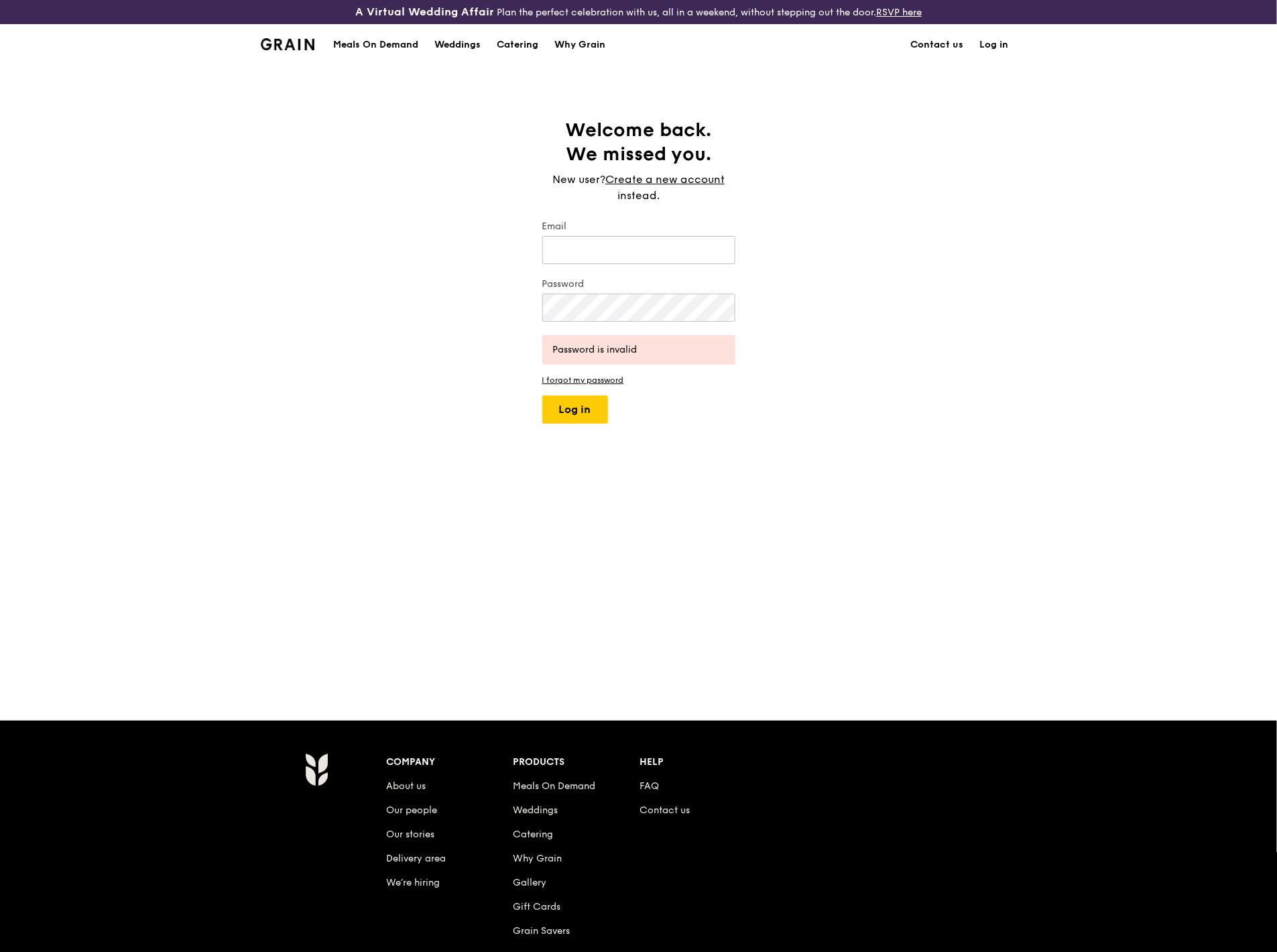
type input "shuhui.yeo@ingredion.com"
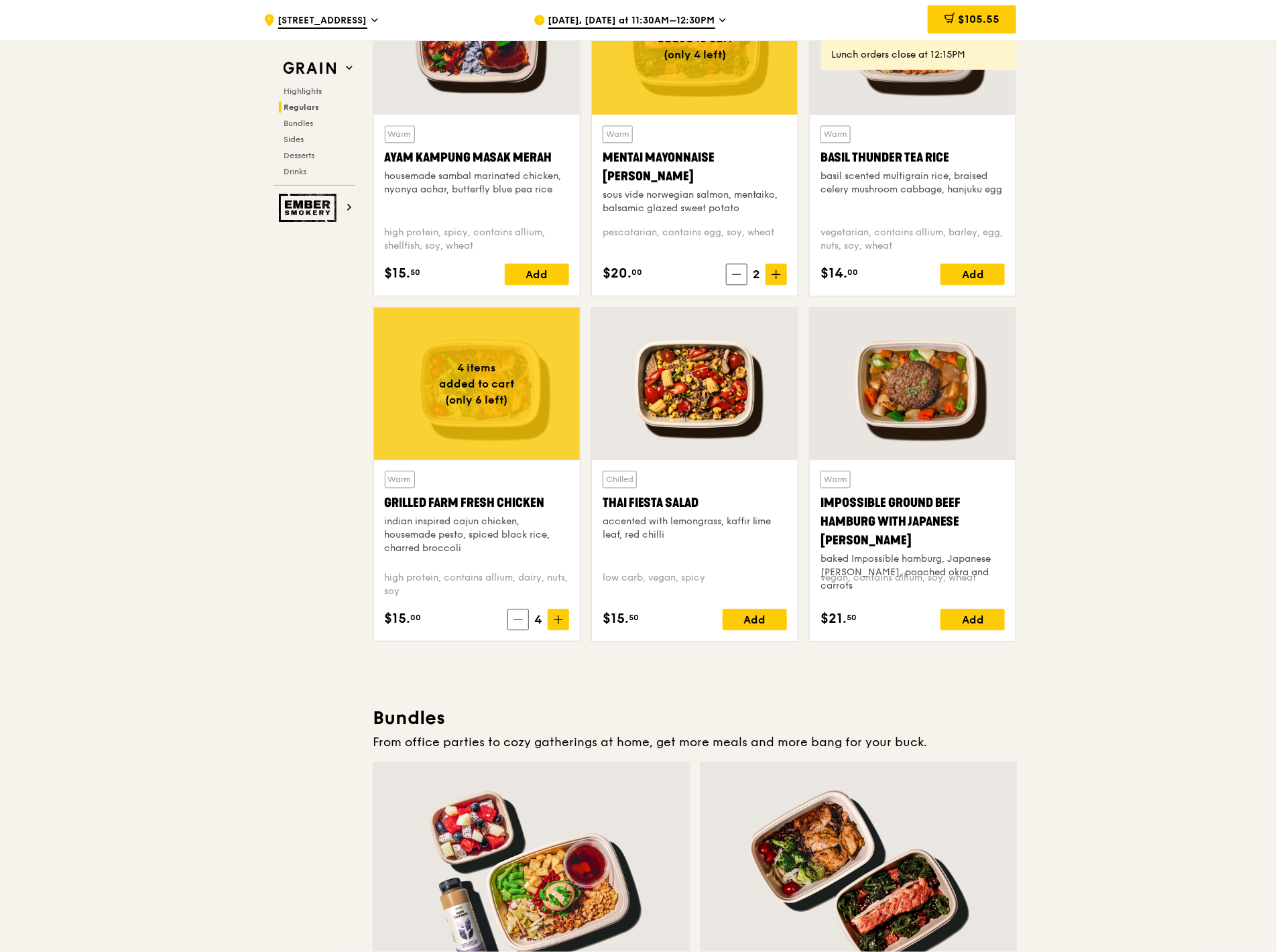
scroll to position [1328, 0]
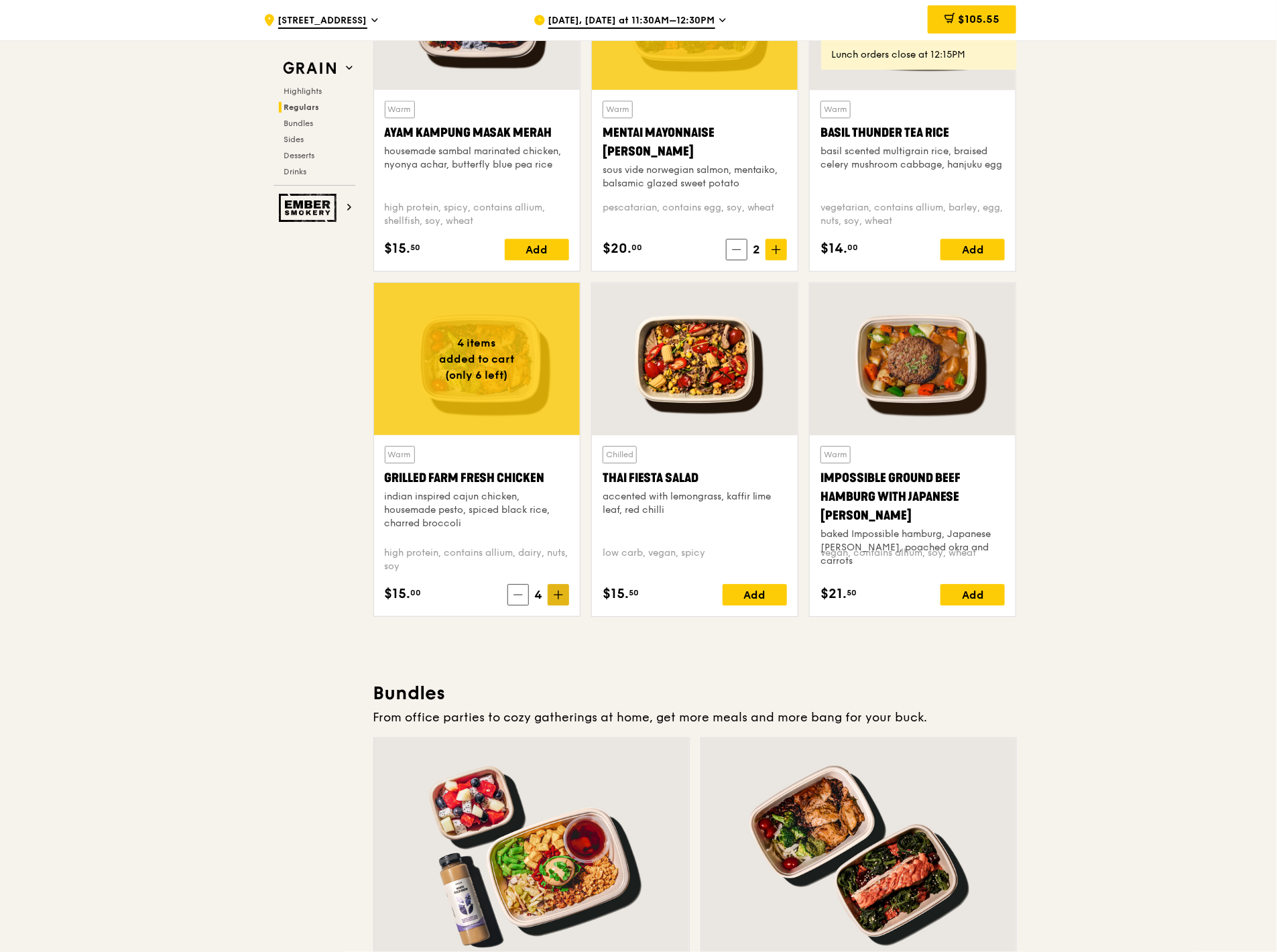
click at [563, 416] on span at bounding box center [558, 595] width 22 height 22
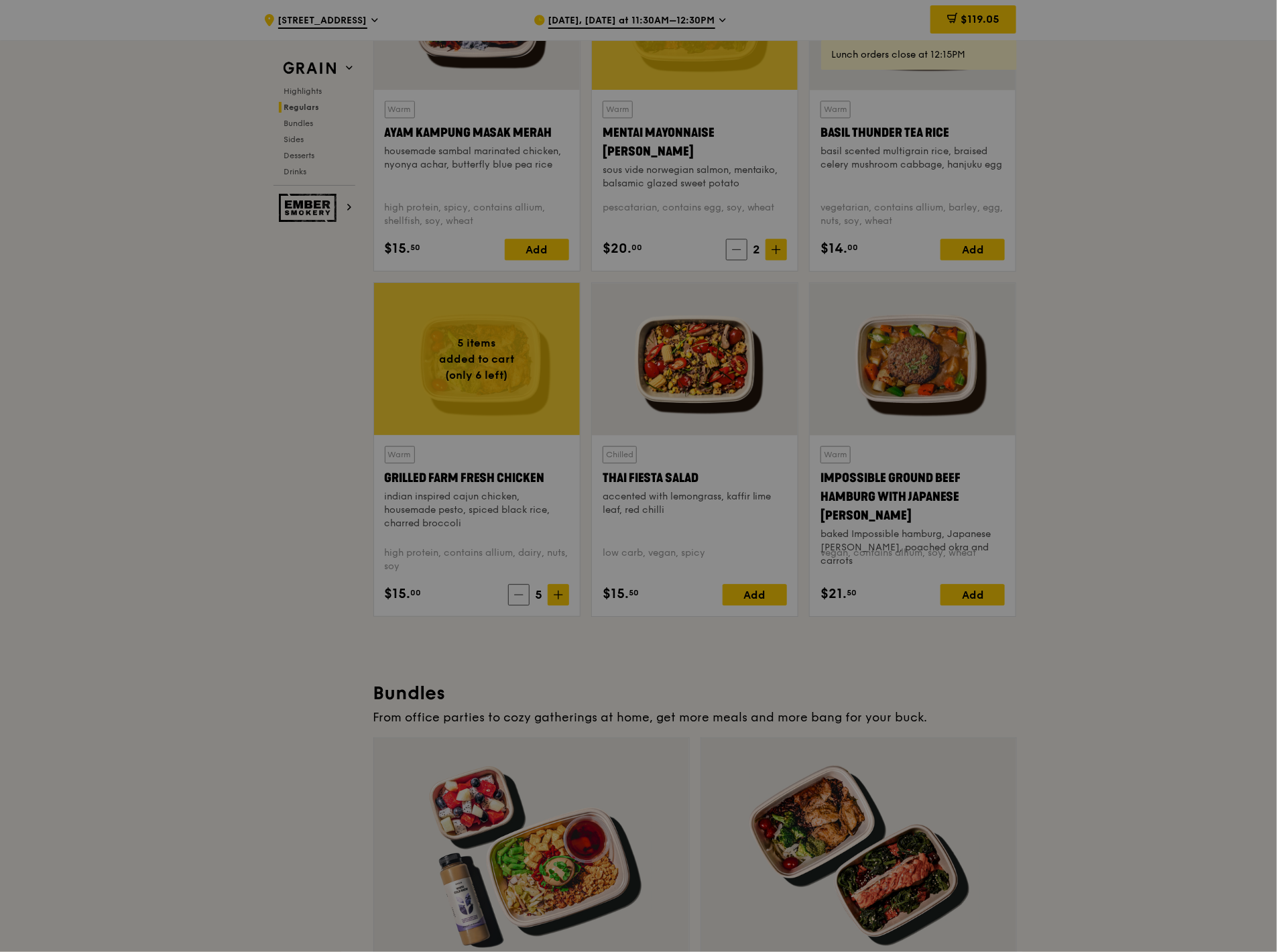
type input "5"
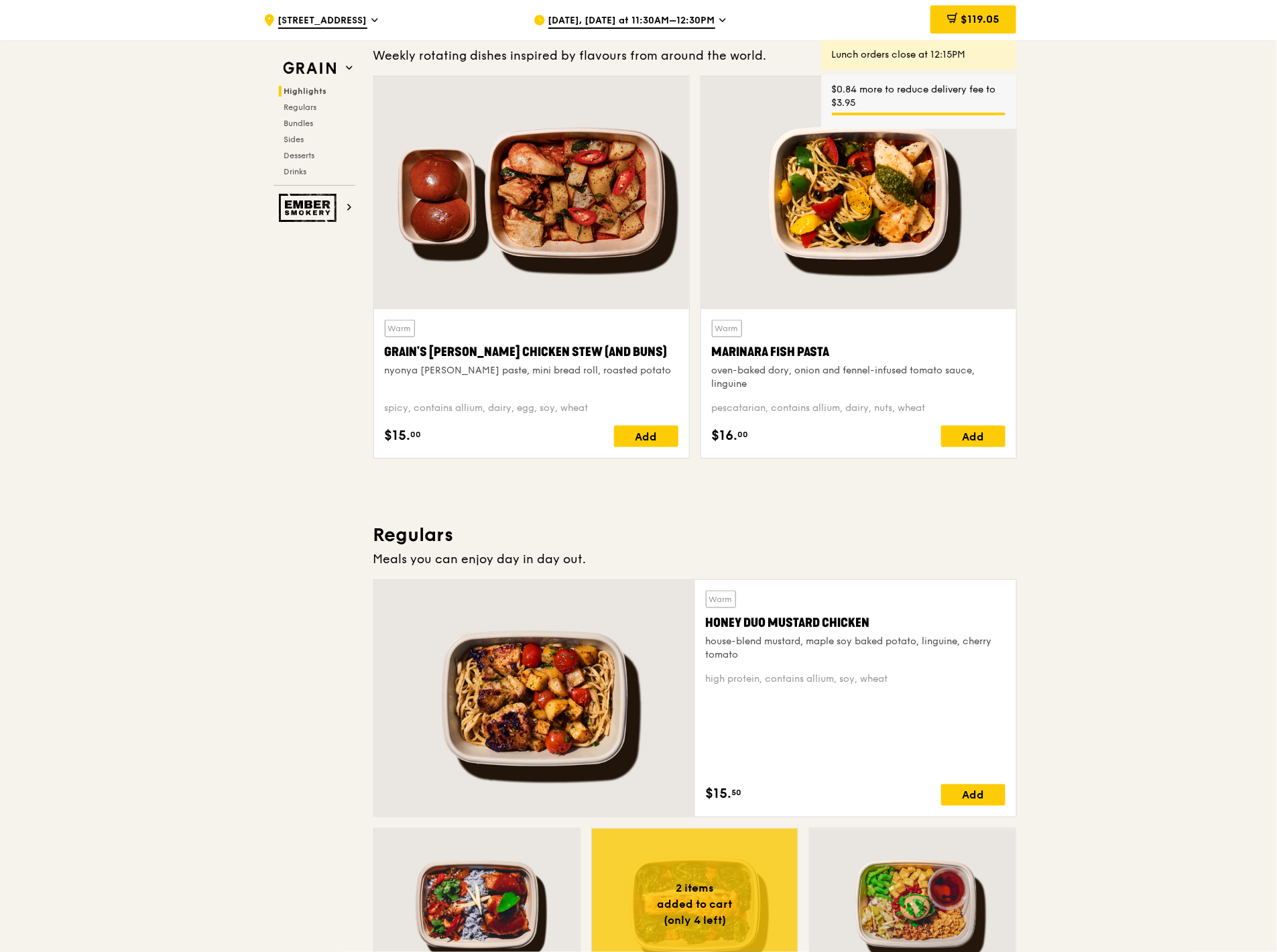
scroll to position [210, 0]
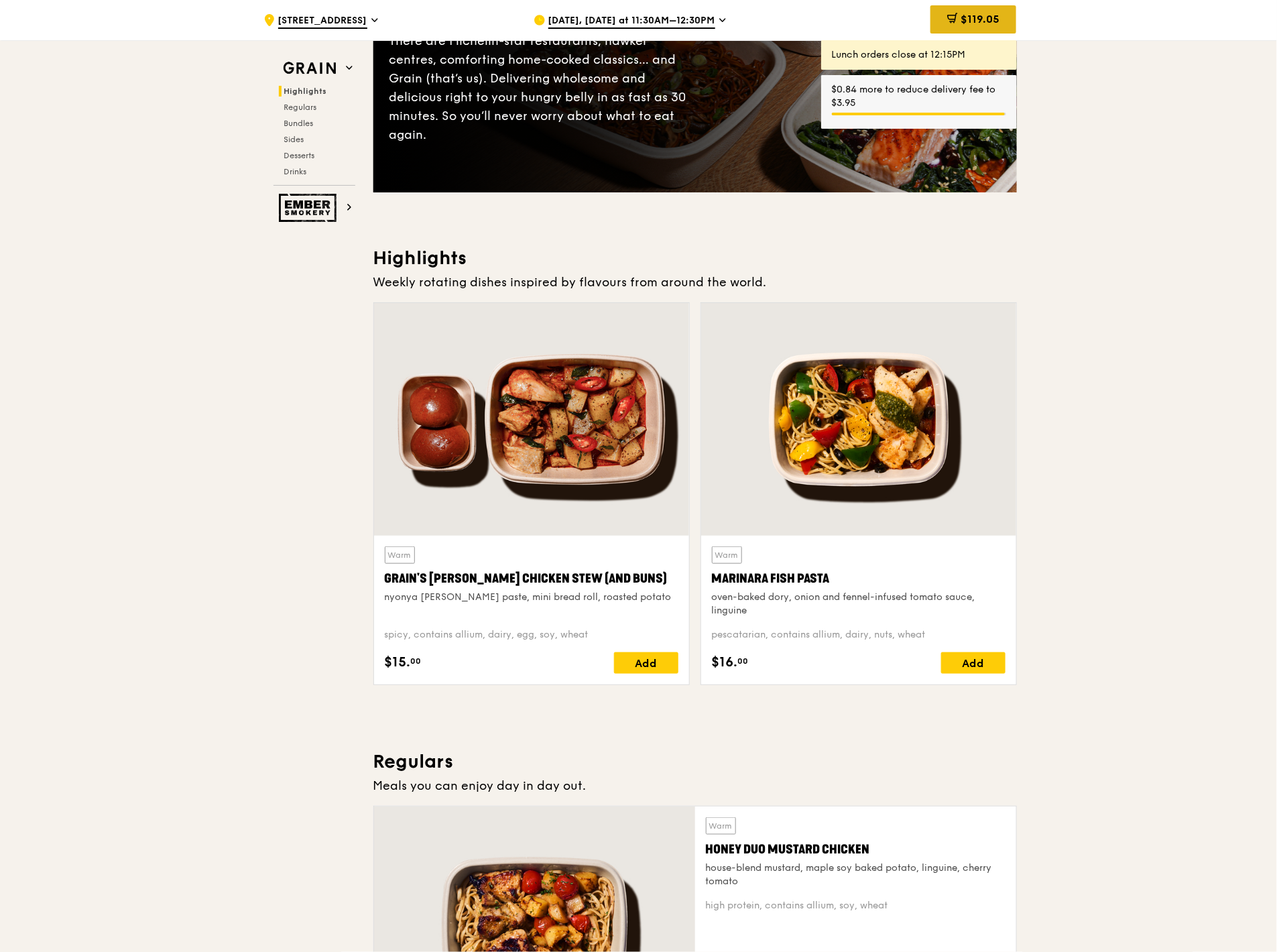
click at [950, 20] on span "$119.05" at bounding box center [980, 19] width 39 height 13
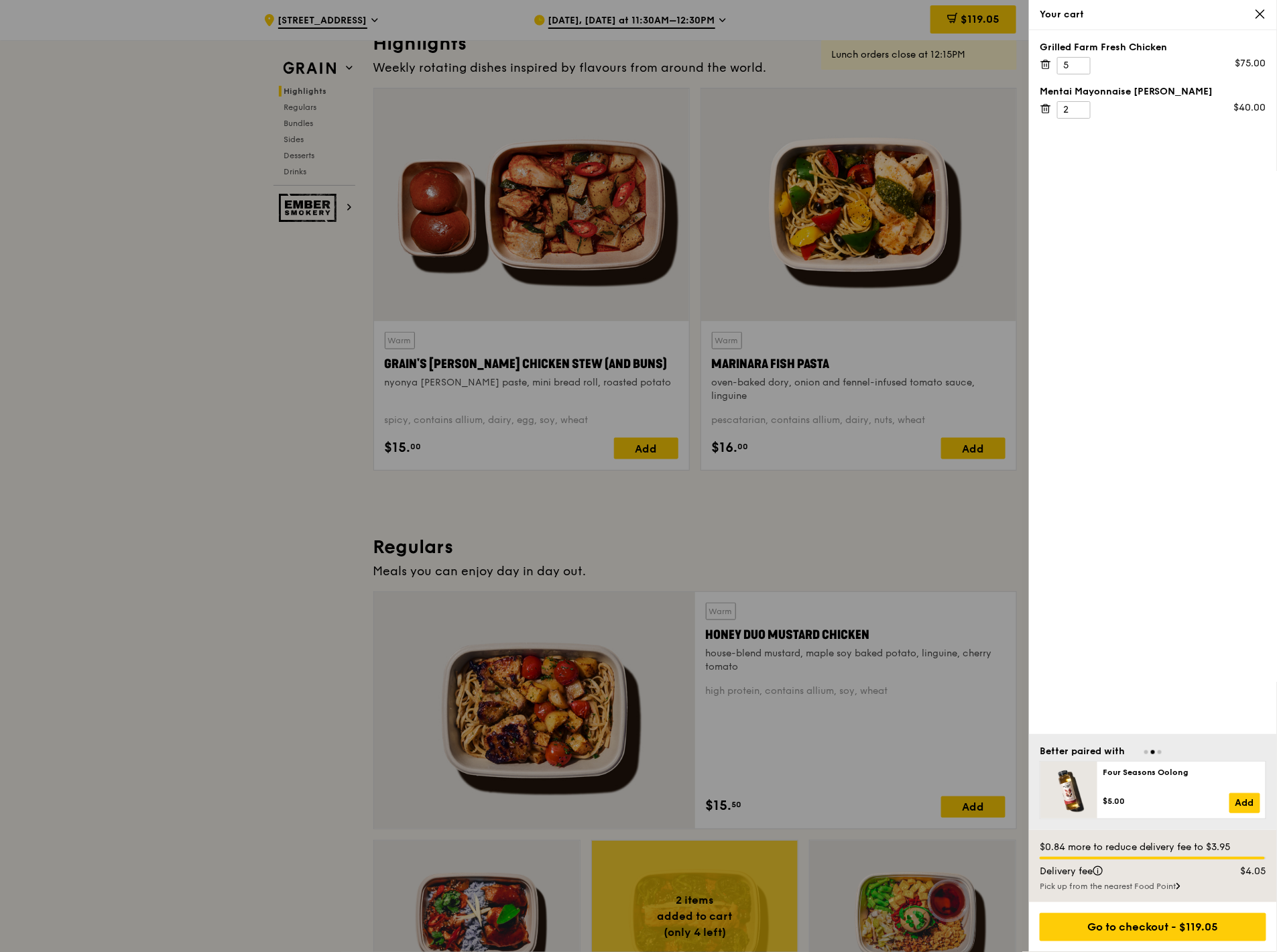
scroll to position [433, 0]
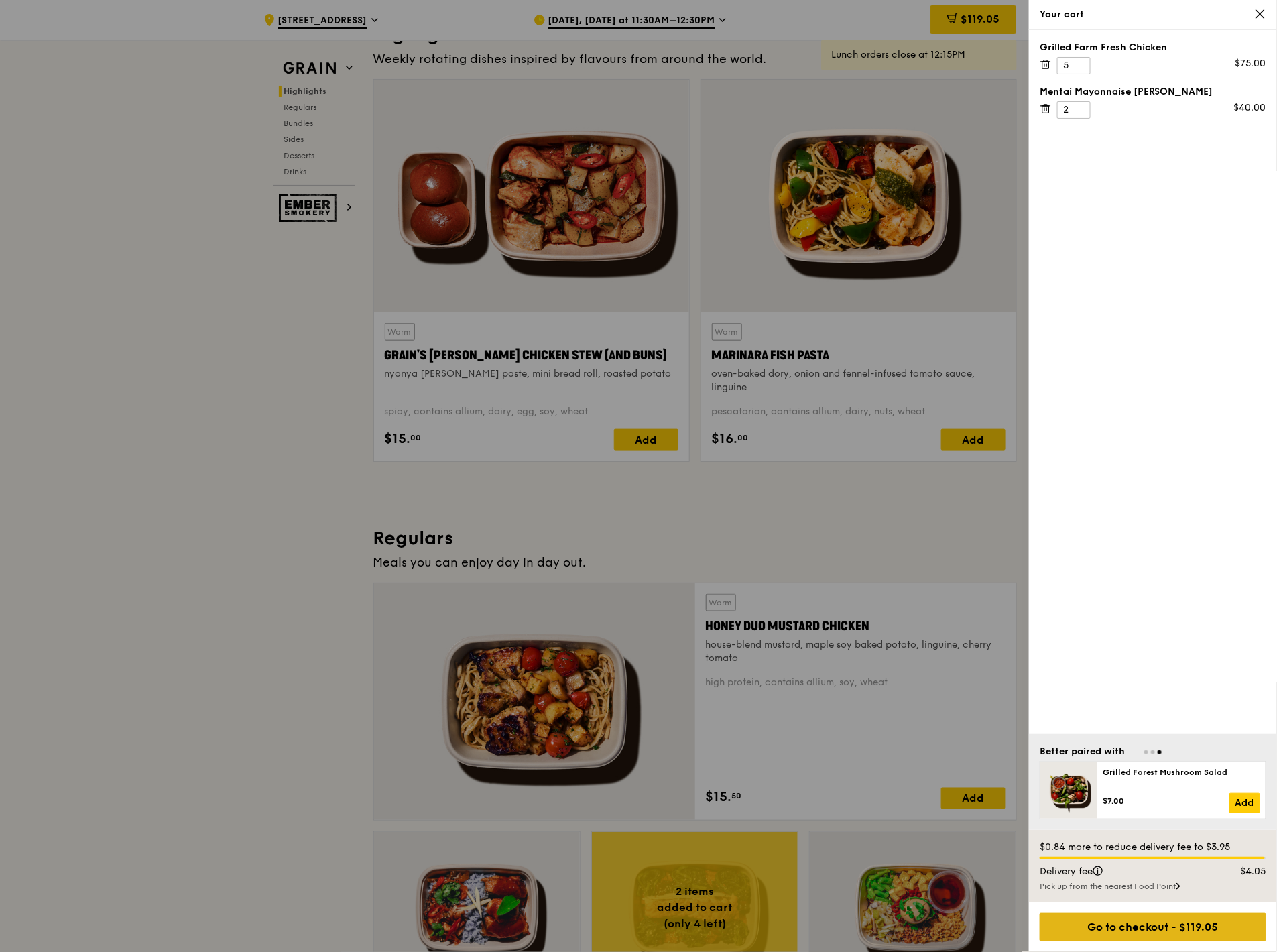
click at [950, 416] on div "Go to checkout - $119.05" at bounding box center [1153, 927] width 227 height 28
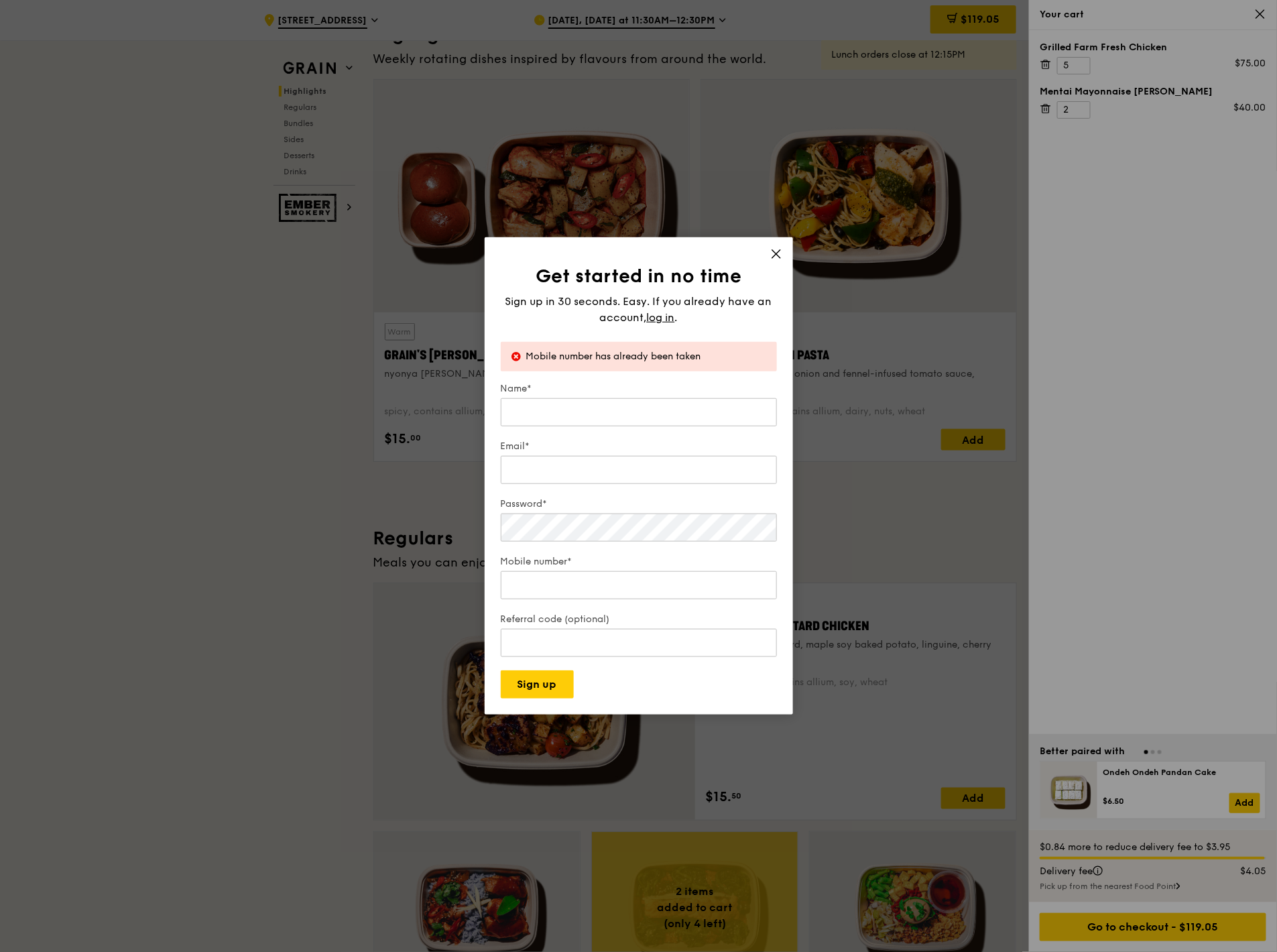
click at [664, 306] on div "Sign up in 30 seconds. Easy. If you already have an account, log in ." at bounding box center [638, 309] width 276 height 32
click at [667, 312] on span "log in" at bounding box center [661, 317] width 28 height 16
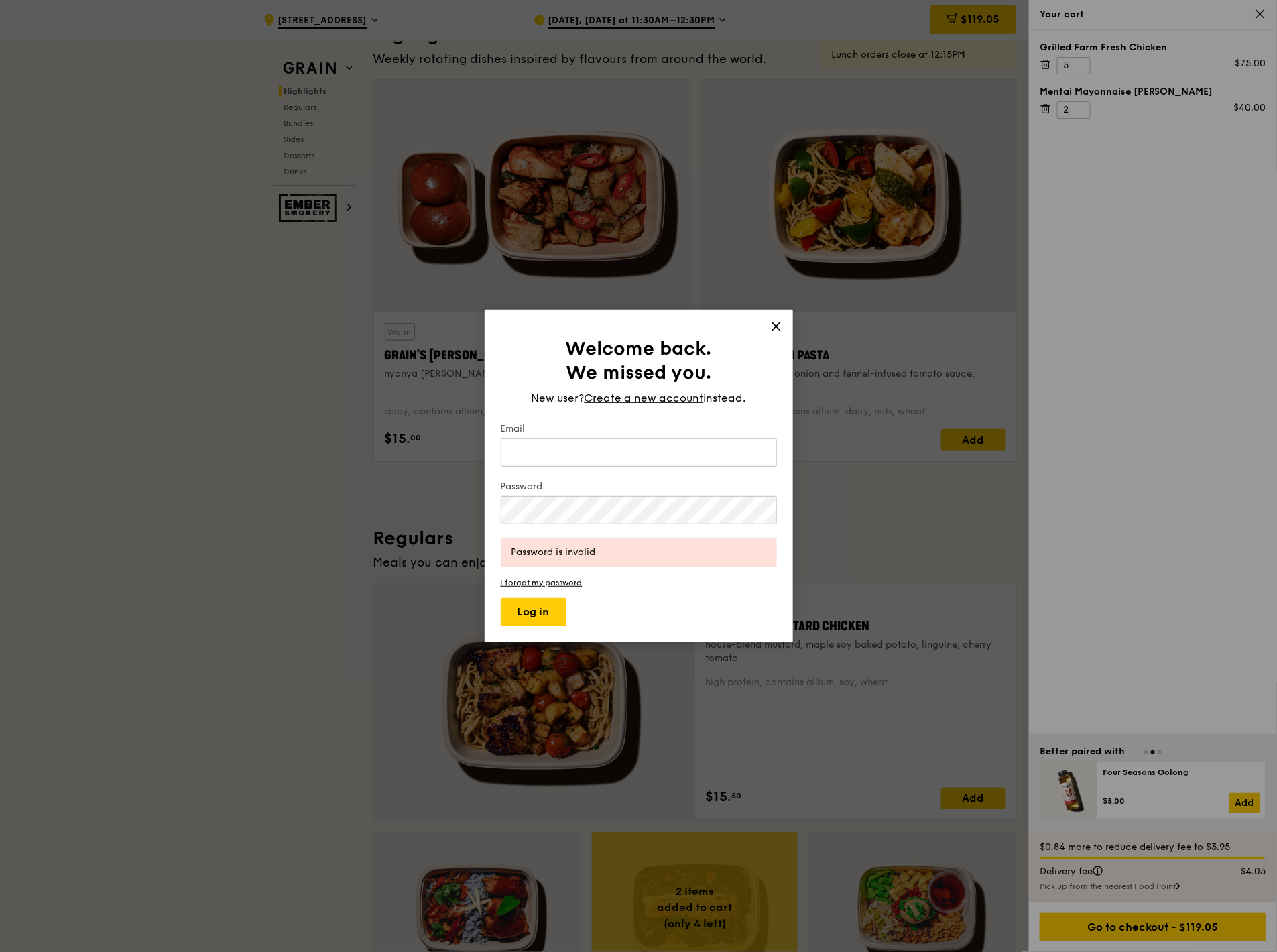
type input "shuhui.yeo@ingredion.com"
click at [682, 416] on input "shuhui.yeo@ingredion.com" at bounding box center [638, 452] width 276 height 28
click at [610, 398] on span "Create a new account" at bounding box center [644, 398] width 119 height 16
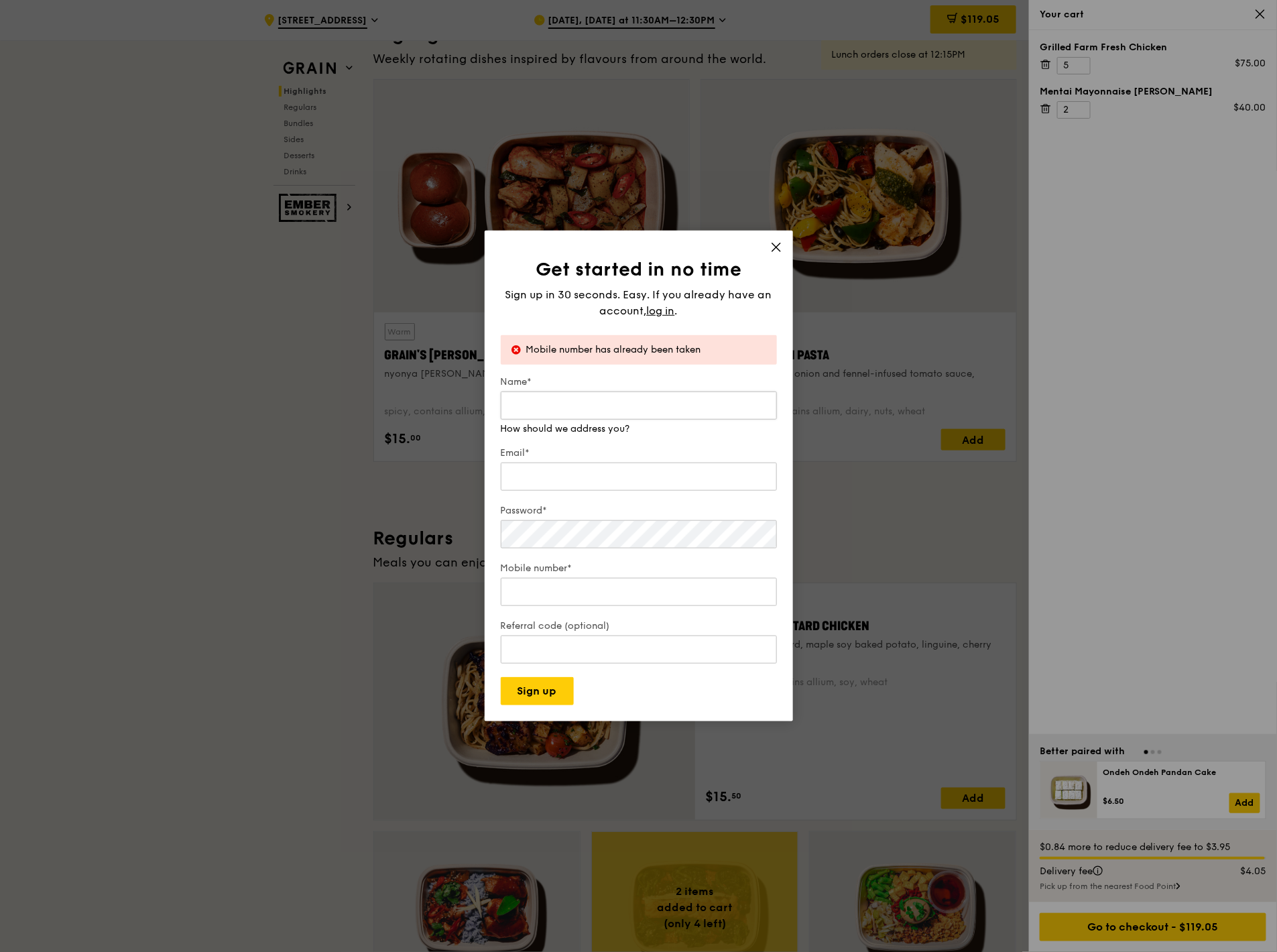
click at [581, 416] on input "Name*" at bounding box center [638, 405] width 276 height 28
type input "Ripley"
click at [558, 416] on div "Email*" at bounding box center [638, 470] width 276 height 47
type input "s"
type input "ollieyeoshuhui@gmail.com"
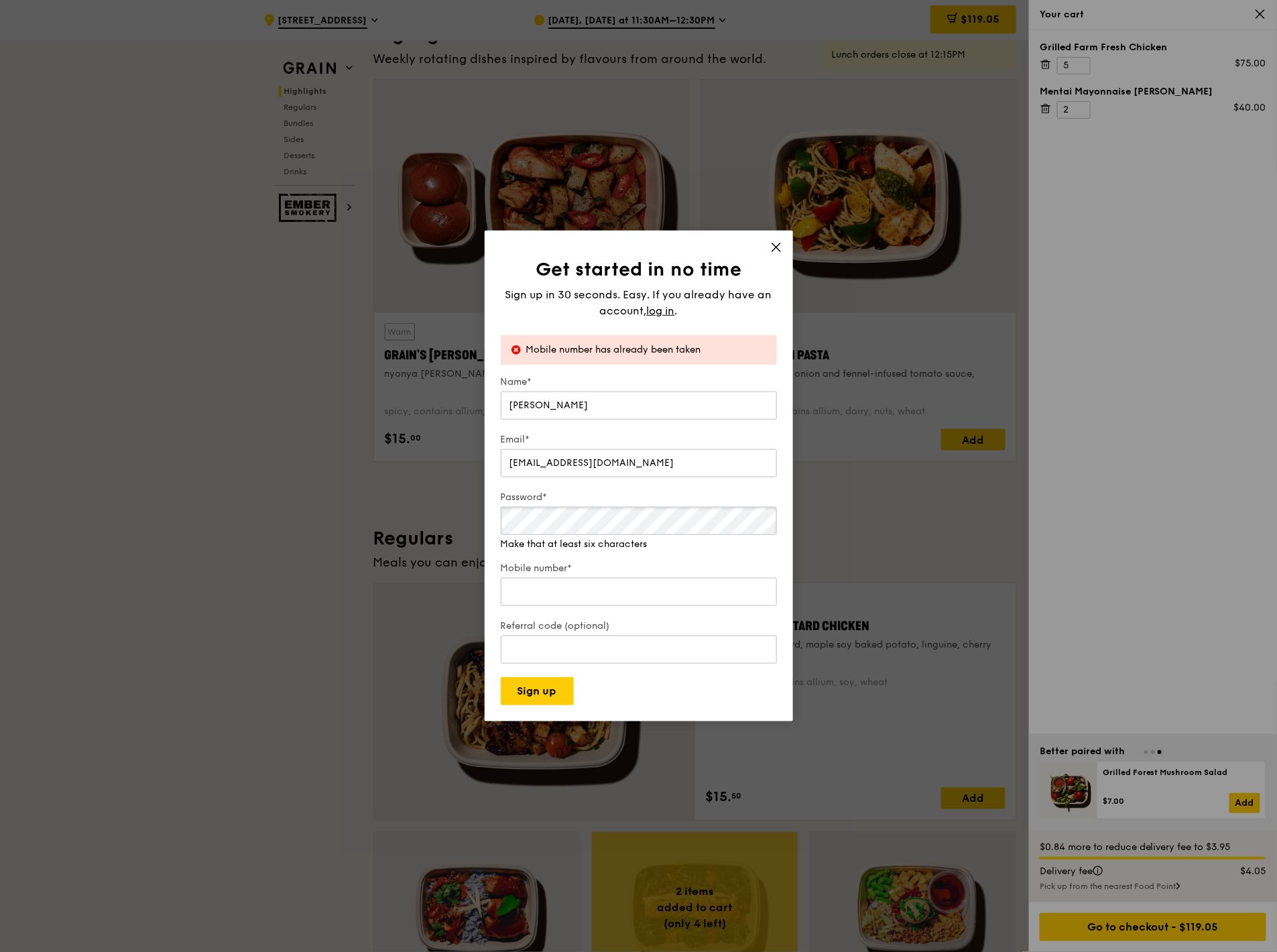
drag, startPoint x: 558, startPoint y: 484, endPoint x: 555, endPoint y: 535, distance: 51.1
click at [555, 416] on div "Password* Make that at least six characters" at bounding box center [638, 520] width 276 height 60
click at [540, 416] on input "Mobile number*" at bounding box center [638, 592] width 276 height 28
type input "92995261"
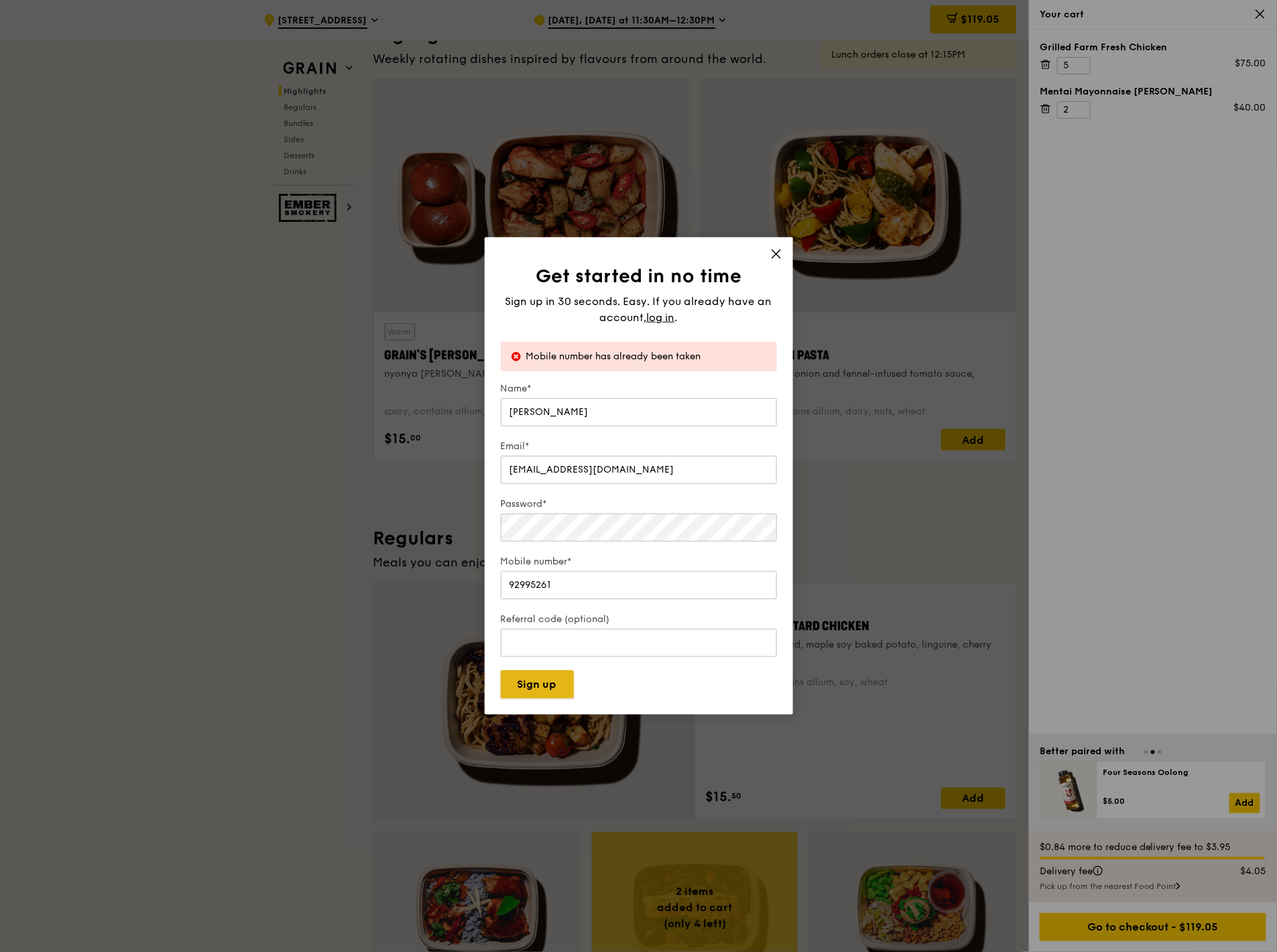
click at [541, 416] on button "Sign up" at bounding box center [537, 684] width 73 height 28
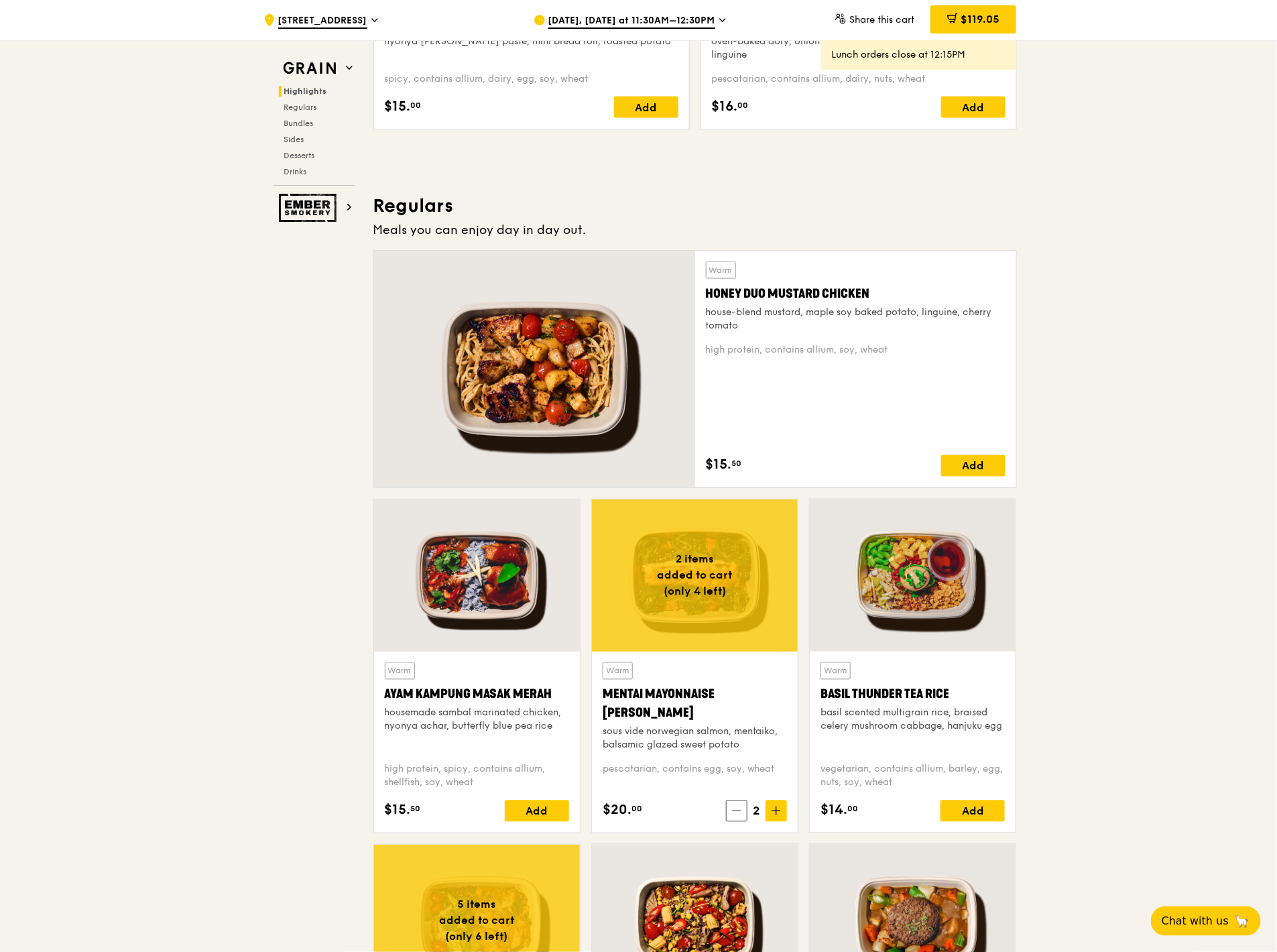
scroll to position [745, 0]
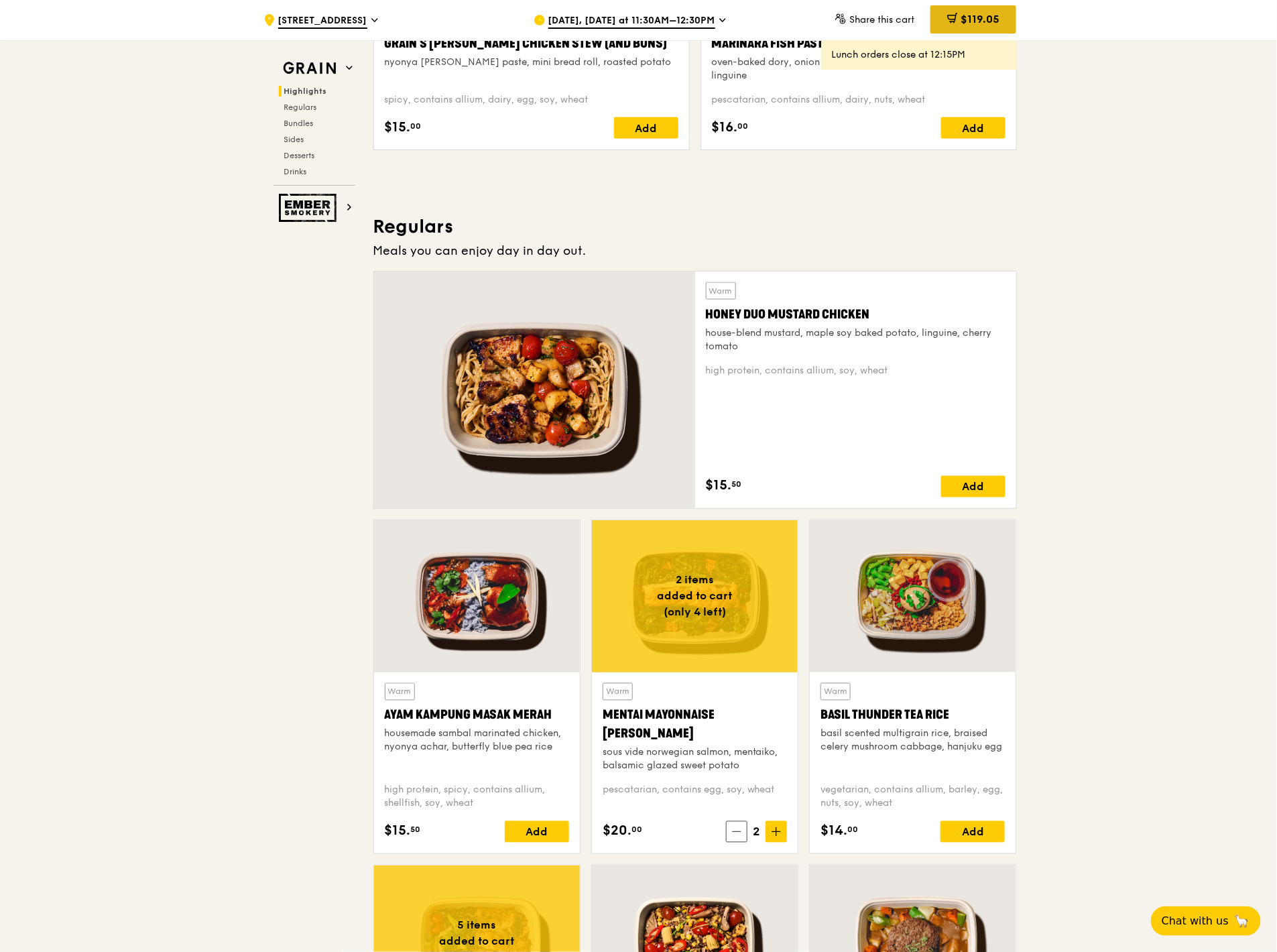
click at [988, 24] on span "$119.05" at bounding box center [980, 19] width 39 height 13
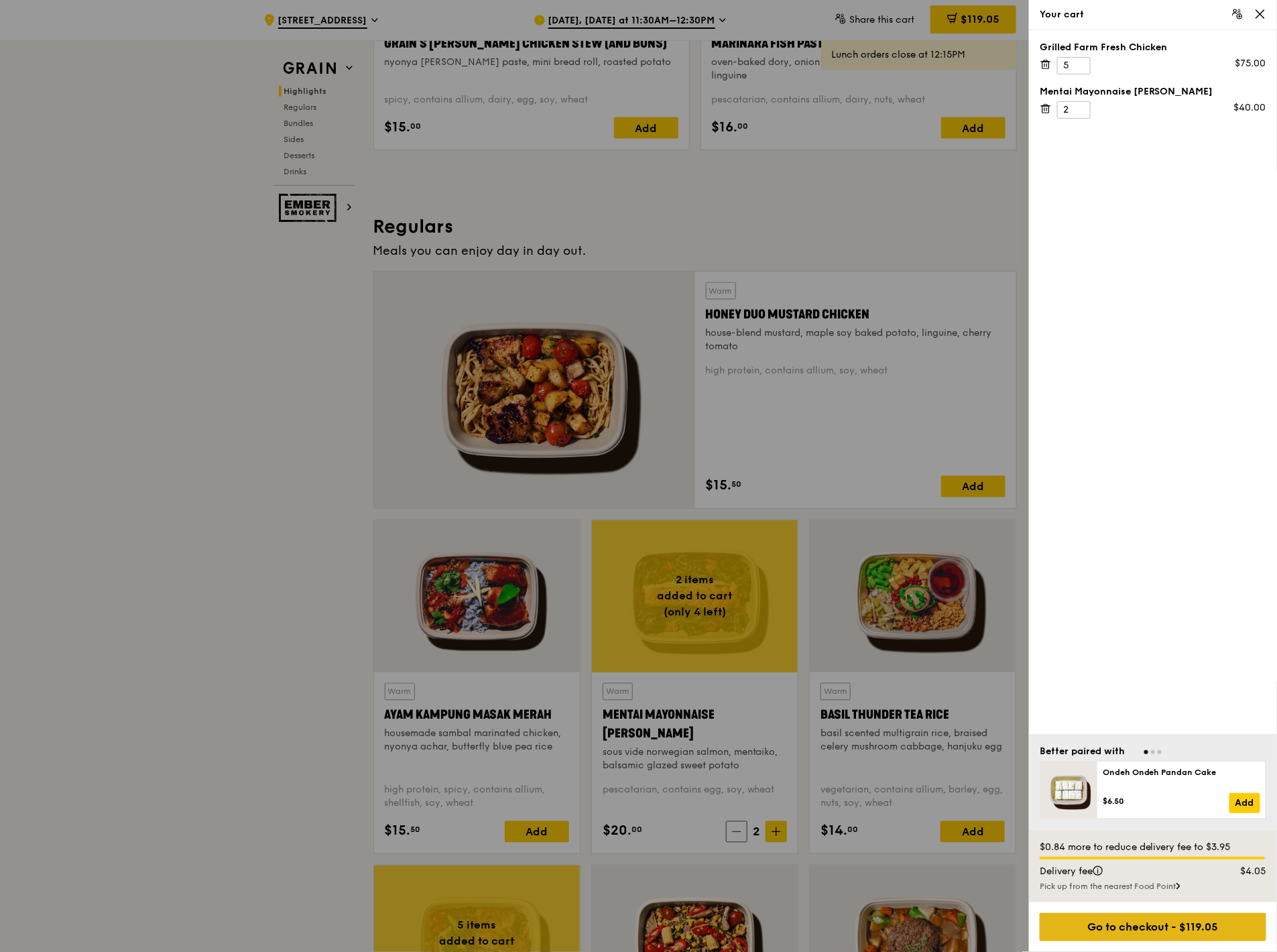
click at [1131, 921] on div "Go to checkout - $119.05" at bounding box center [1153, 927] width 227 height 28
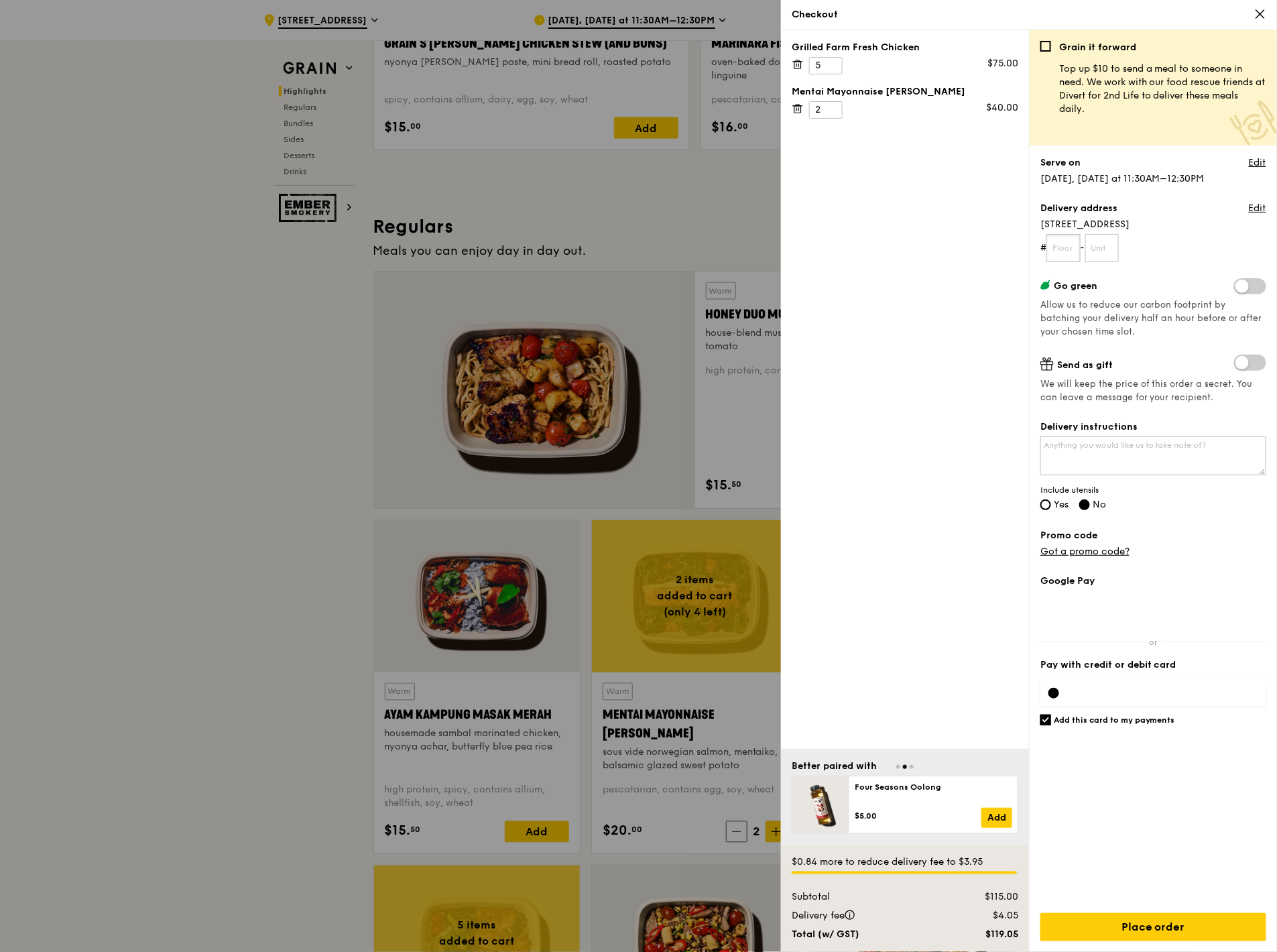
click at [1066, 248] on input "text" at bounding box center [1063, 248] width 34 height 28
type input "05"
click at [1108, 255] on input "text" at bounding box center [1102, 248] width 34 height 28
type input "21"
click at [1145, 452] on textarea "Delivery instructions" at bounding box center [1152, 456] width 226 height 39
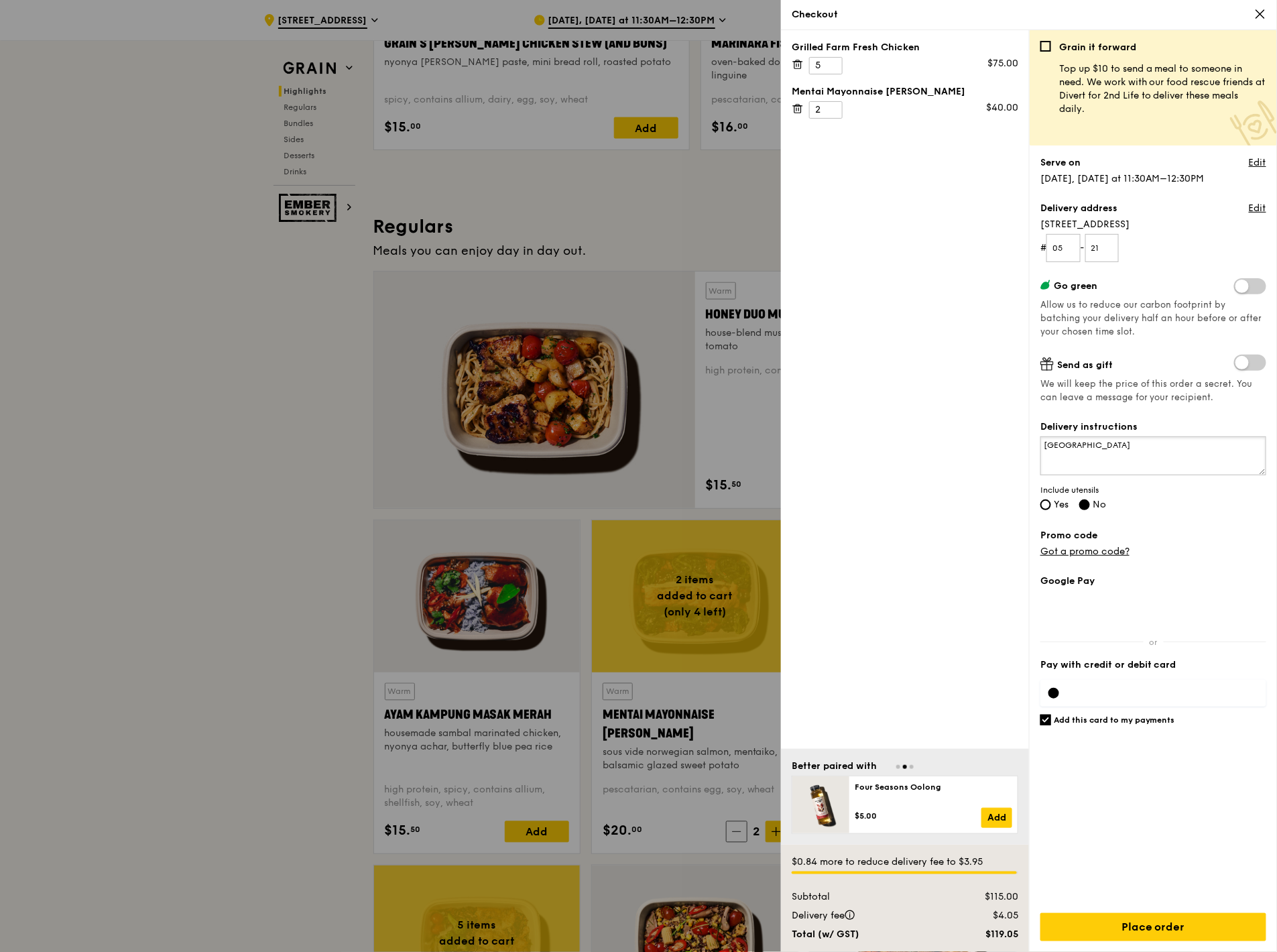
type textarea "[GEOGRAPHIC_DATA]"
click at [1051, 503] on label "Yes" at bounding box center [1054, 506] width 28 height 11
click at [1051, 503] on input "Yes" at bounding box center [1045, 505] width 10 height 10
radio input "true"
radio input "false"
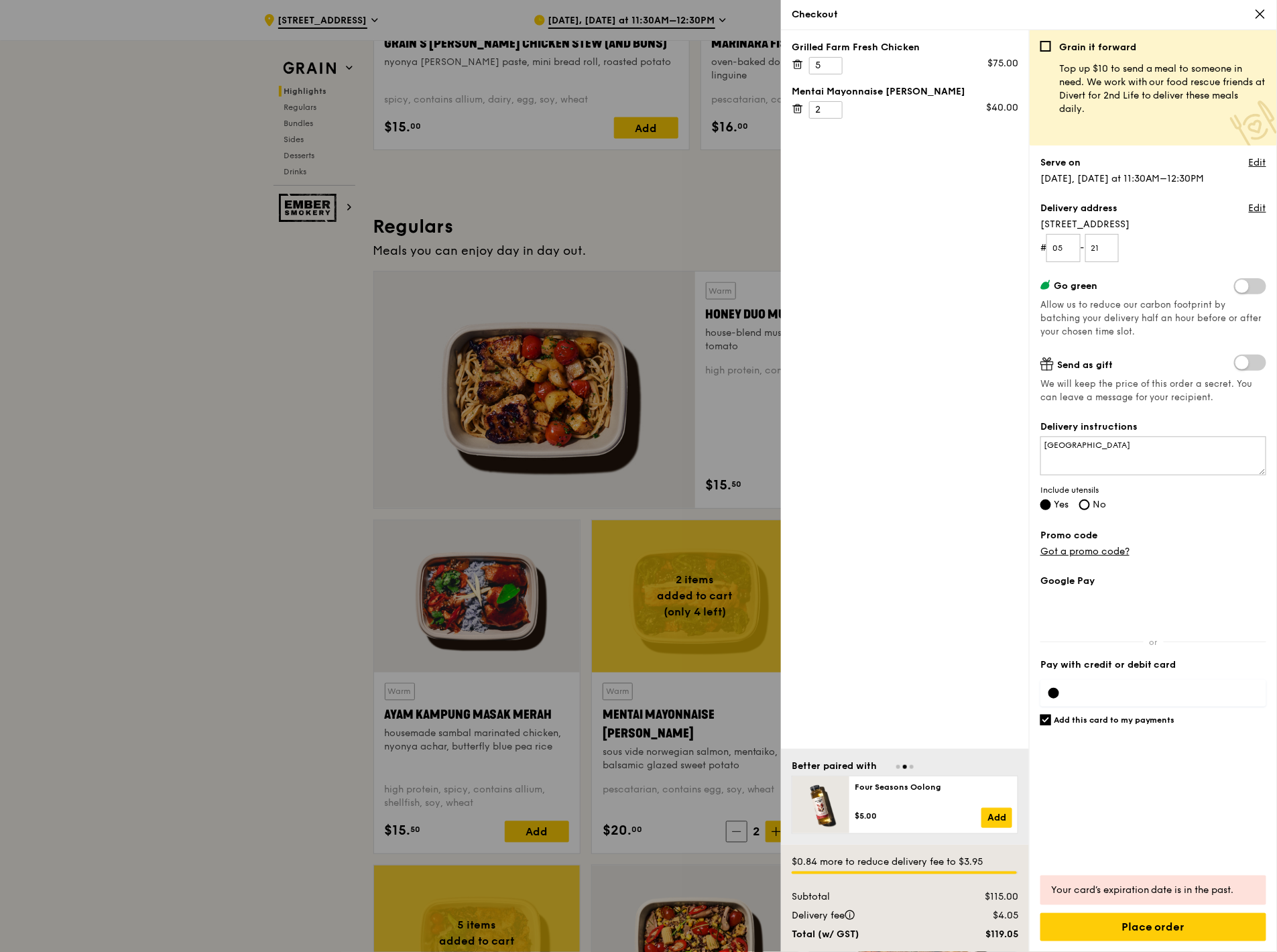
click at [1191, 833] on div "Add this card to my payments" at bounding box center [1152, 791] width 226 height 153
click at [1142, 722] on h6 "Add this card to my payments" at bounding box center [1114, 720] width 121 height 10
click at [1051, 722] on input "Add this card to my payments" at bounding box center [1045, 720] width 10 height 10
checkbox input "false"
click at [1193, 874] on div "Add this card to my payments" at bounding box center [1152, 810] width 226 height 190
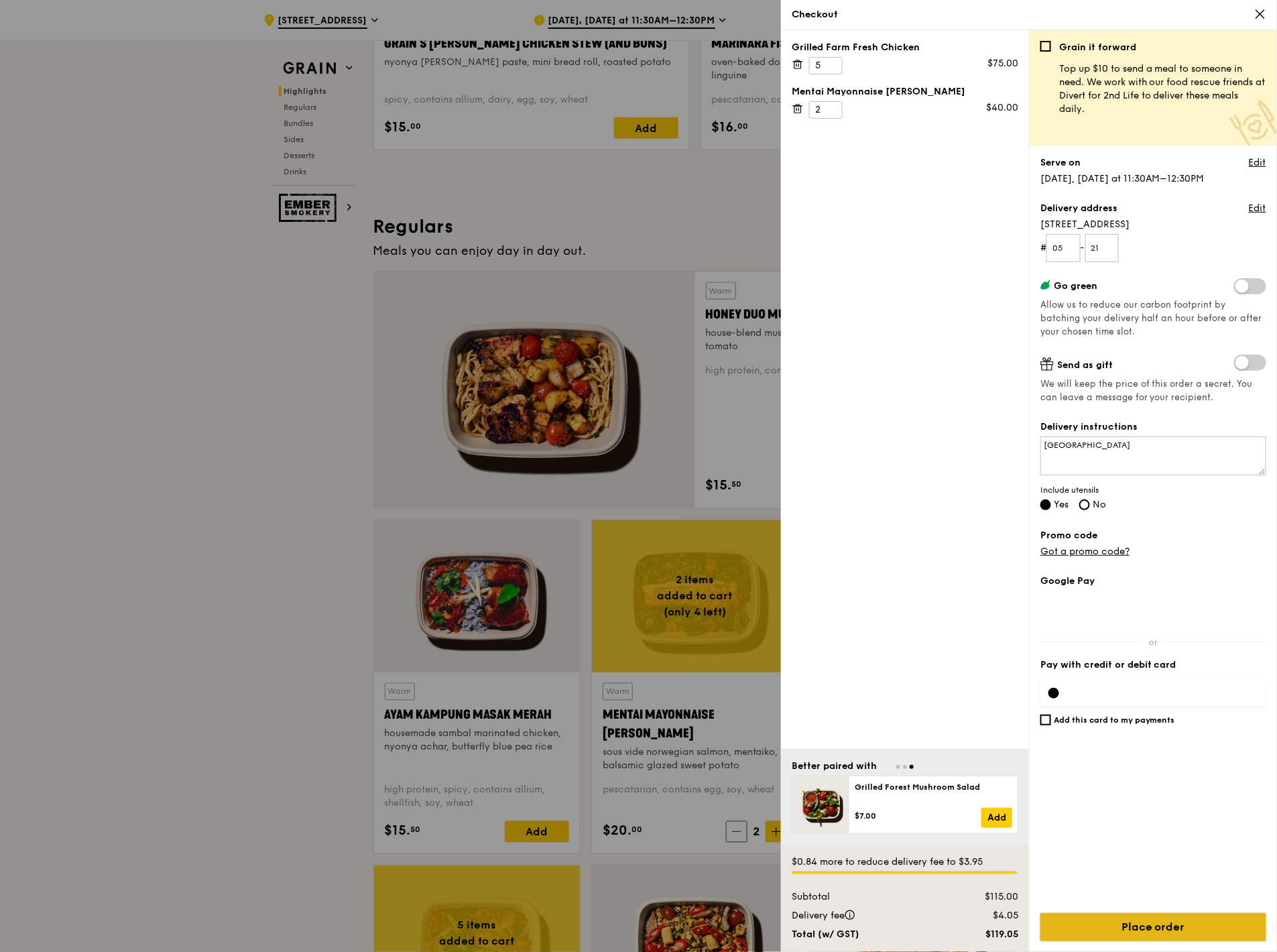
click at [1171, 933] on input "Place order" at bounding box center [1152, 927] width 226 height 28
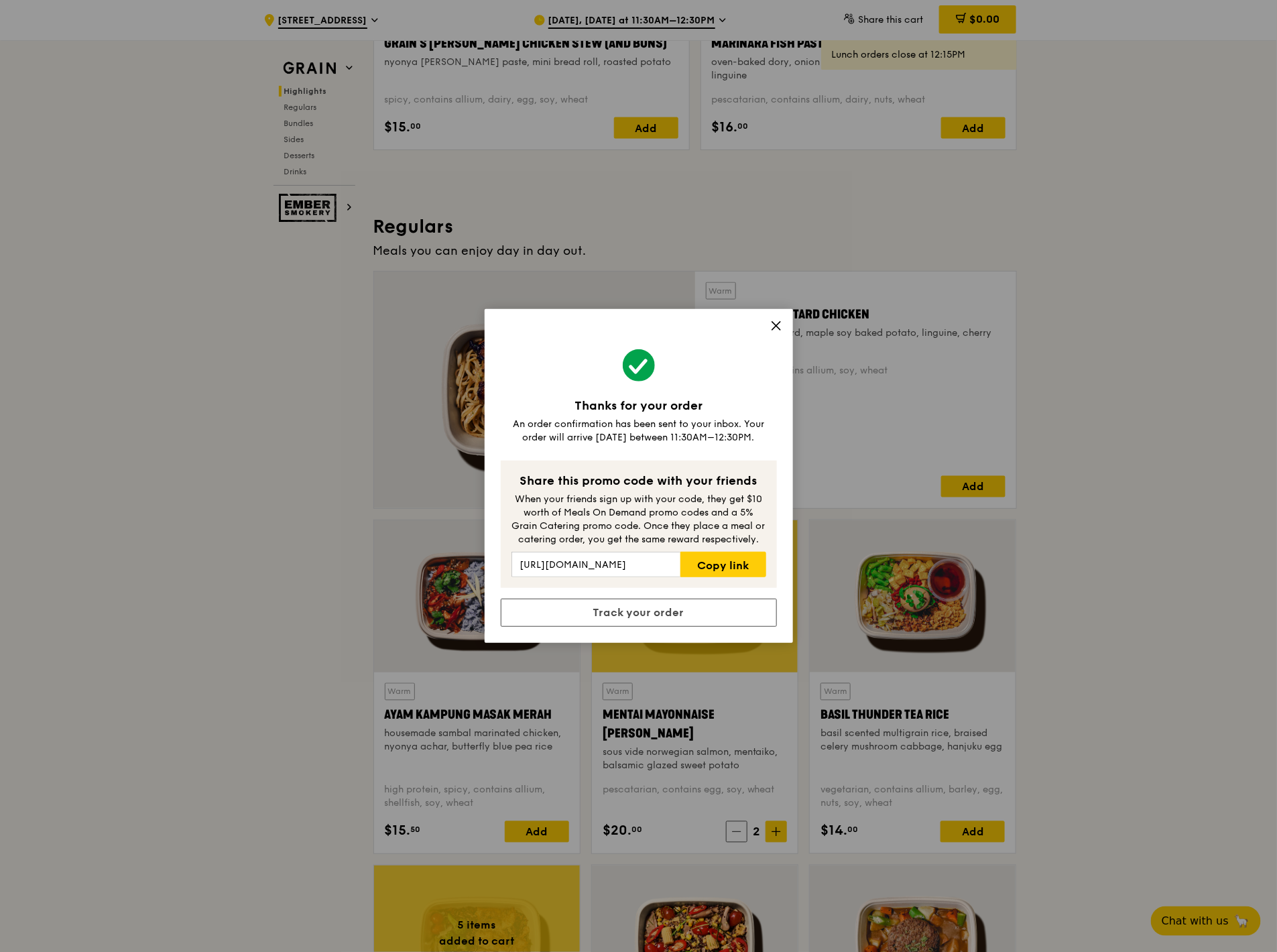
click at [776, 327] on icon at bounding box center [777, 326] width 12 height 12
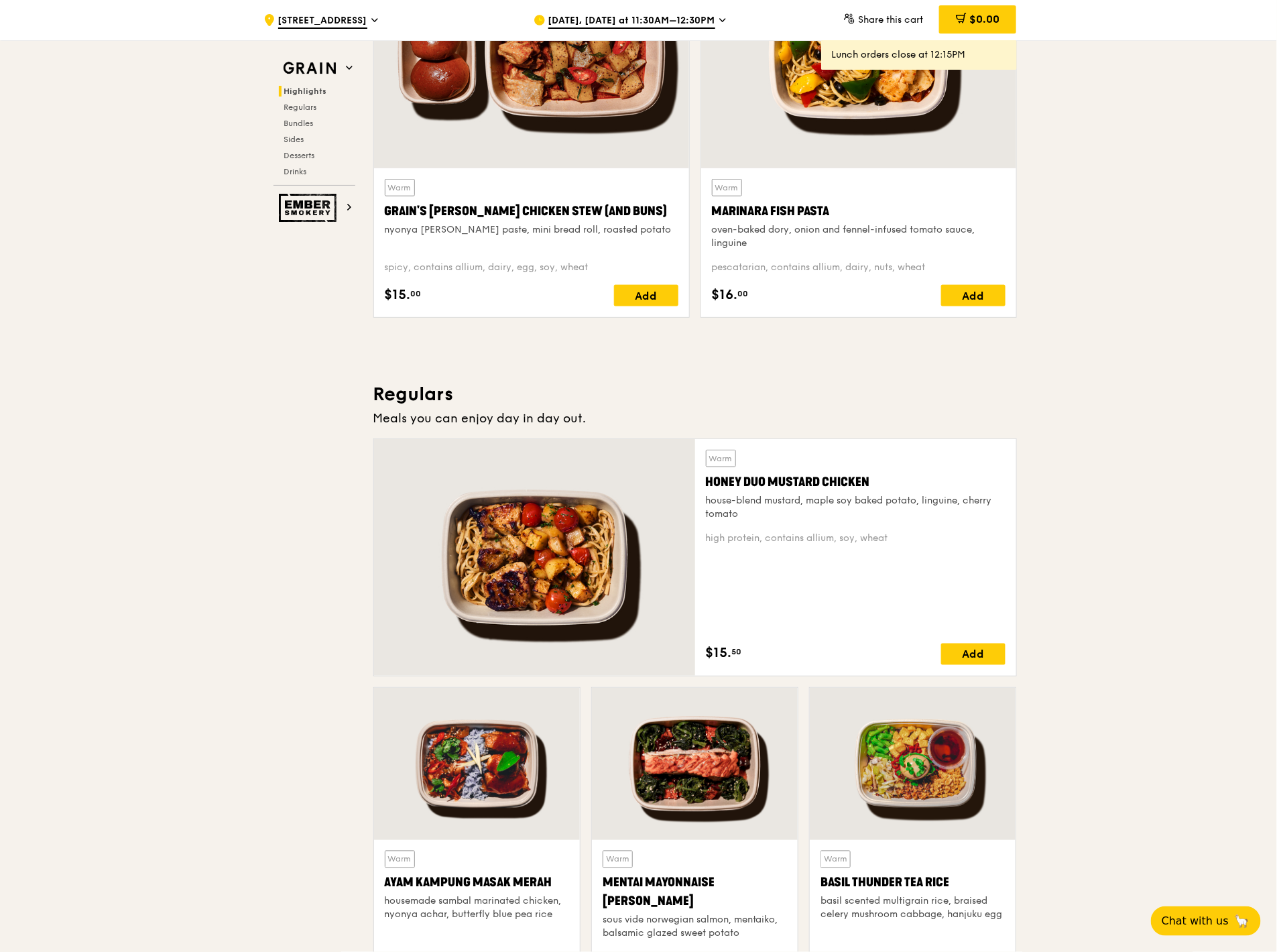
scroll to position [372, 0]
